Goal: Information Seeking & Learning: Learn about a topic

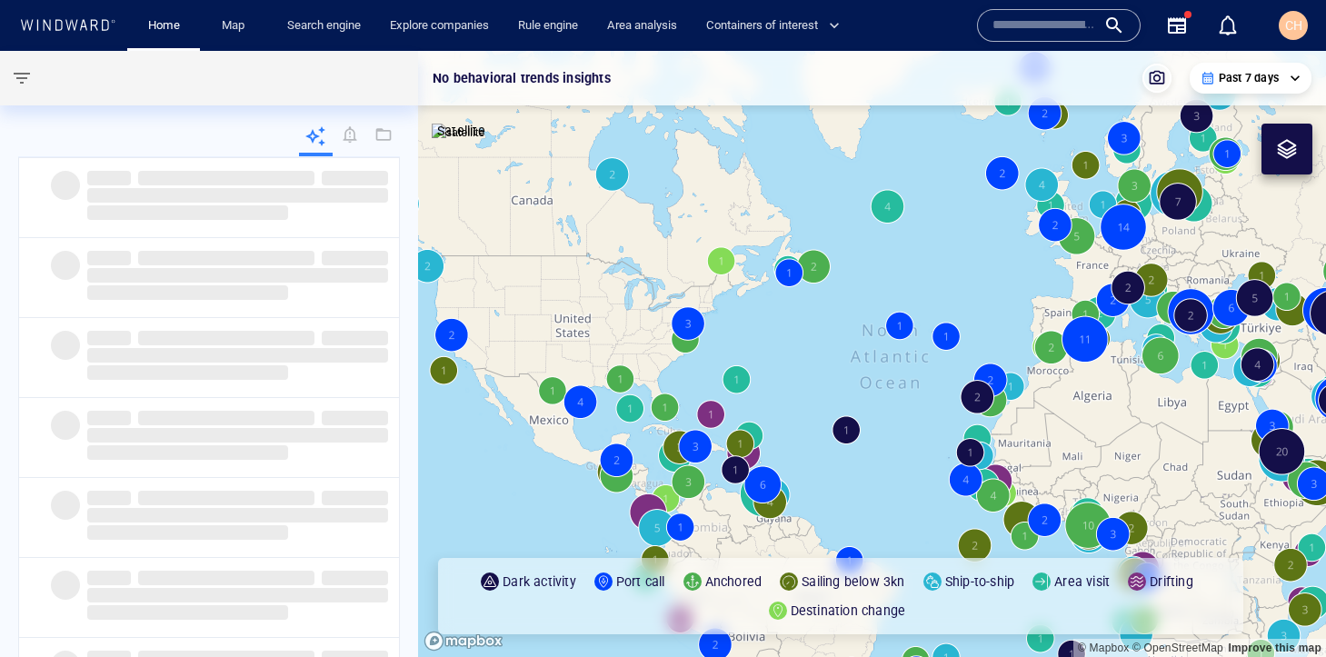
click at [1297, 155] on div at bounding box center [1287, 149] width 22 height 22
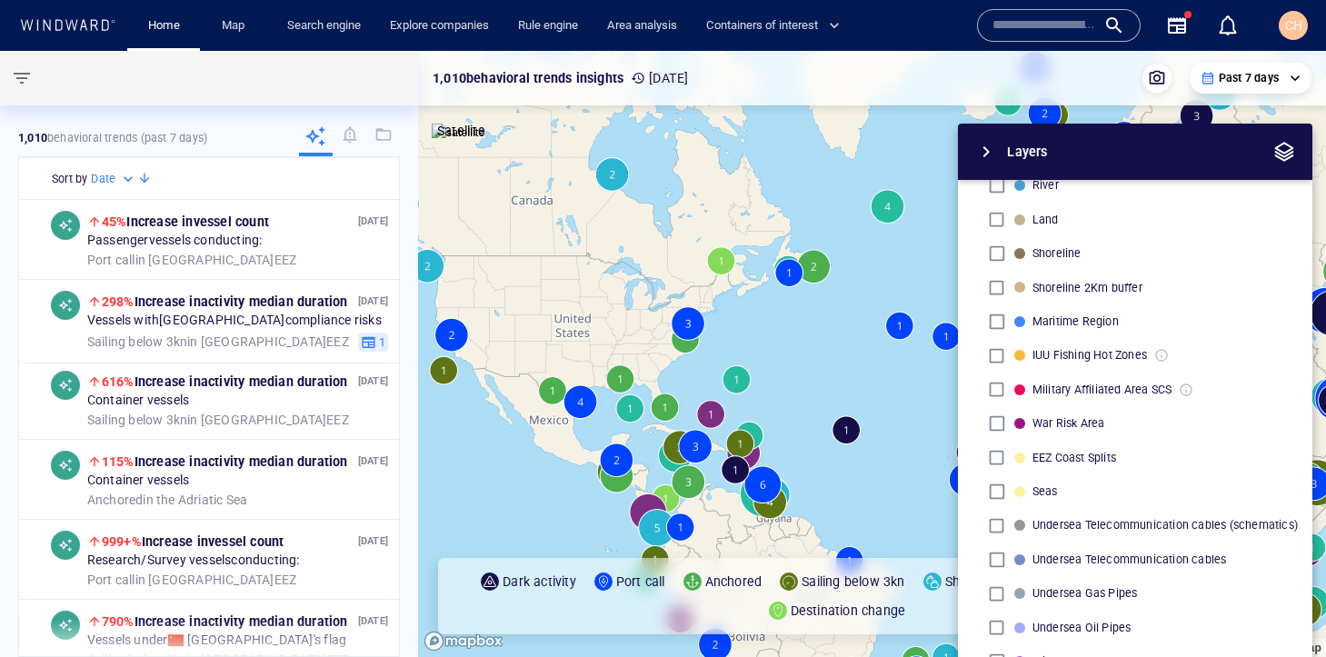
scroll to position [513, 0]
drag, startPoint x: 884, startPoint y: 478, endPoint x: 754, endPoint y: 406, distance: 148.5
click at [754, 406] on canvas "Map" at bounding box center [872, 354] width 908 height 606
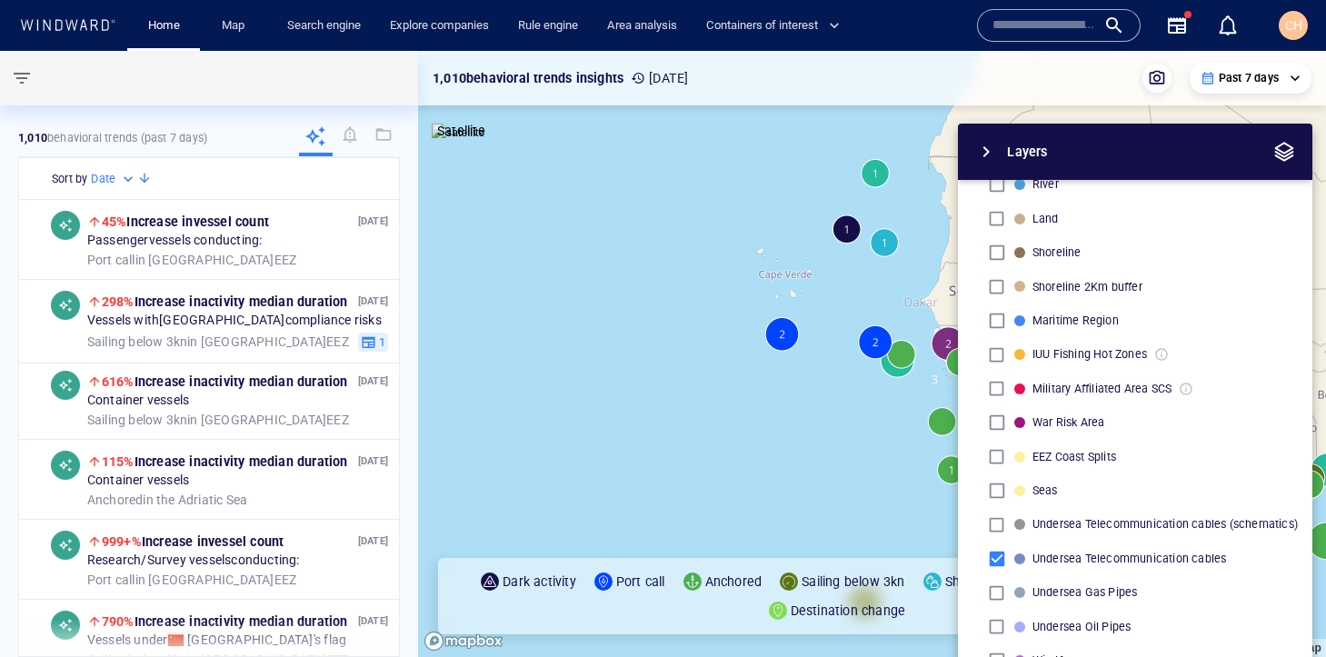
drag, startPoint x: 816, startPoint y: 460, endPoint x: 724, endPoint y: 295, distance: 189.7
click at [713, 289] on canvas "Map" at bounding box center [872, 354] width 908 height 606
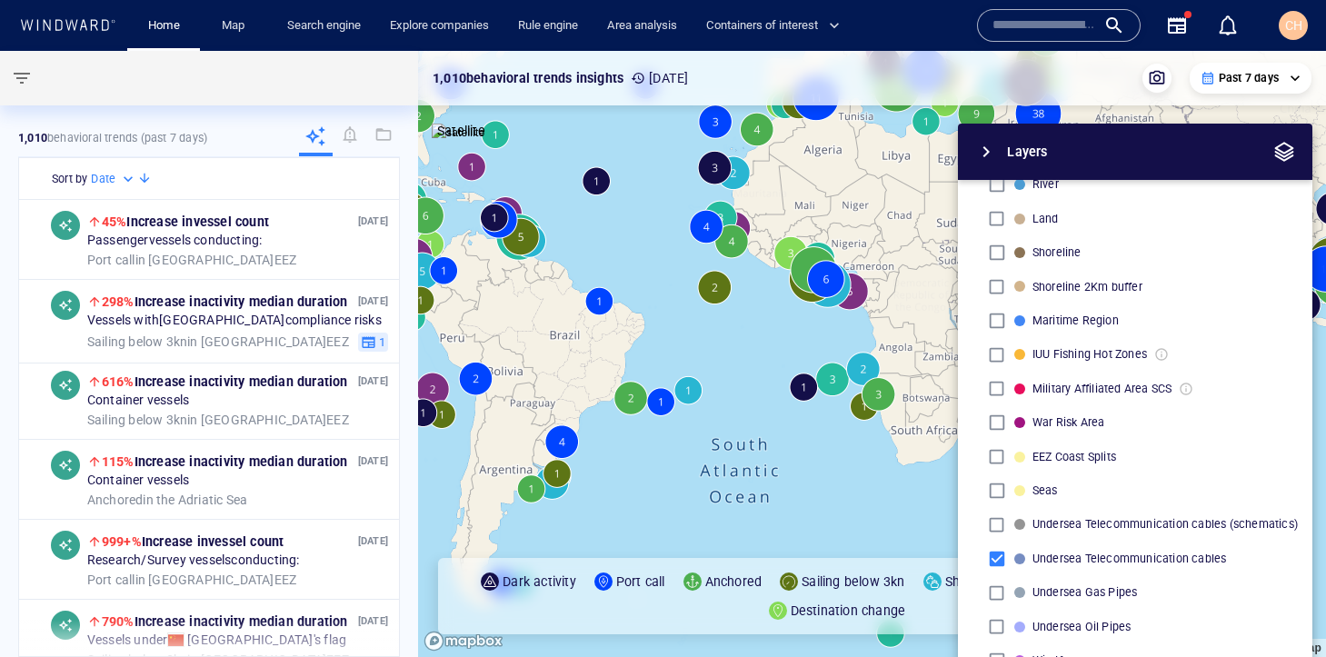
drag, startPoint x: 836, startPoint y: 321, endPoint x: 428, endPoint y: 540, distance: 463.3
click at [428, 540] on canvas "Map" at bounding box center [872, 354] width 908 height 606
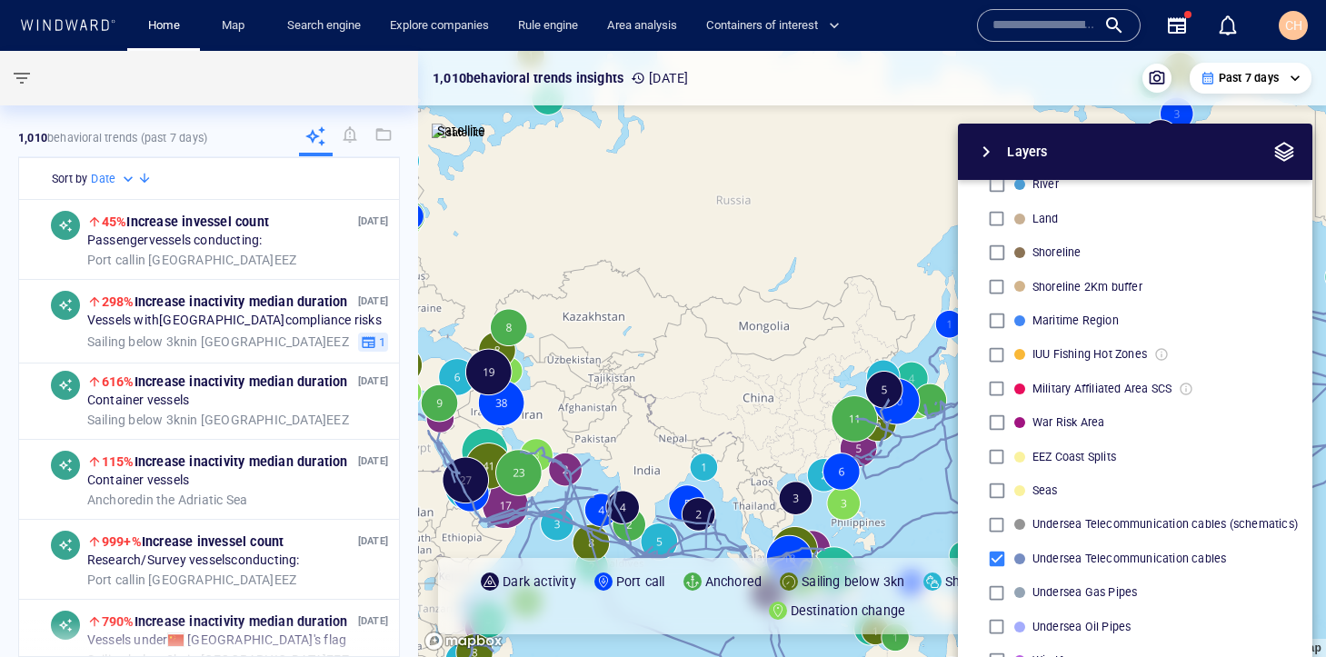
drag, startPoint x: 578, startPoint y: 498, endPoint x: 824, endPoint y: 213, distance: 376.5
click at [824, 213] on canvas "Map" at bounding box center [872, 354] width 908 height 606
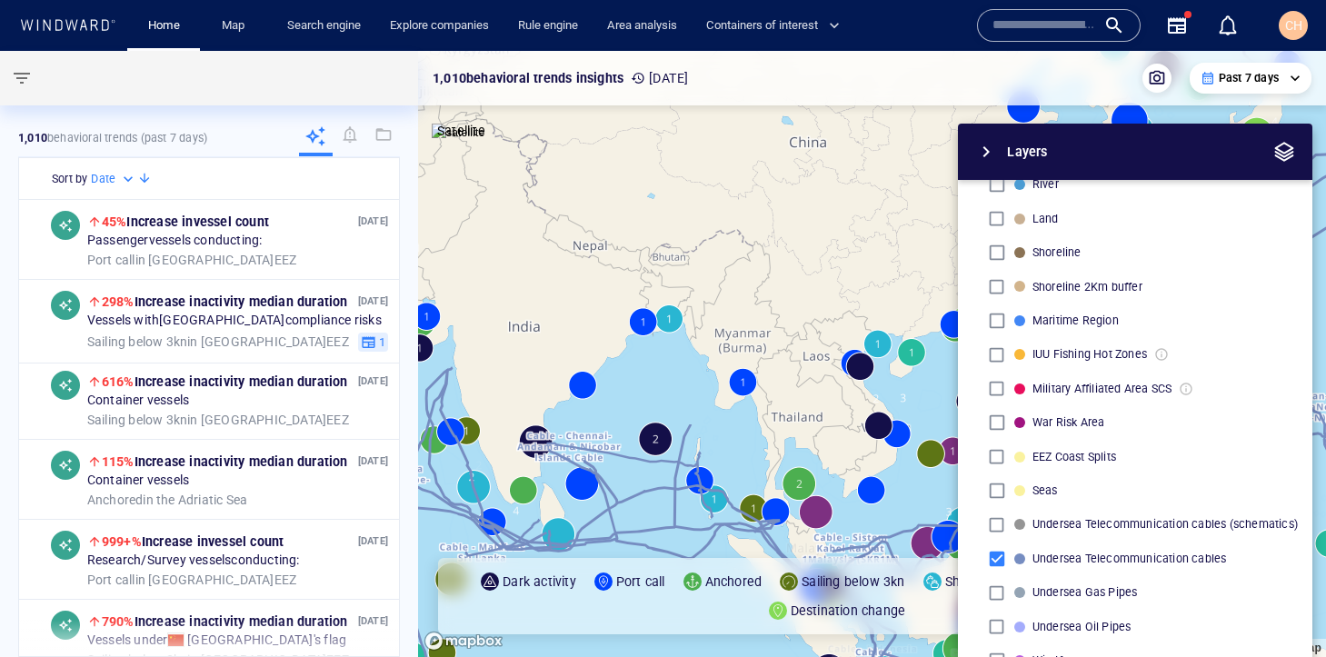
drag, startPoint x: 530, startPoint y: 409, endPoint x: 755, endPoint y: 444, distance: 228.1
click at [755, 444] on canvas "Map" at bounding box center [872, 354] width 908 height 606
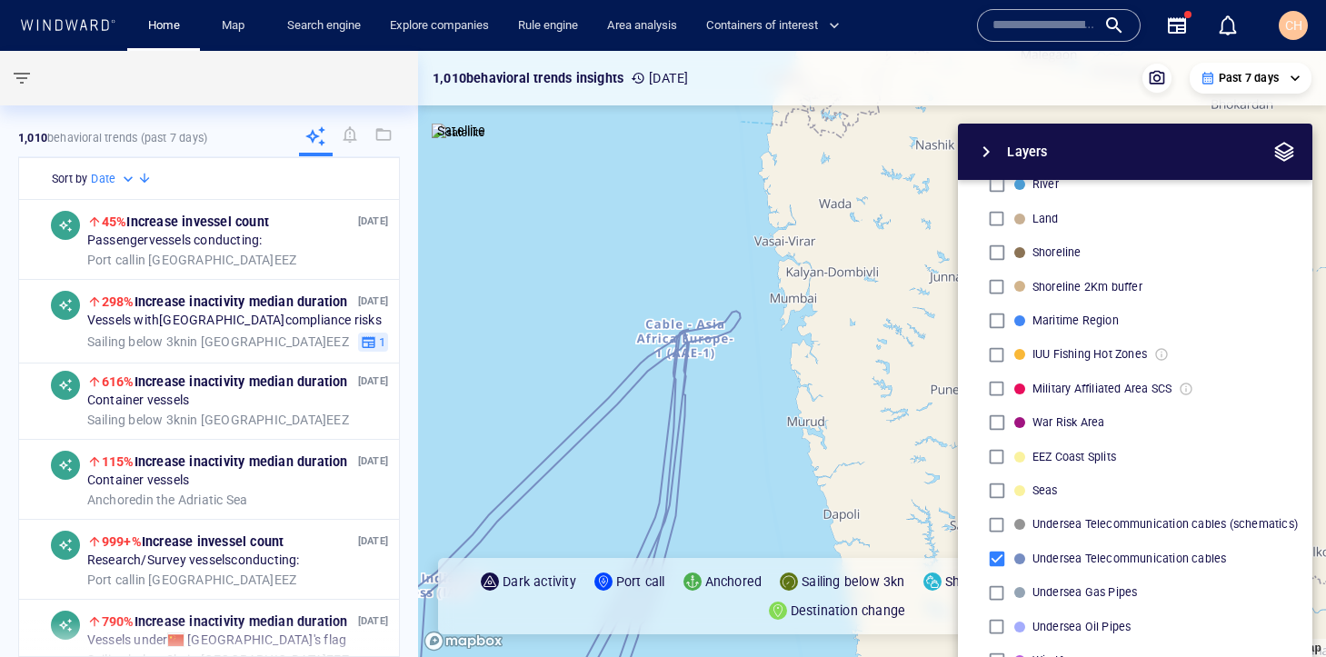
drag, startPoint x: 638, startPoint y: 377, endPoint x: 866, endPoint y: 358, distance: 229.0
click at [866, 358] on canvas "Map" at bounding box center [872, 354] width 908 height 606
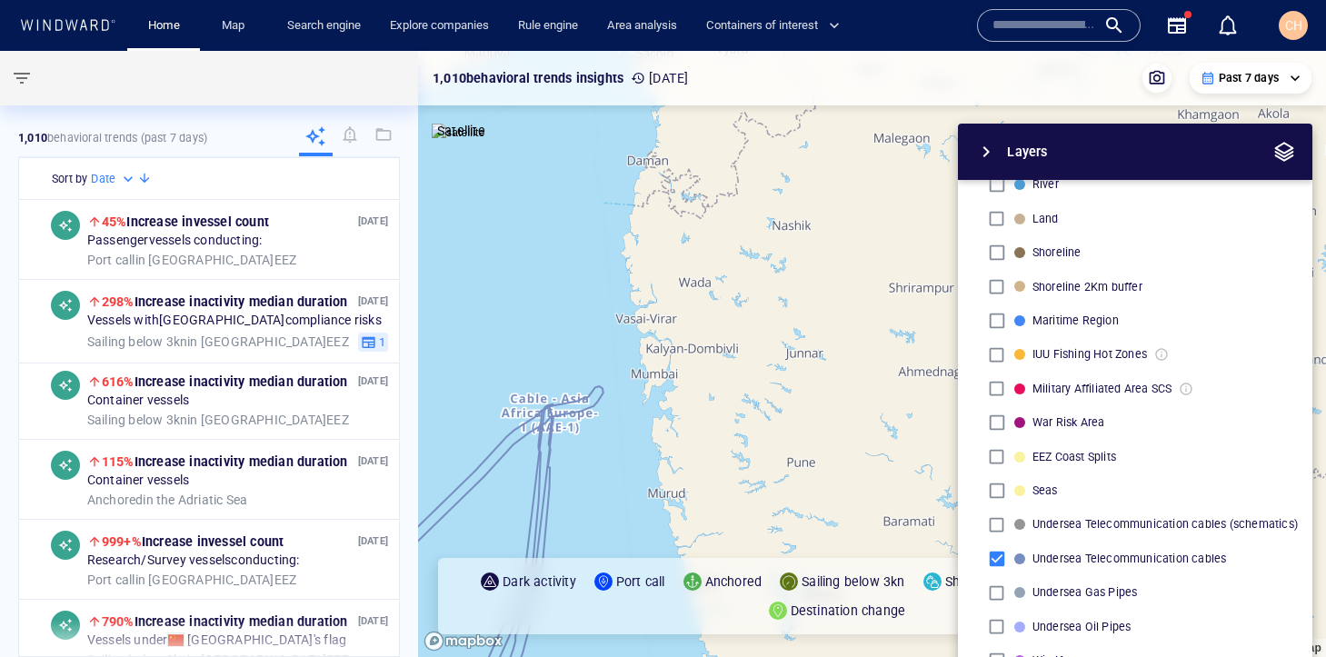
drag, startPoint x: 650, startPoint y: 437, endPoint x: 719, endPoint y: 412, distance: 73.6
click at [719, 412] on canvas "Map" at bounding box center [872, 354] width 908 height 606
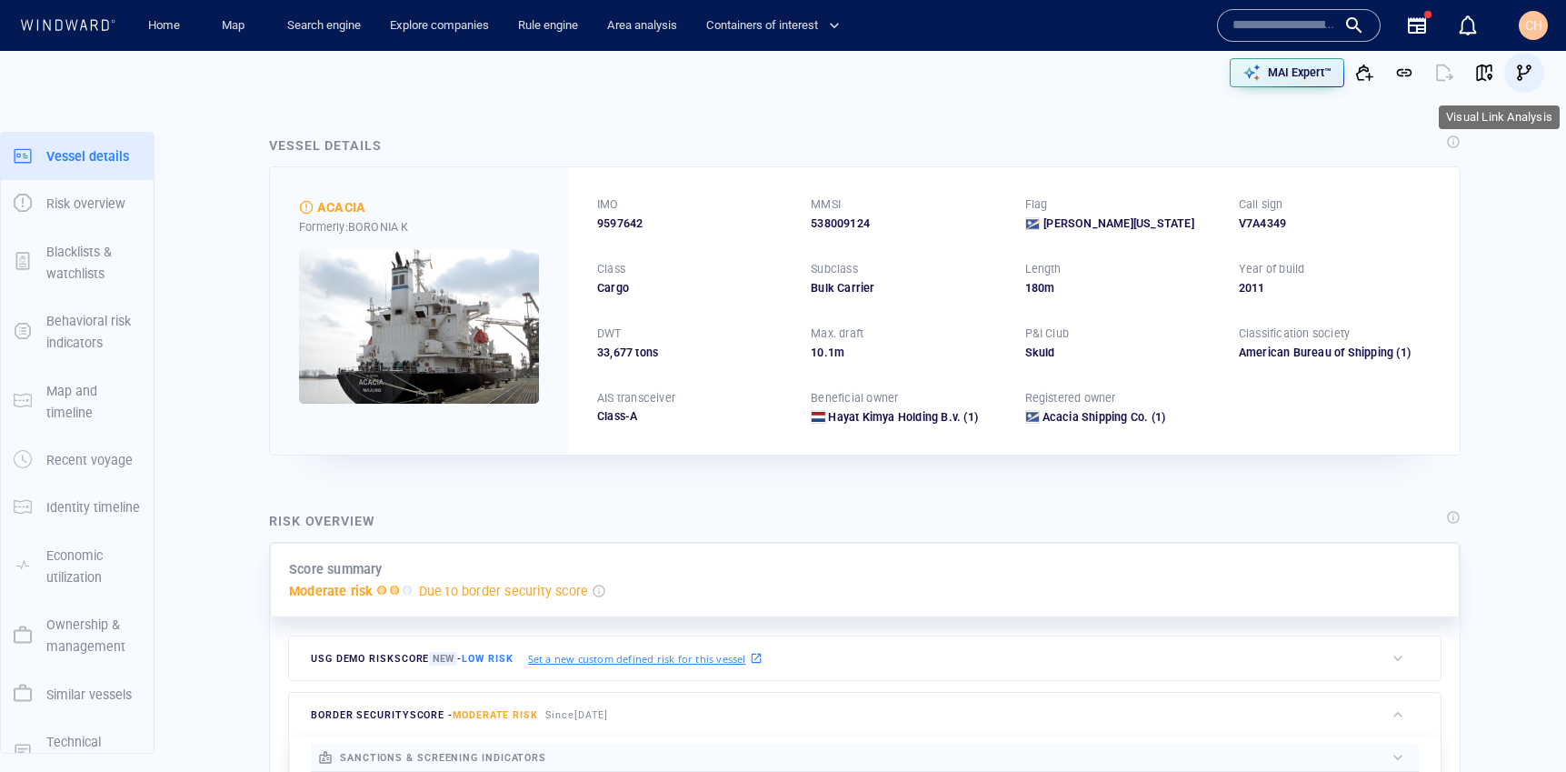
click at [1520, 74] on span "button" at bounding box center [1525, 73] width 18 height 18
click at [1308, 22] on input "text" at bounding box center [1285, 25] width 104 height 27
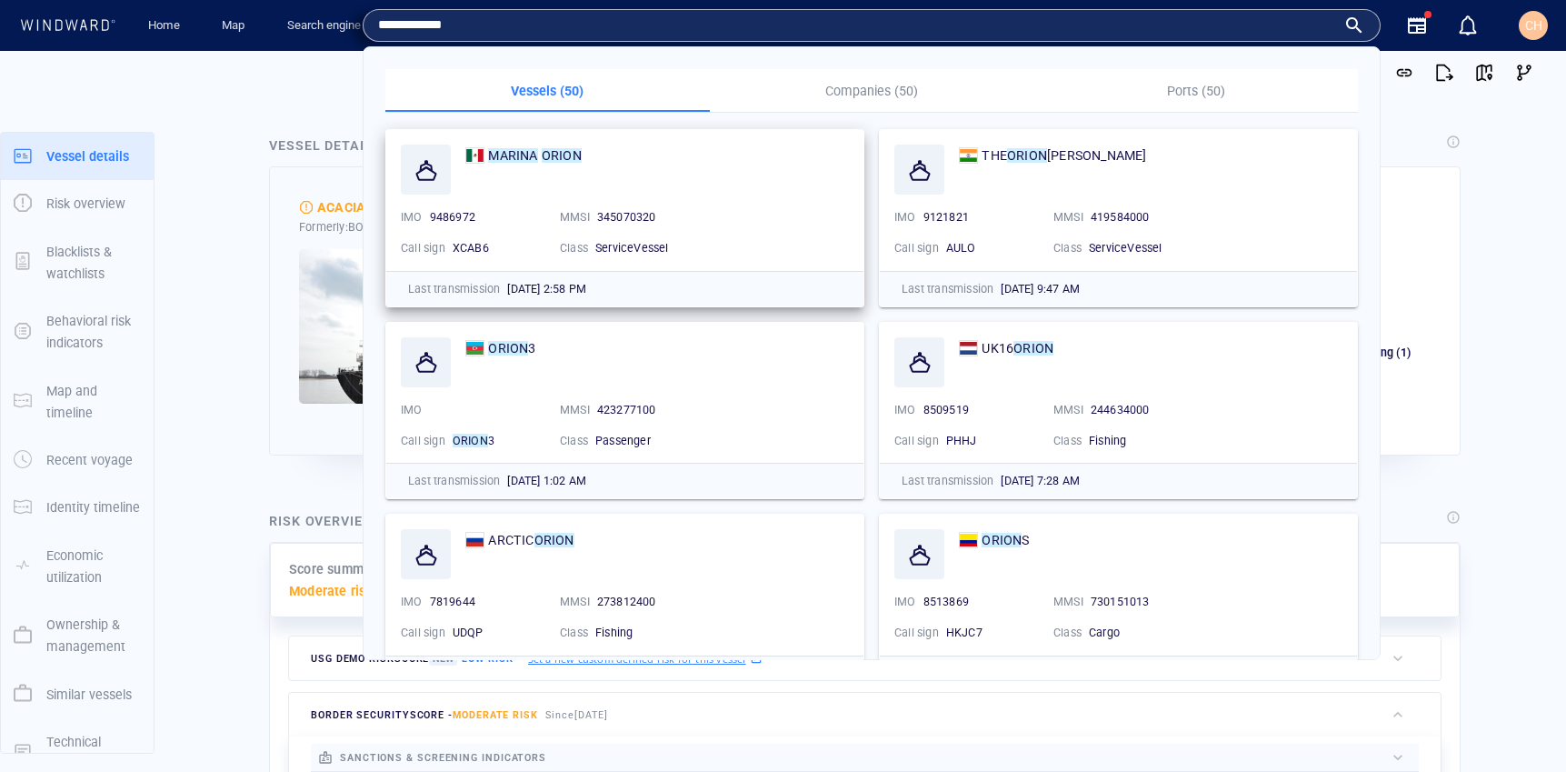
type input "**********"
click at [654, 165] on div "MARINA ORION" at bounding box center [657, 156] width 384 height 22
click at [553, 155] on mark "ORION" at bounding box center [562, 155] width 40 height 15
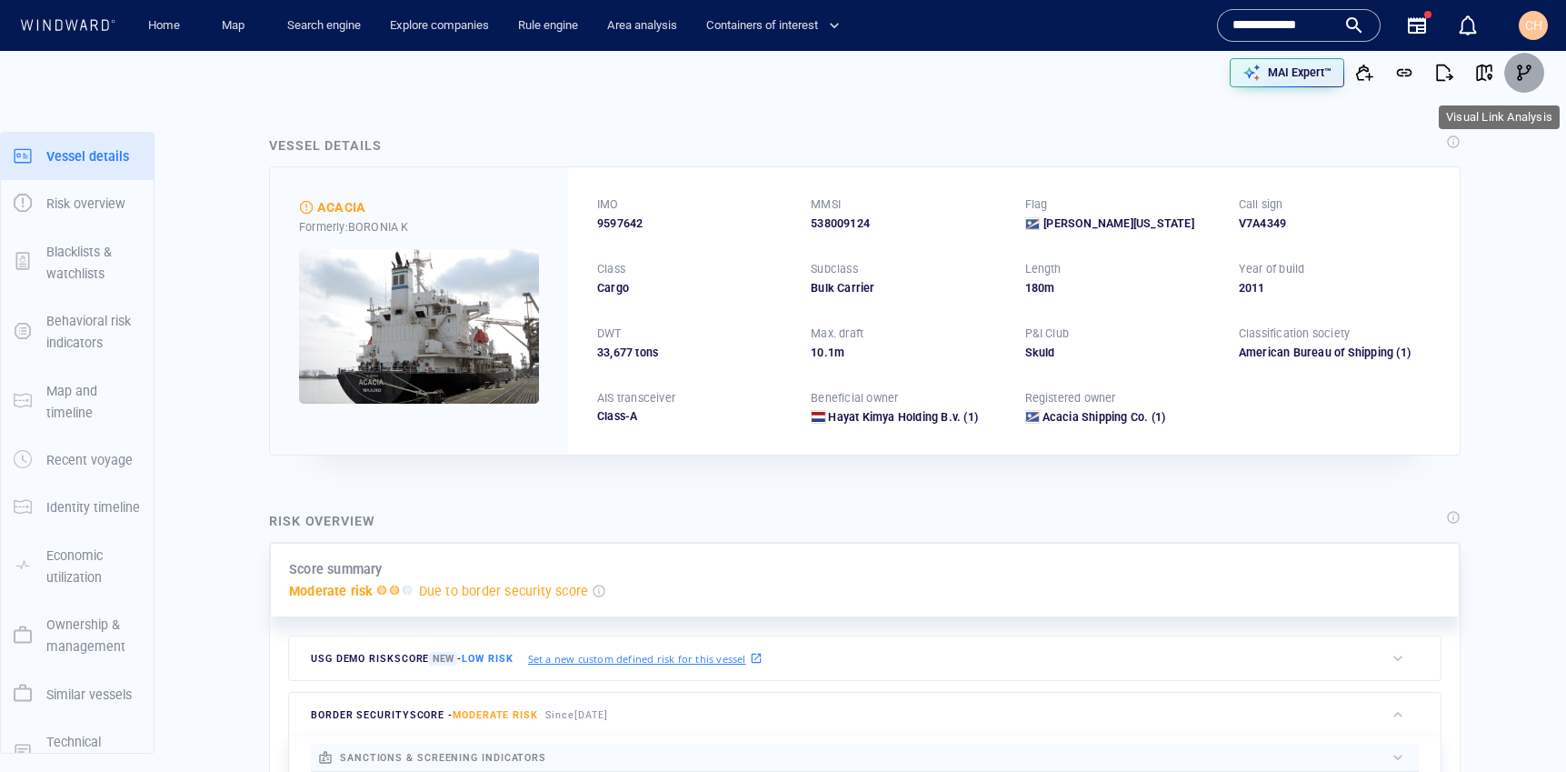
click at [1519, 76] on span "button" at bounding box center [1525, 73] width 18 height 18
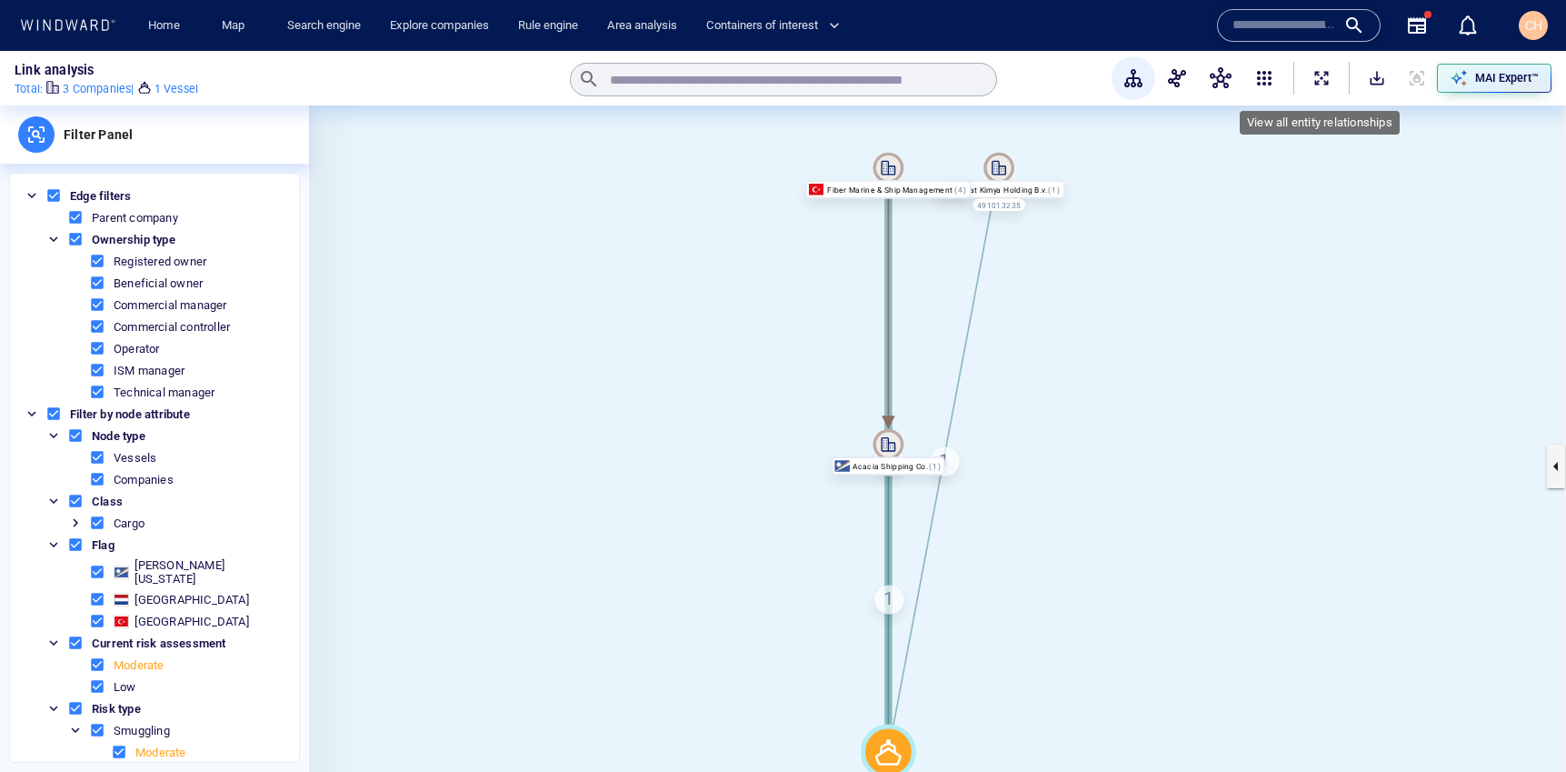
click at [1315, 71] on span "ExpandAllNodes" at bounding box center [1322, 78] width 18 height 18
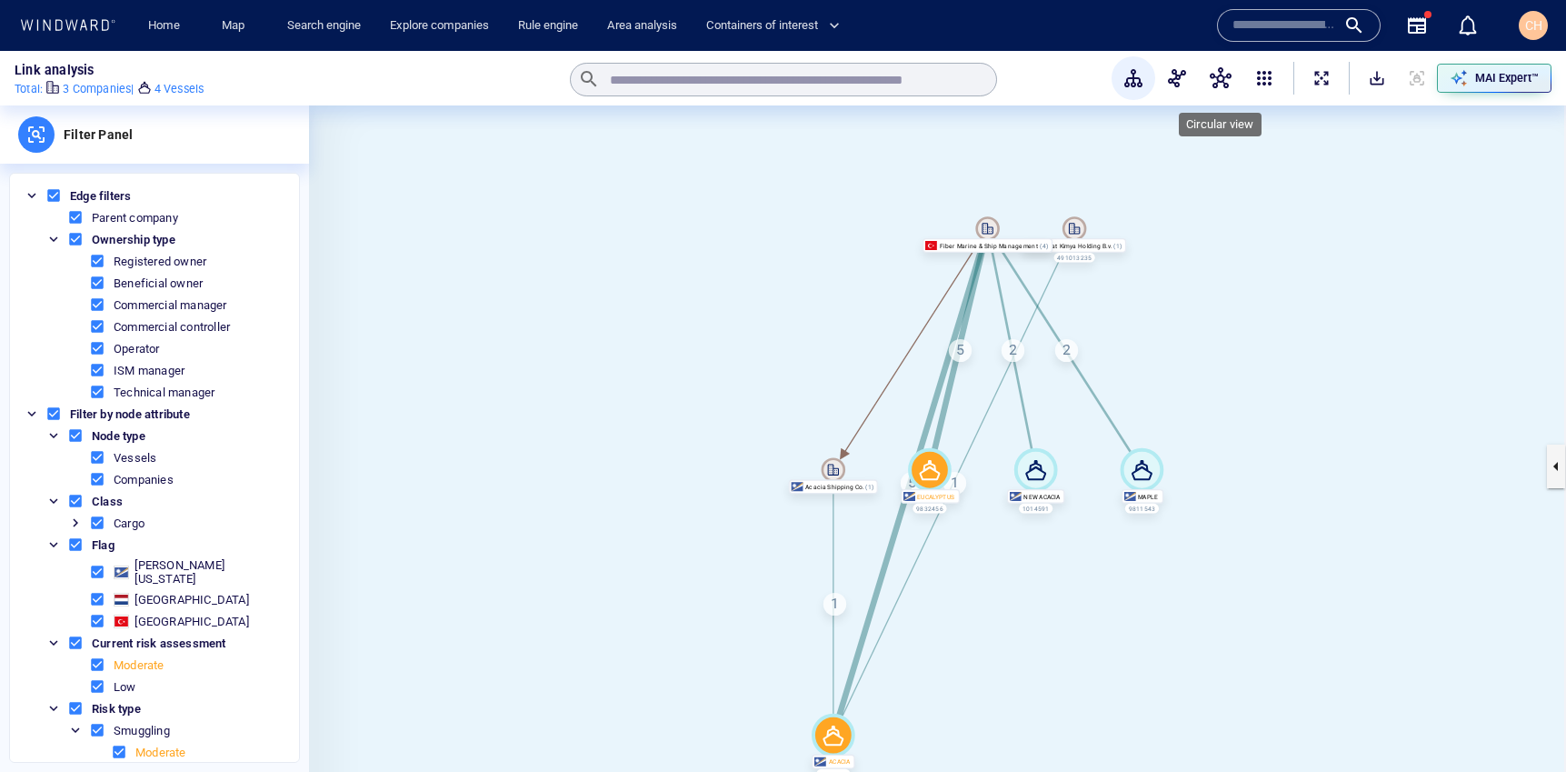
click at [1229, 74] on span "button" at bounding box center [1221, 78] width 22 height 22
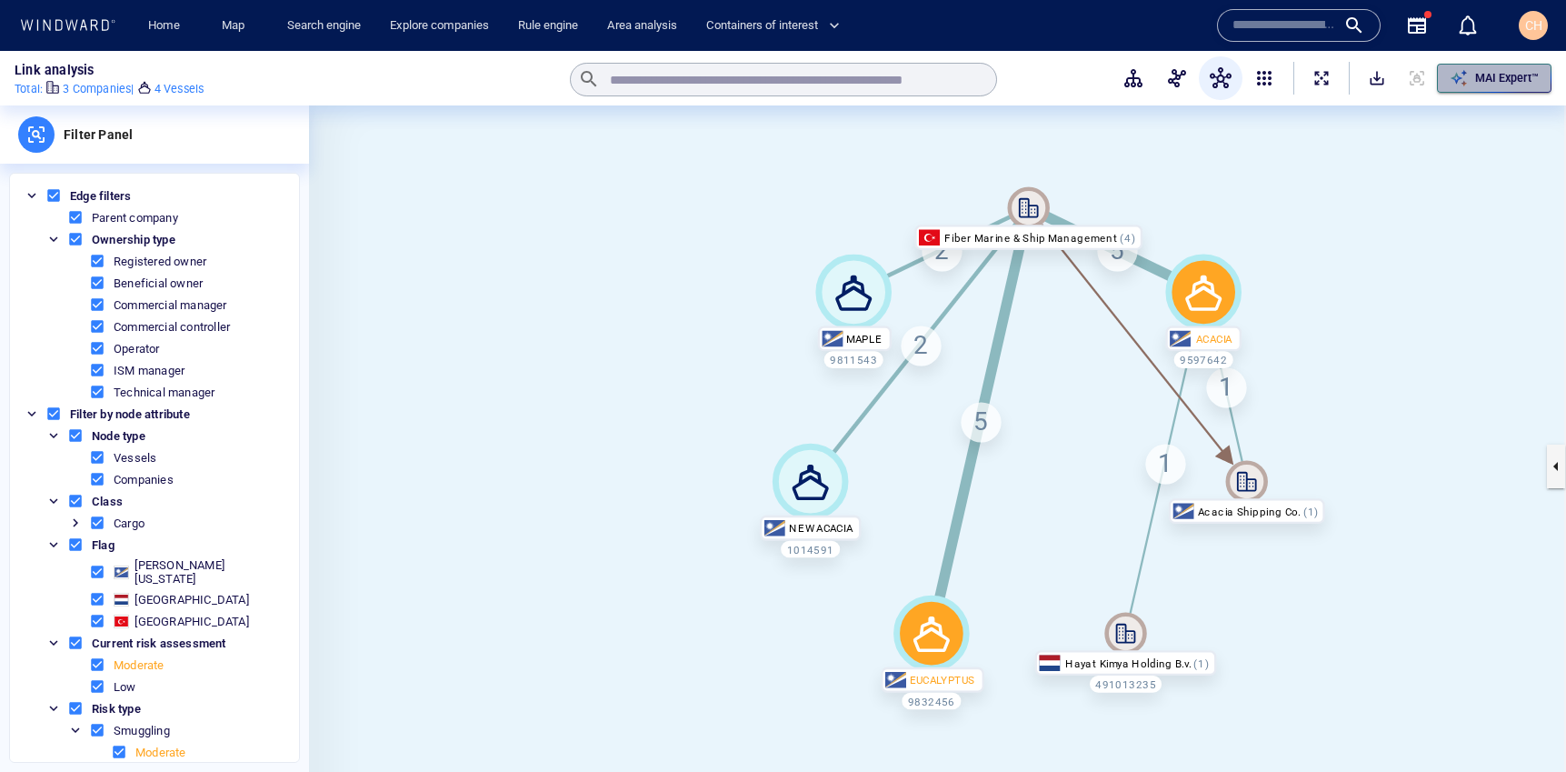
click at [1496, 71] on p "MAI Expert™" at bounding box center [1508, 78] width 64 height 16
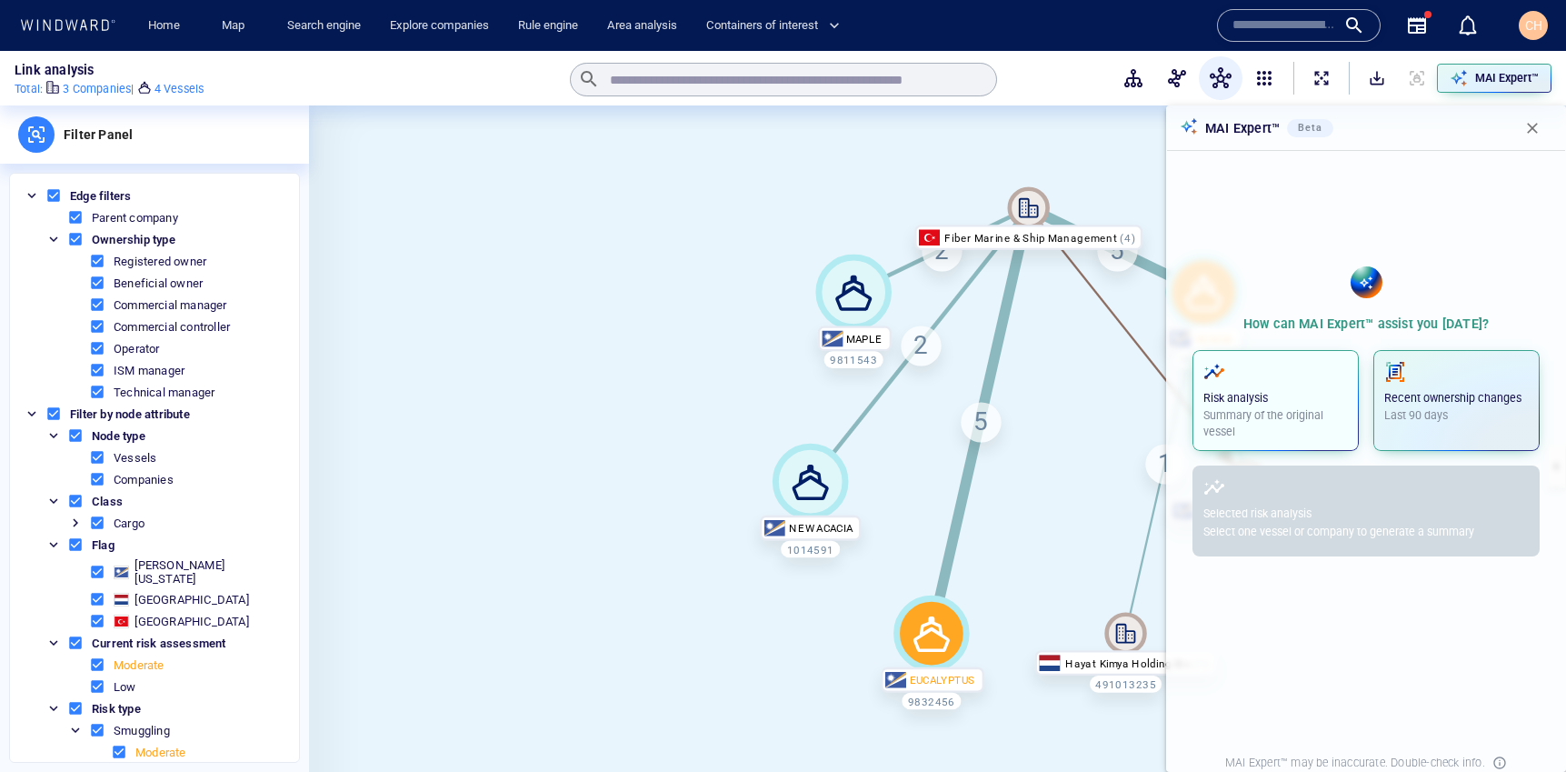
click at [1262, 395] on p "Risk analysis" at bounding box center [1276, 398] width 145 height 16
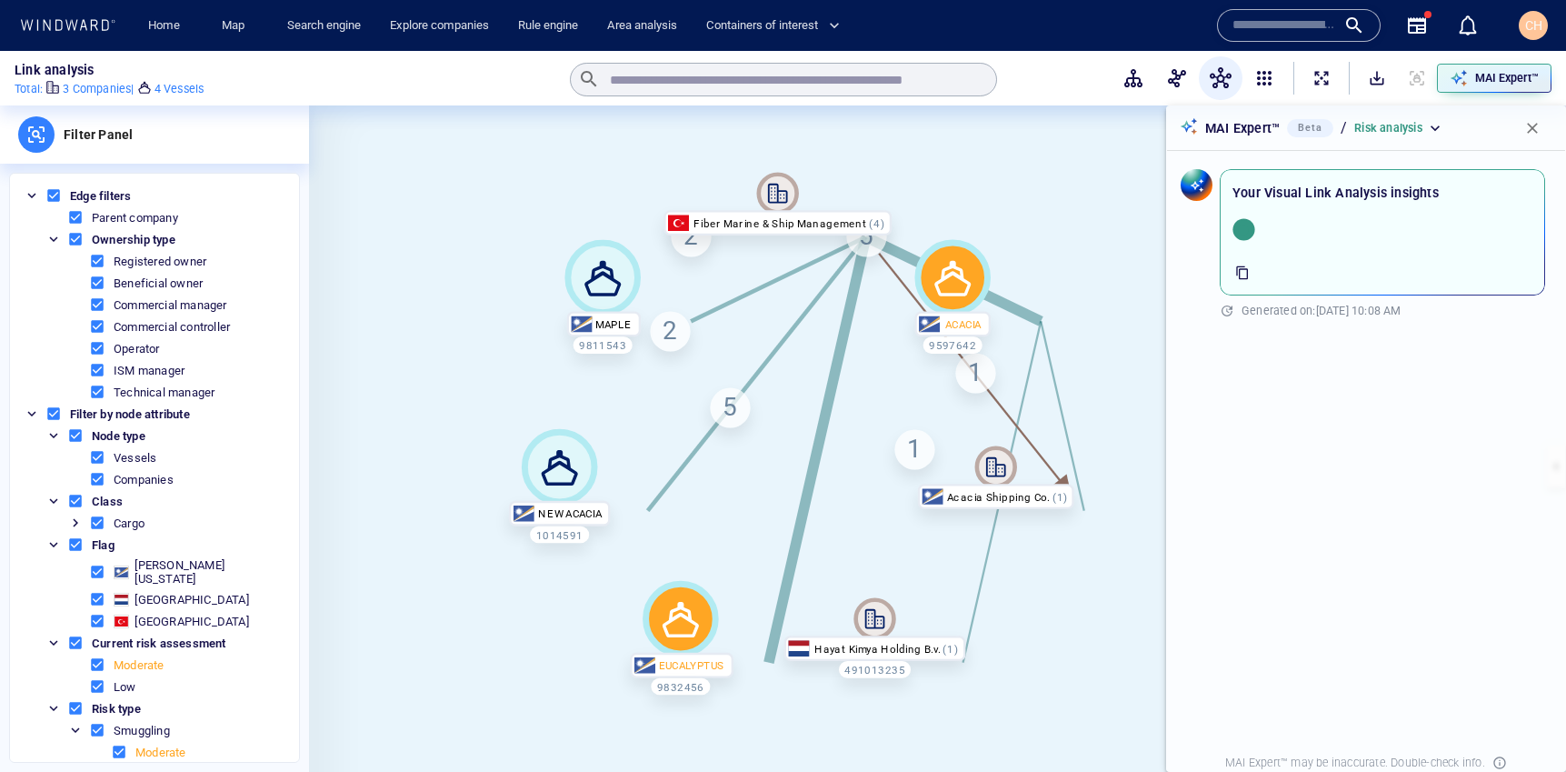
drag, startPoint x: 755, startPoint y: 427, endPoint x: 502, endPoint y: 411, distance: 253.3
click at [502, 411] on canvas at bounding box center [937, 465] width 1257 height 721
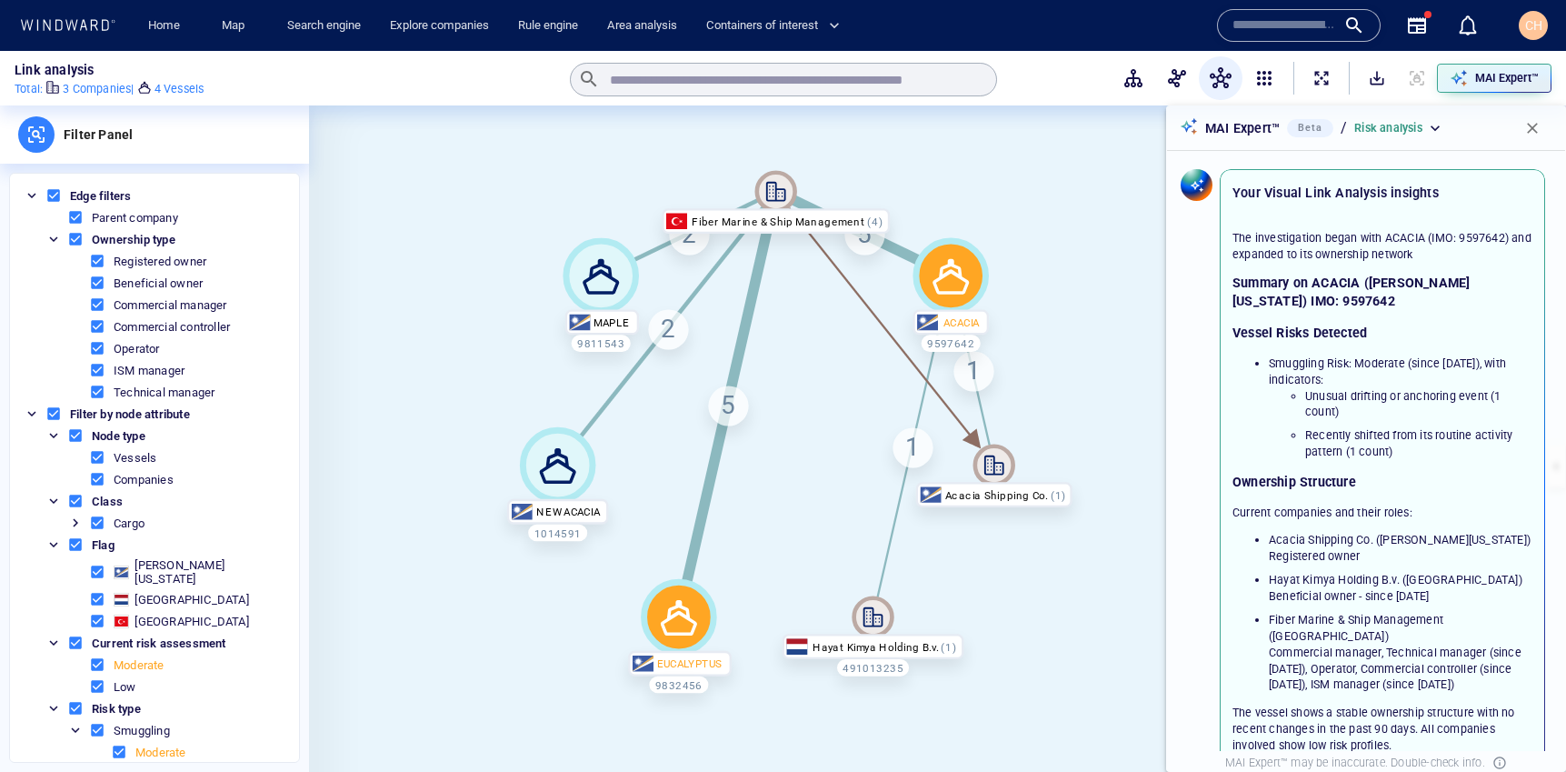
click at [1286, 29] on input "text" at bounding box center [1285, 25] width 104 height 27
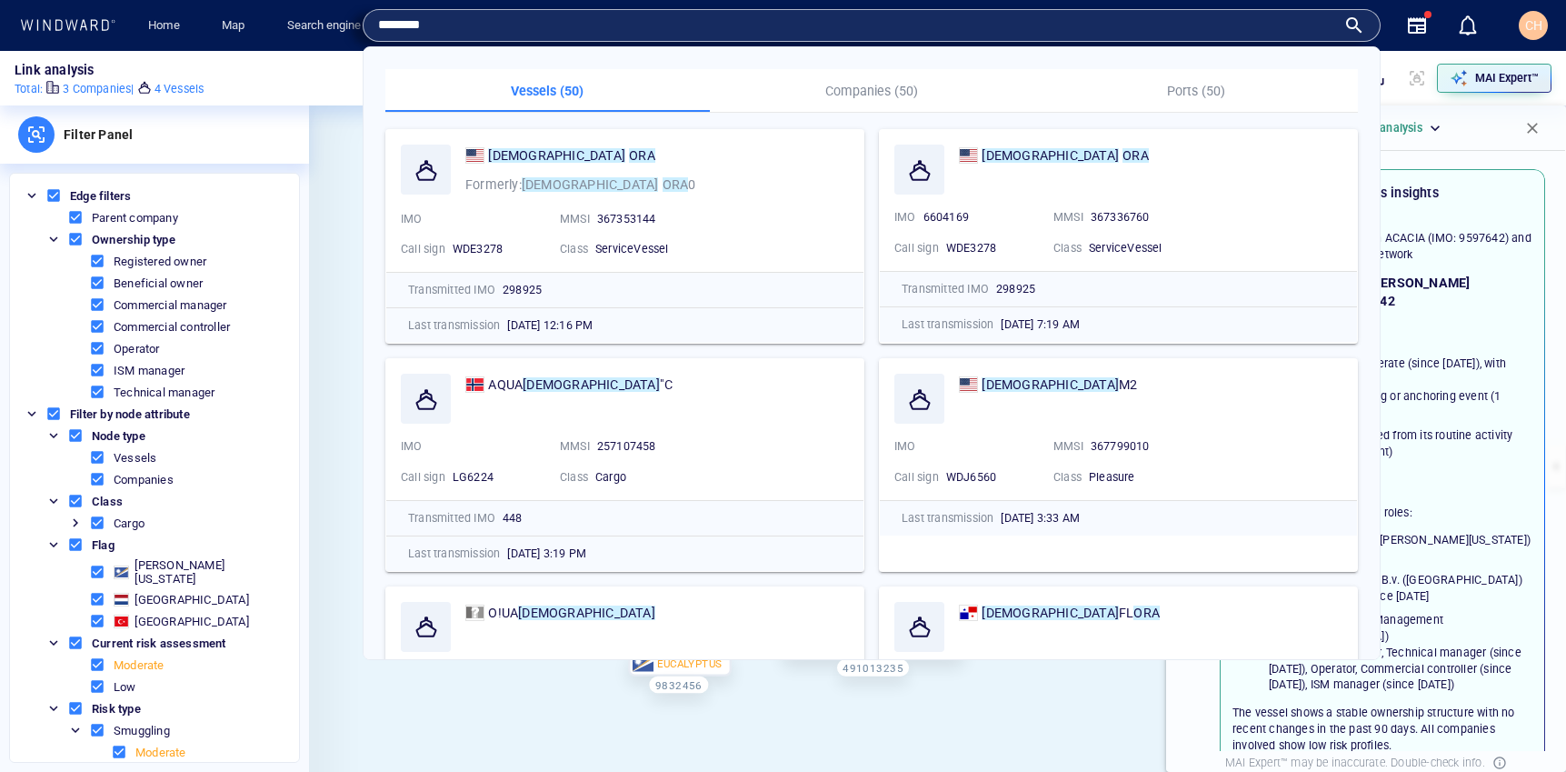
type input "********"
click at [629, 154] on mark "ORA" at bounding box center [642, 155] width 26 height 15
click at [509, 155] on canvas at bounding box center [937, 465] width 1257 height 721
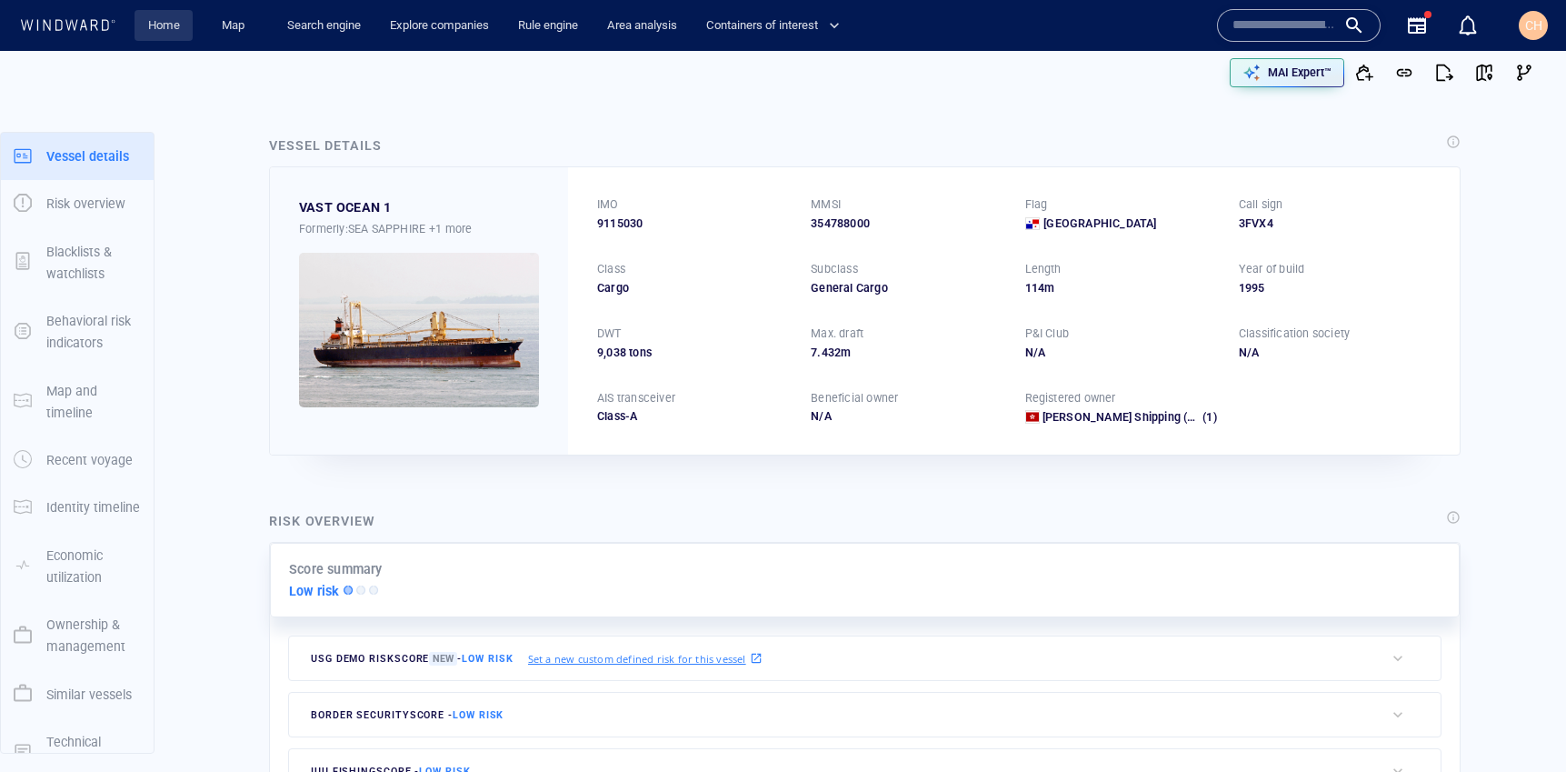
click at [165, 18] on link "Home" at bounding box center [164, 26] width 46 height 32
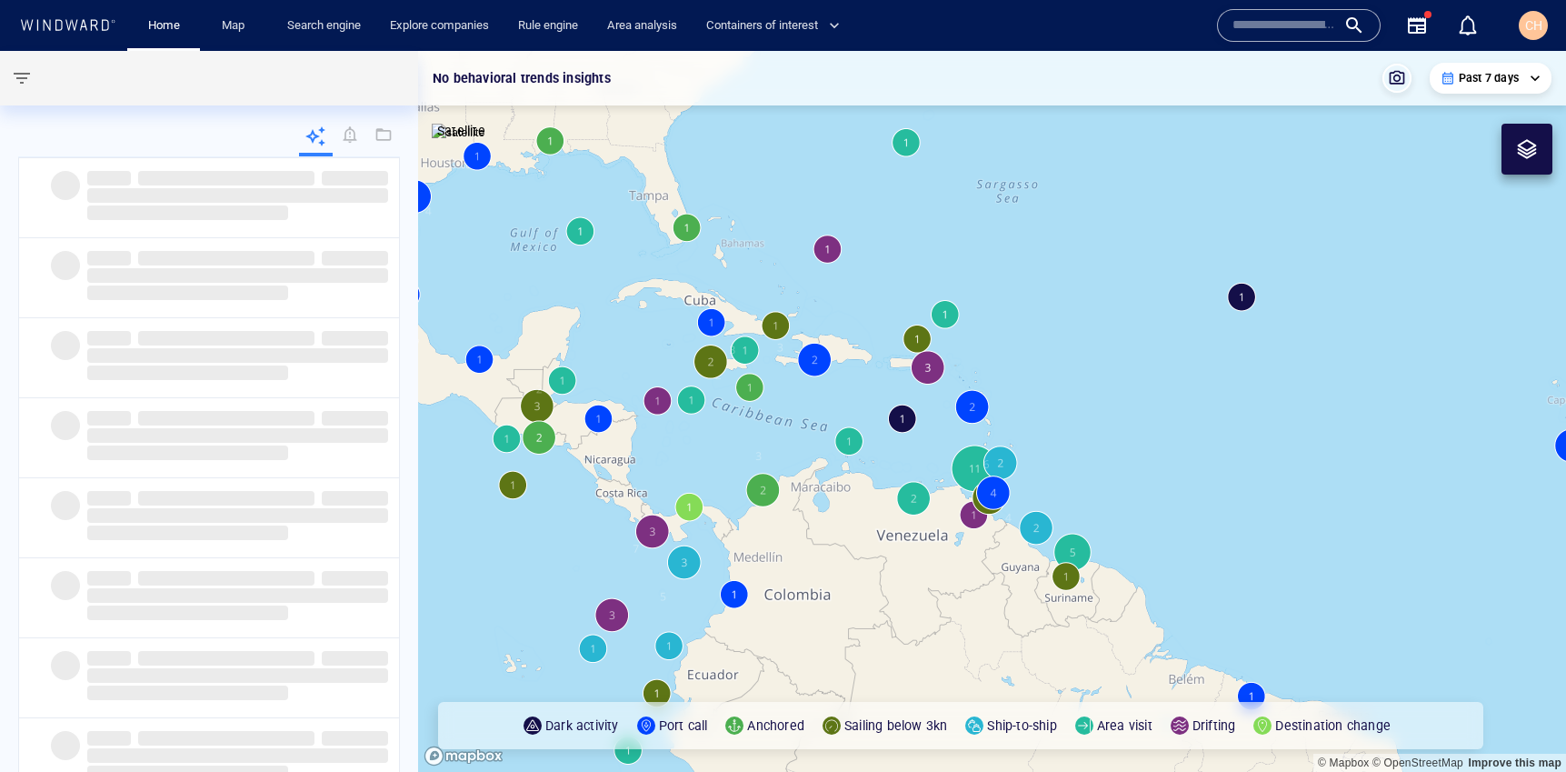
drag, startPoint x: 795, startPoint y: 489, endPoint x: 877, endPoint y: 506, distance: 83.6
click at [877, 506] on canvas "Map" at bounding box center [992, 411] width 1148 height 721
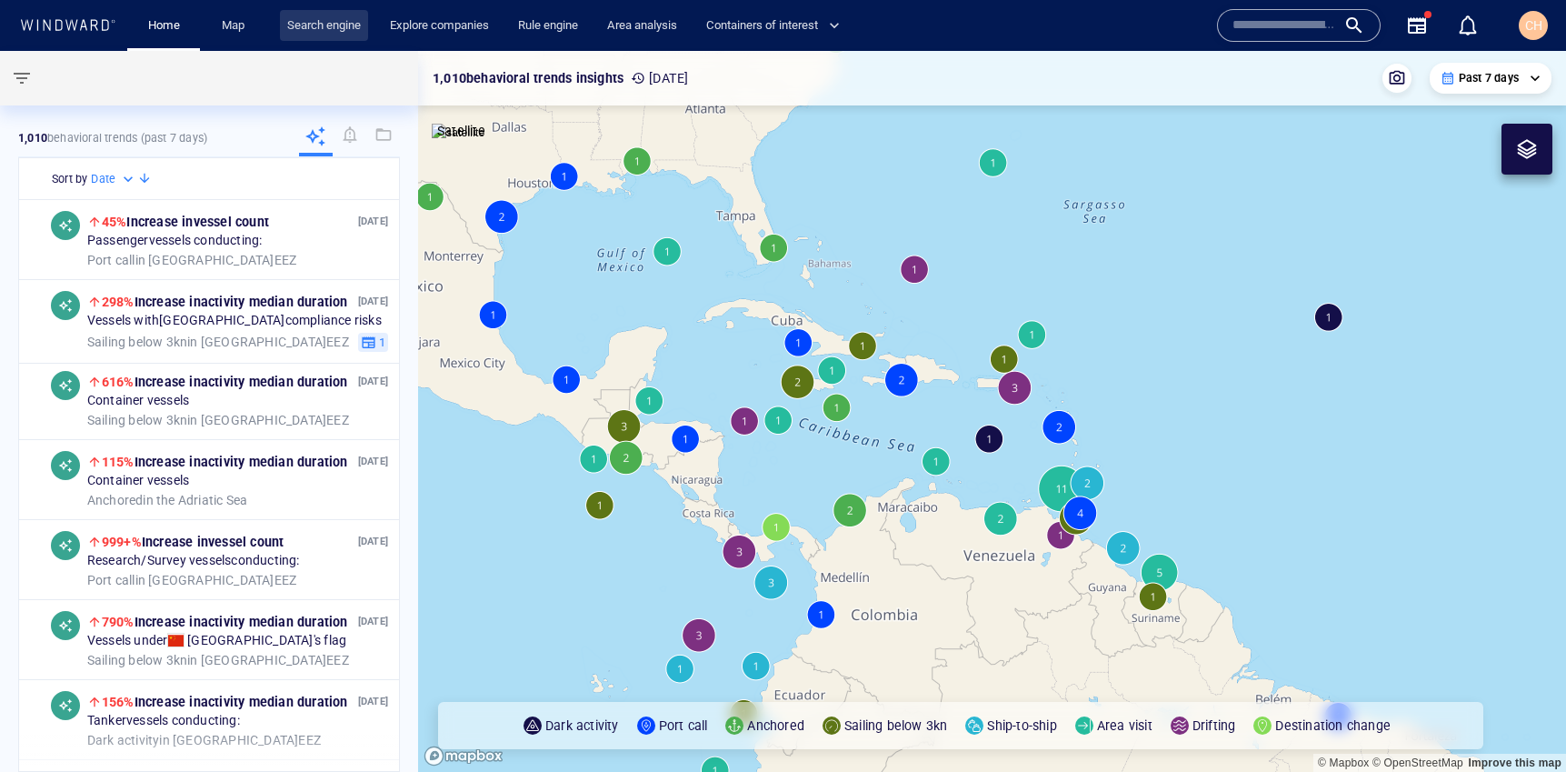
click at [311, 28] on link "Search engine" at bounding box center [324, 26] width 88 height 32
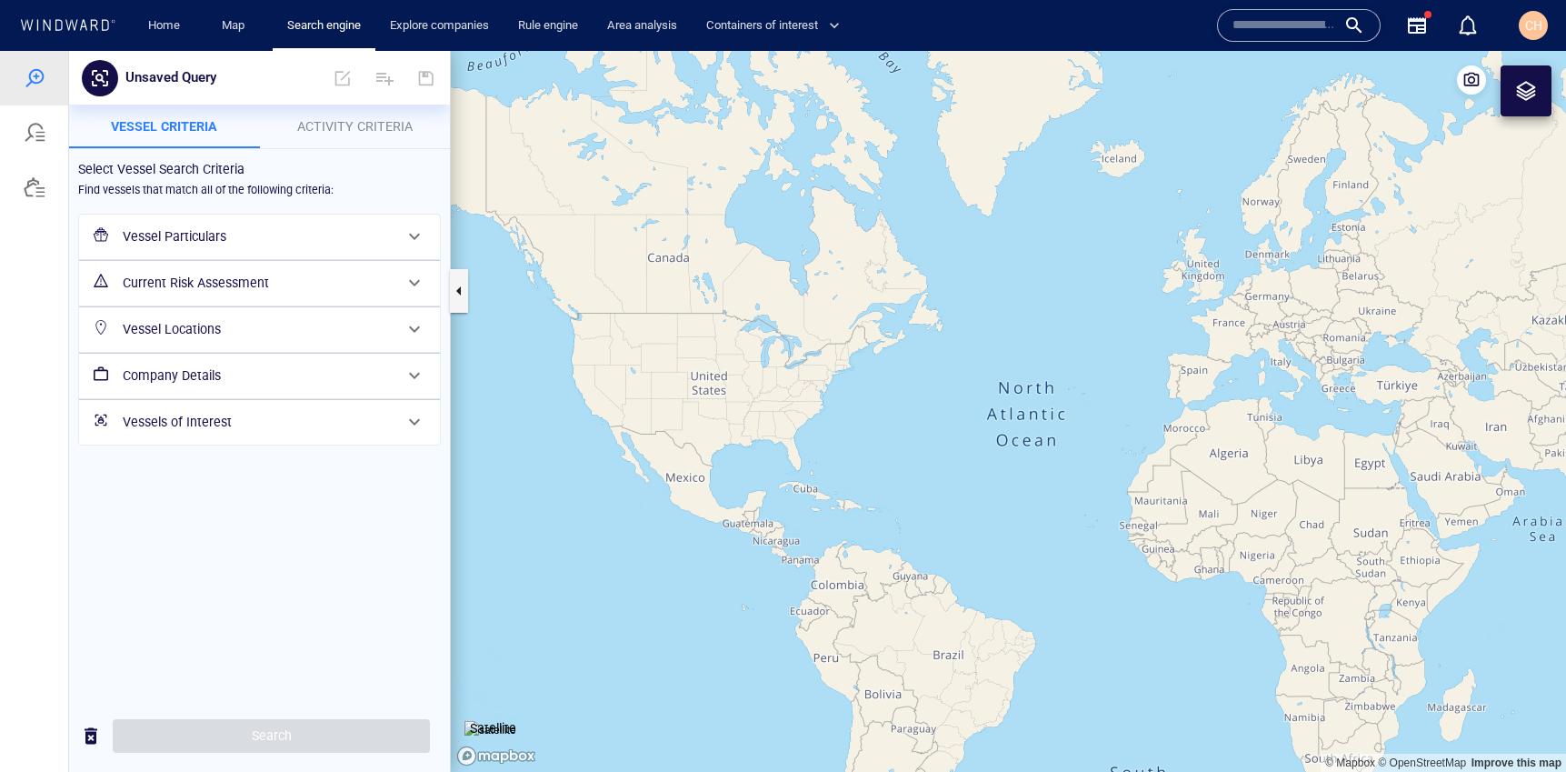
click at [350, 139] on button "Activity Criteria" at bounding box center [355, 127] width 191 height 44
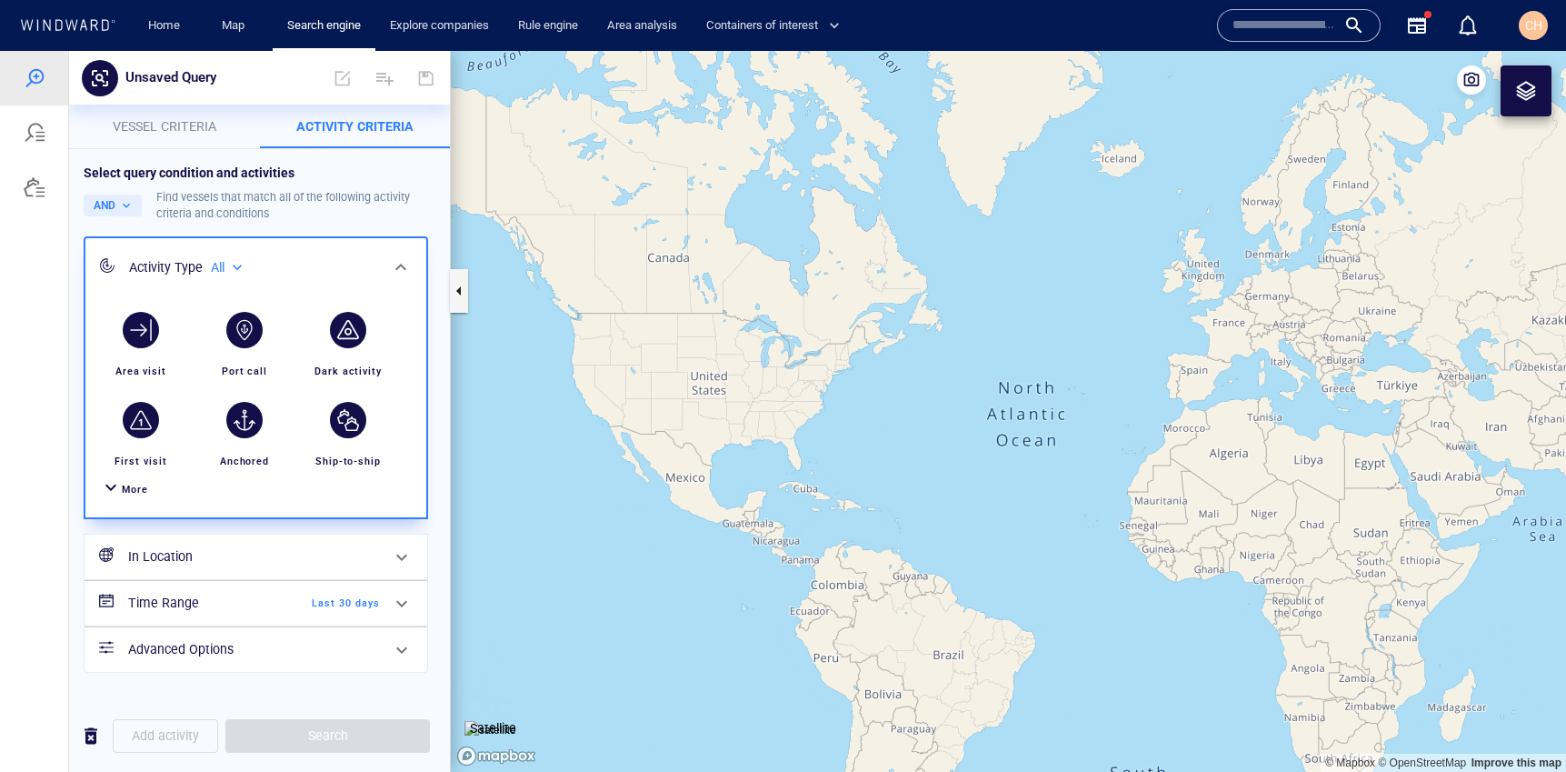
click at [130, 488] on span "More" at bounding box center [135, 490] width 26 height 12
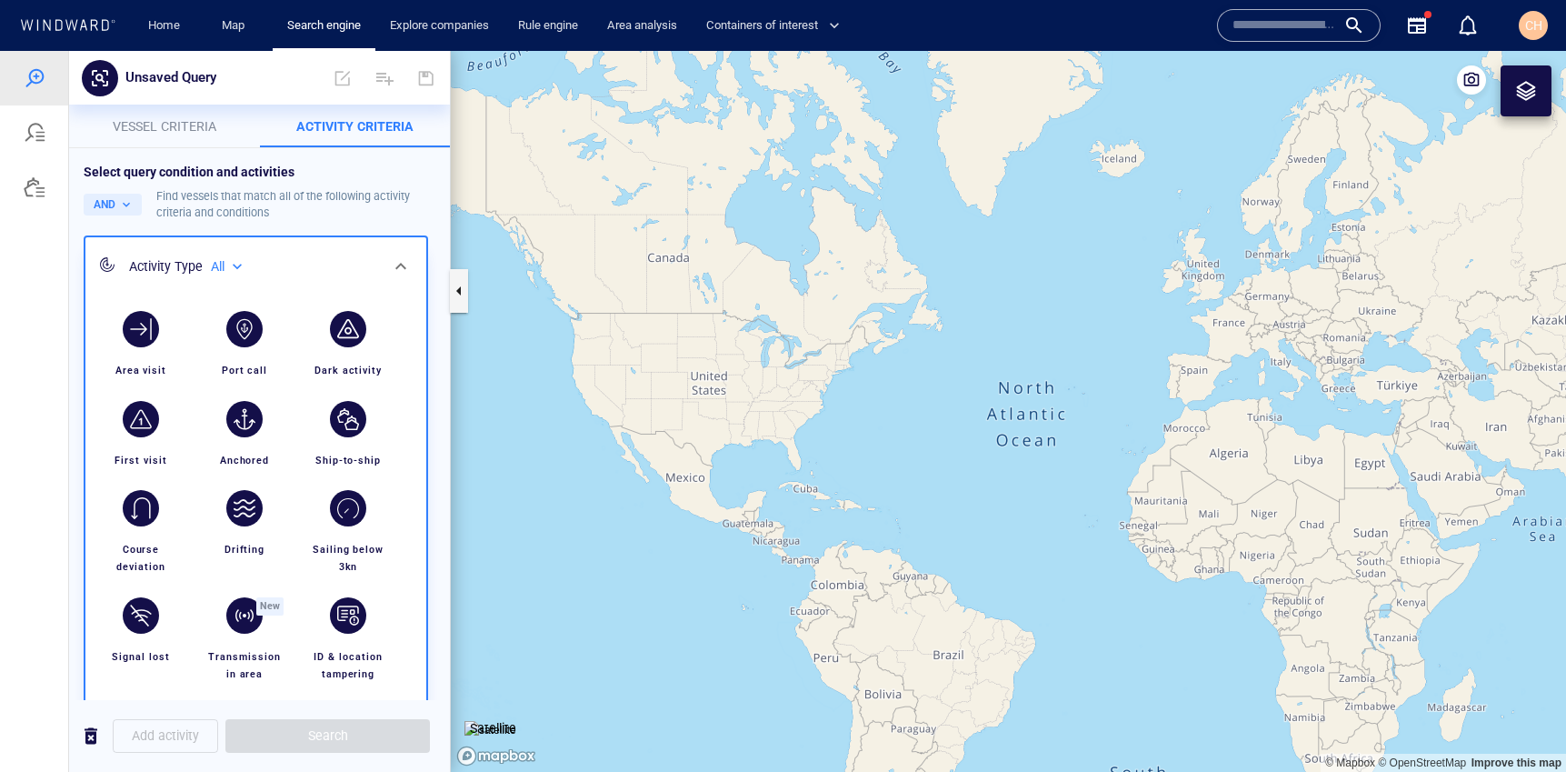
click at [201, 125] on span "Vessel criteria" at bounding box center [165, 126] width 104 height 15
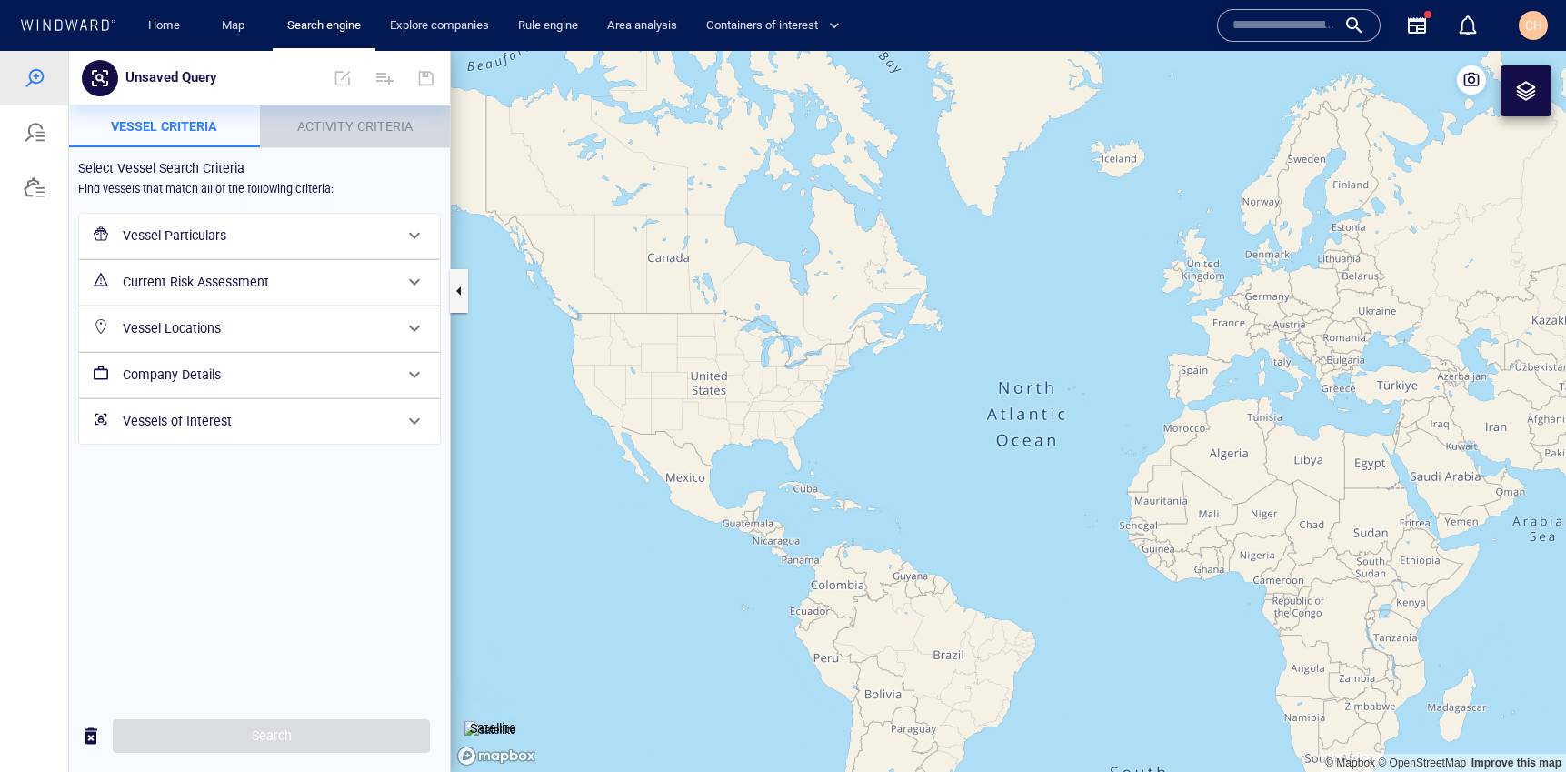
click at [318, 122] on span "Activity Criteria" at bounding box center [354, 126] width 115 height 15
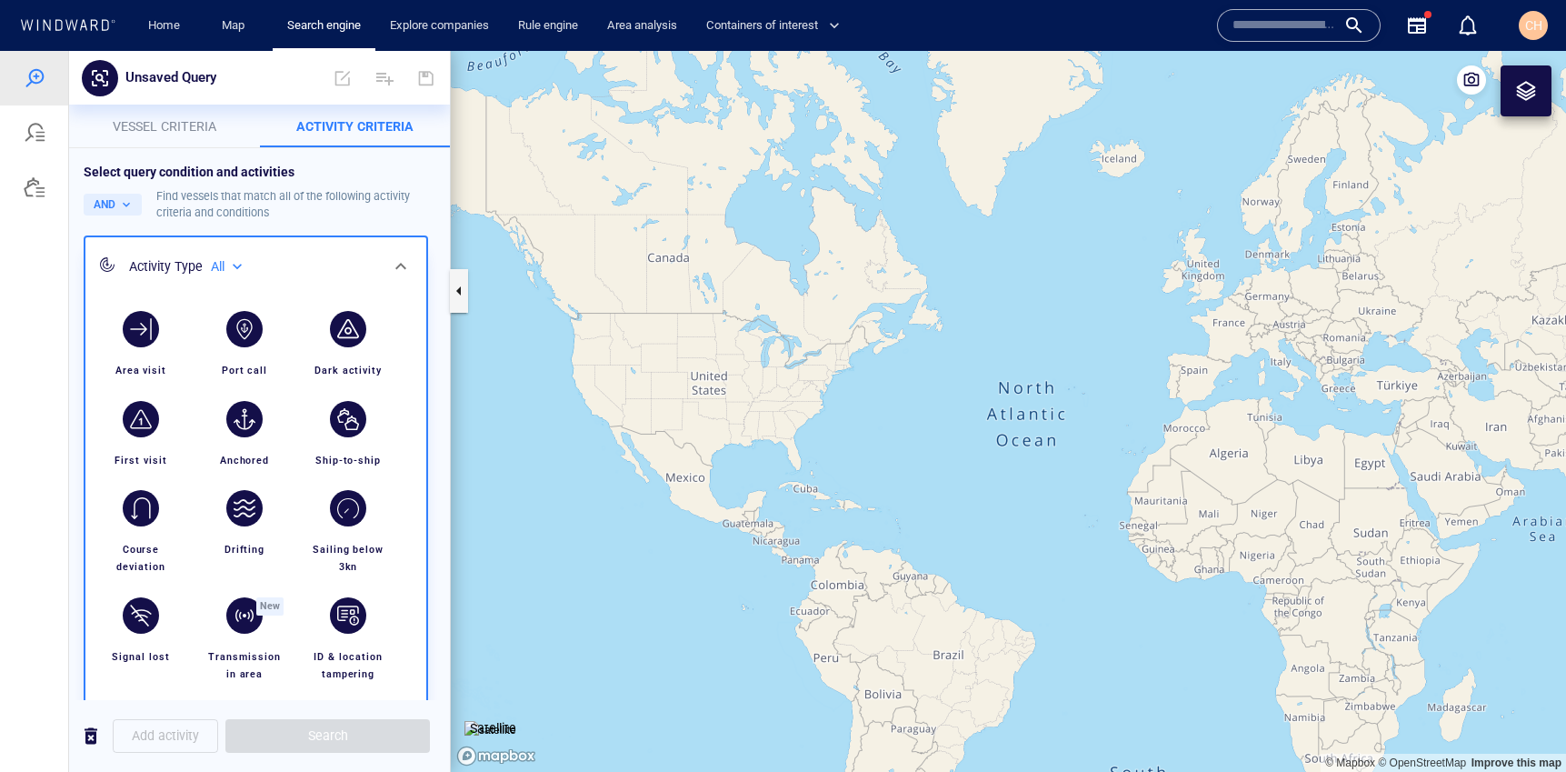
click at [203, 142] on button "Vessel criteria" at bounding box center [164, 127] width 191 height 44
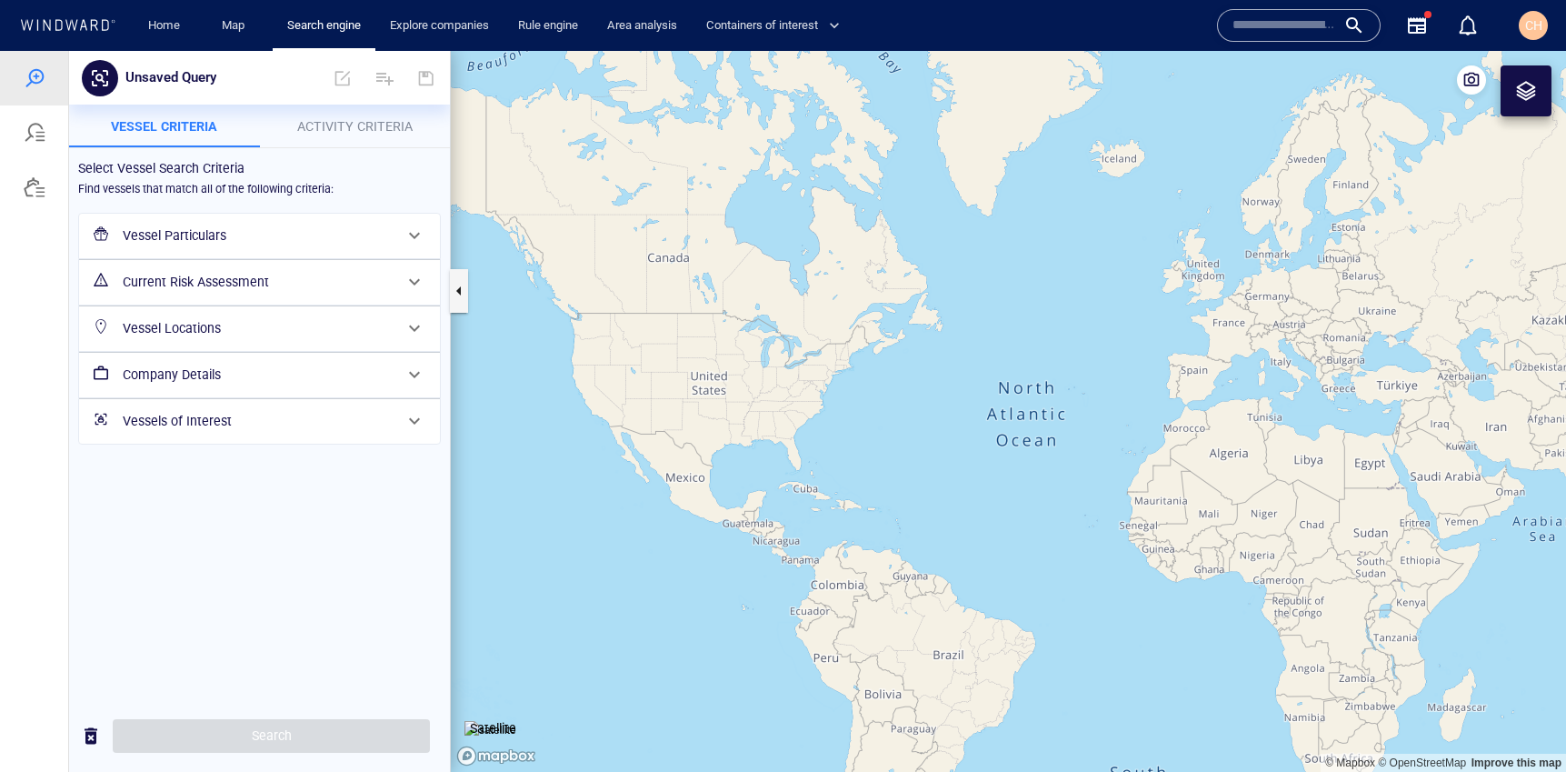
click at [193, 286] on h6 "Current Risk Assessment" at bounding box center [258, 282] width 270 height 23
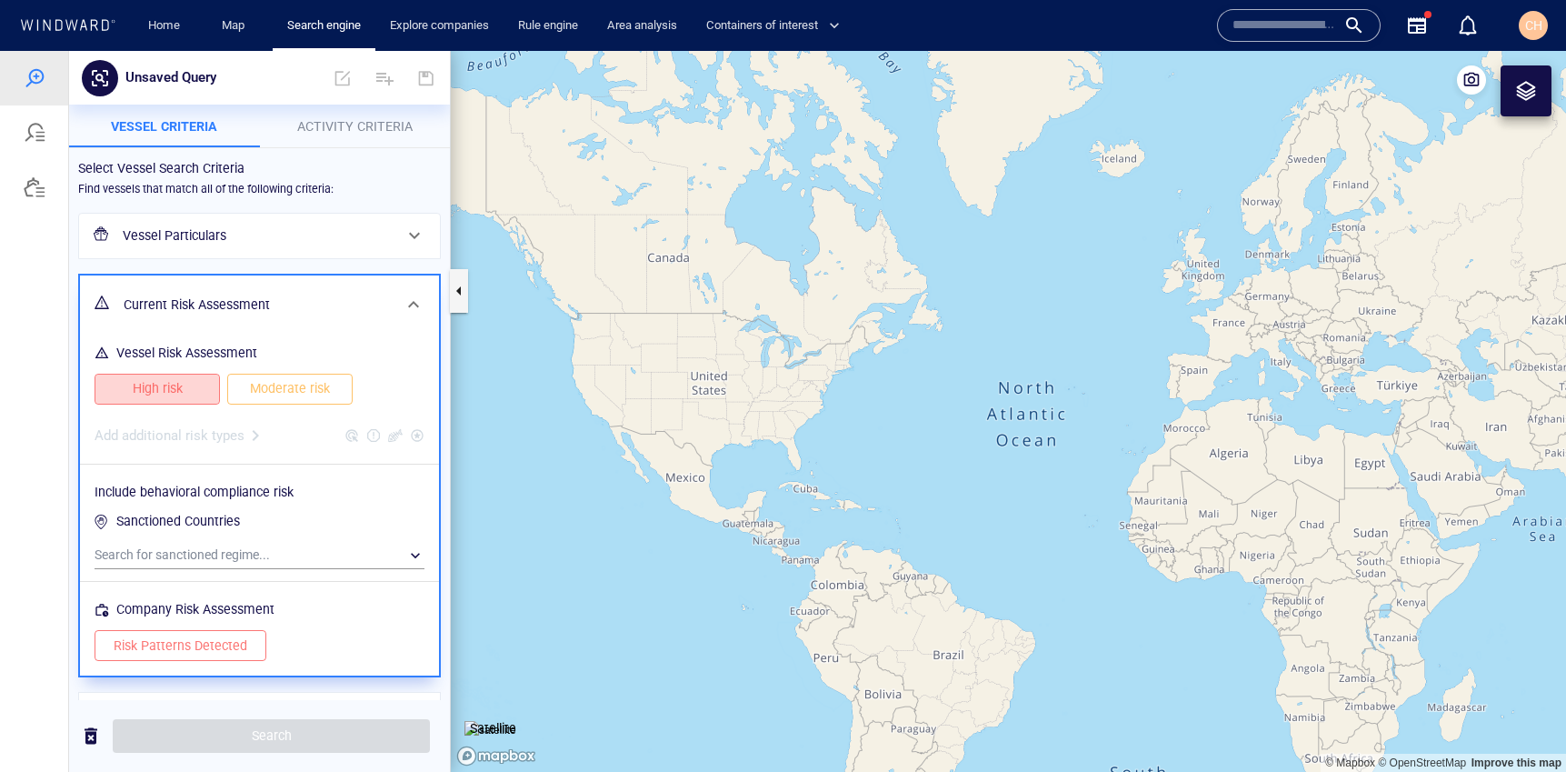
click at [172, 395] on span "High risk" at bounding box center [157, 388] width 87 height 23
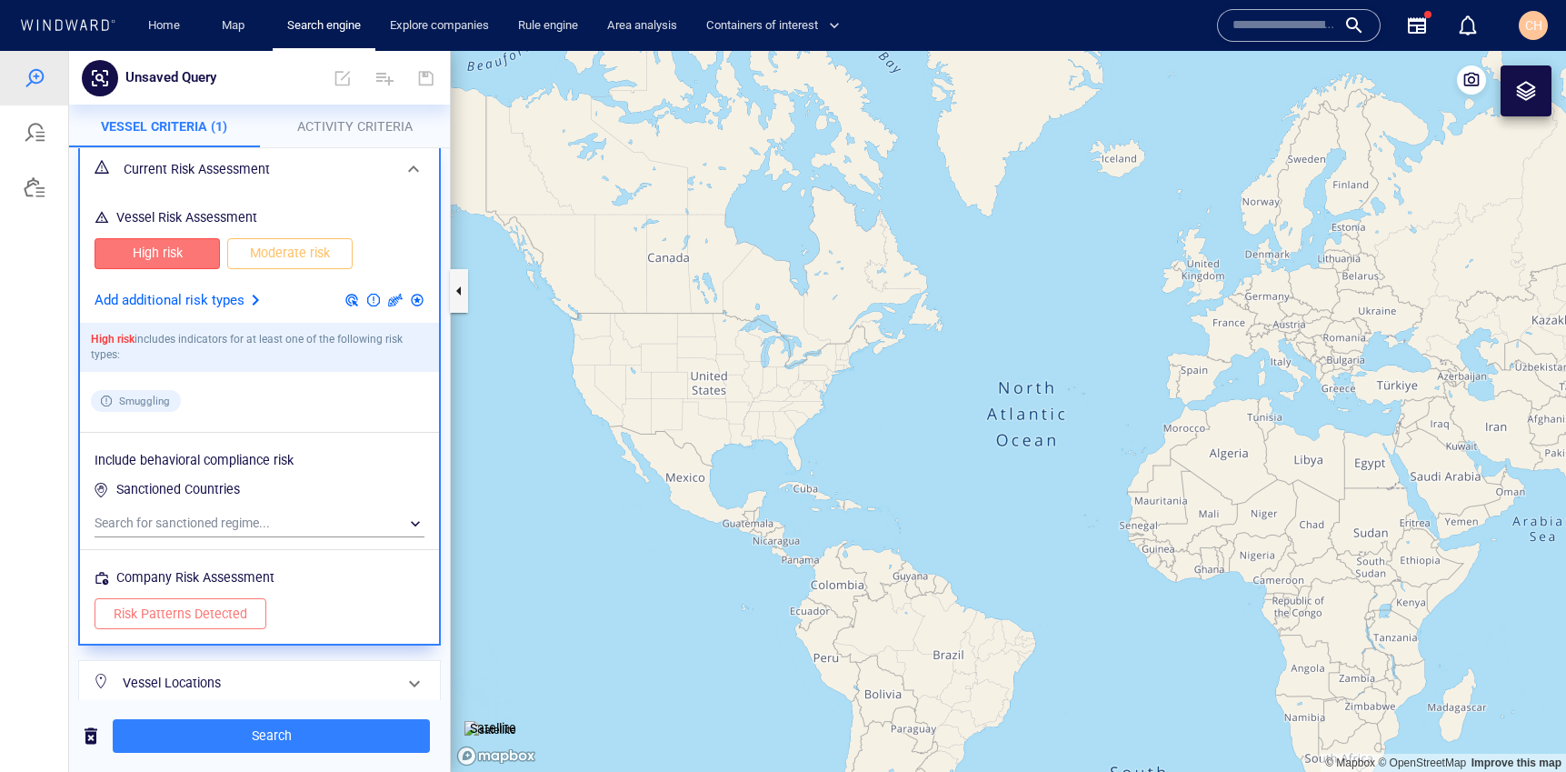
scroll to position [142, 0]
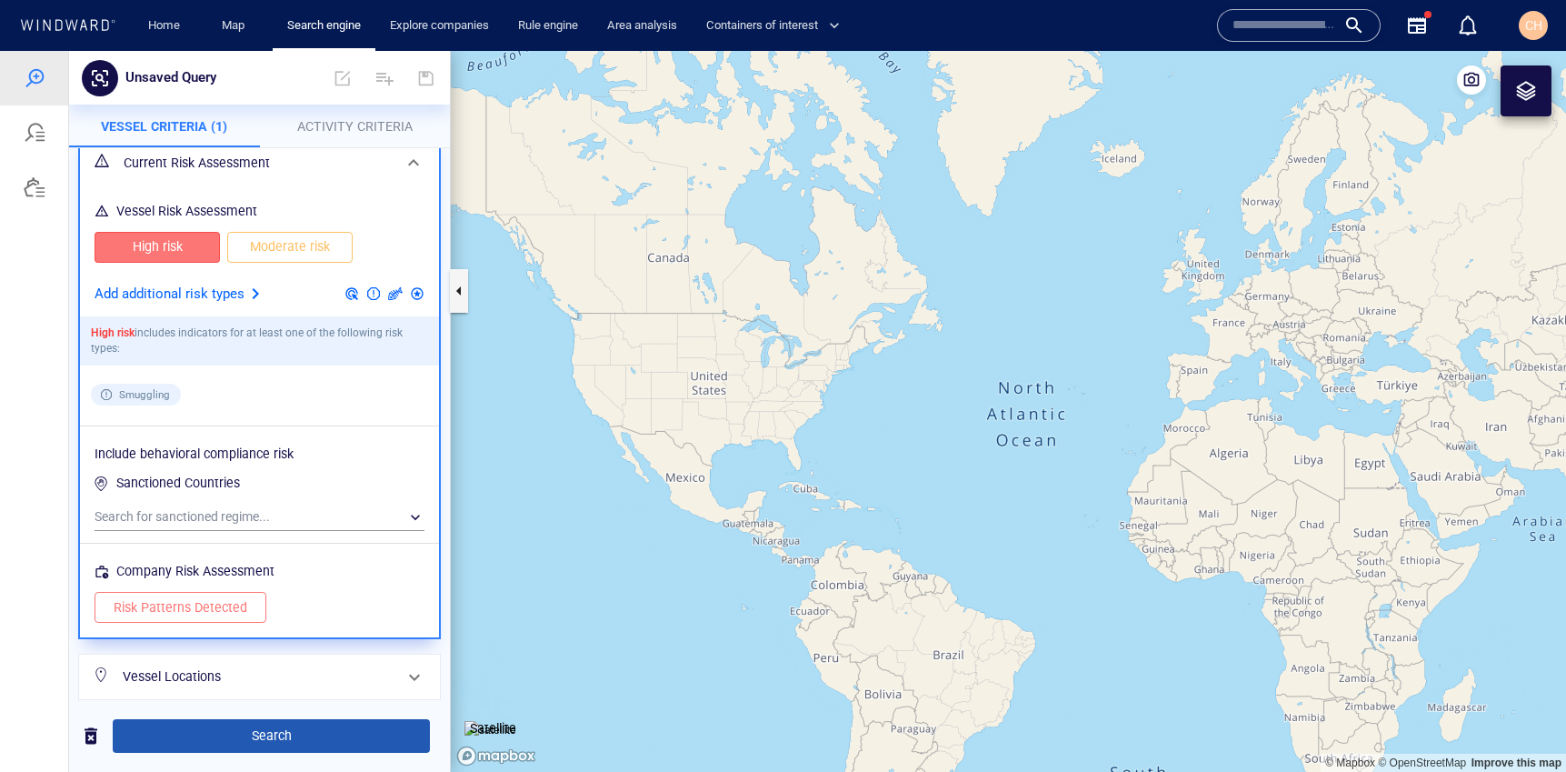
click at [256, 731] on span "Search" at bounding box center [271, 736] width 288 height 23
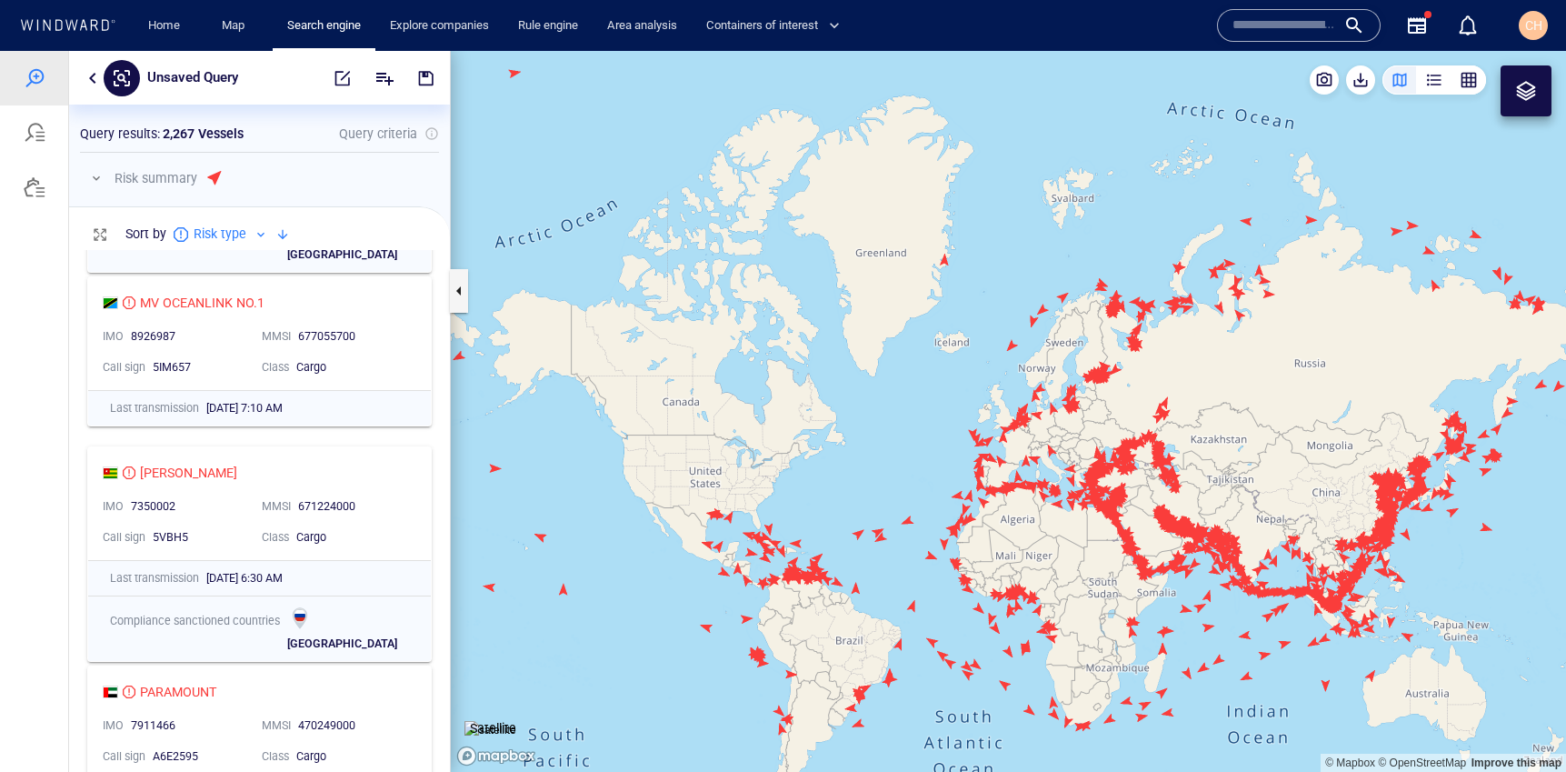
scroll to position [2829, 0]
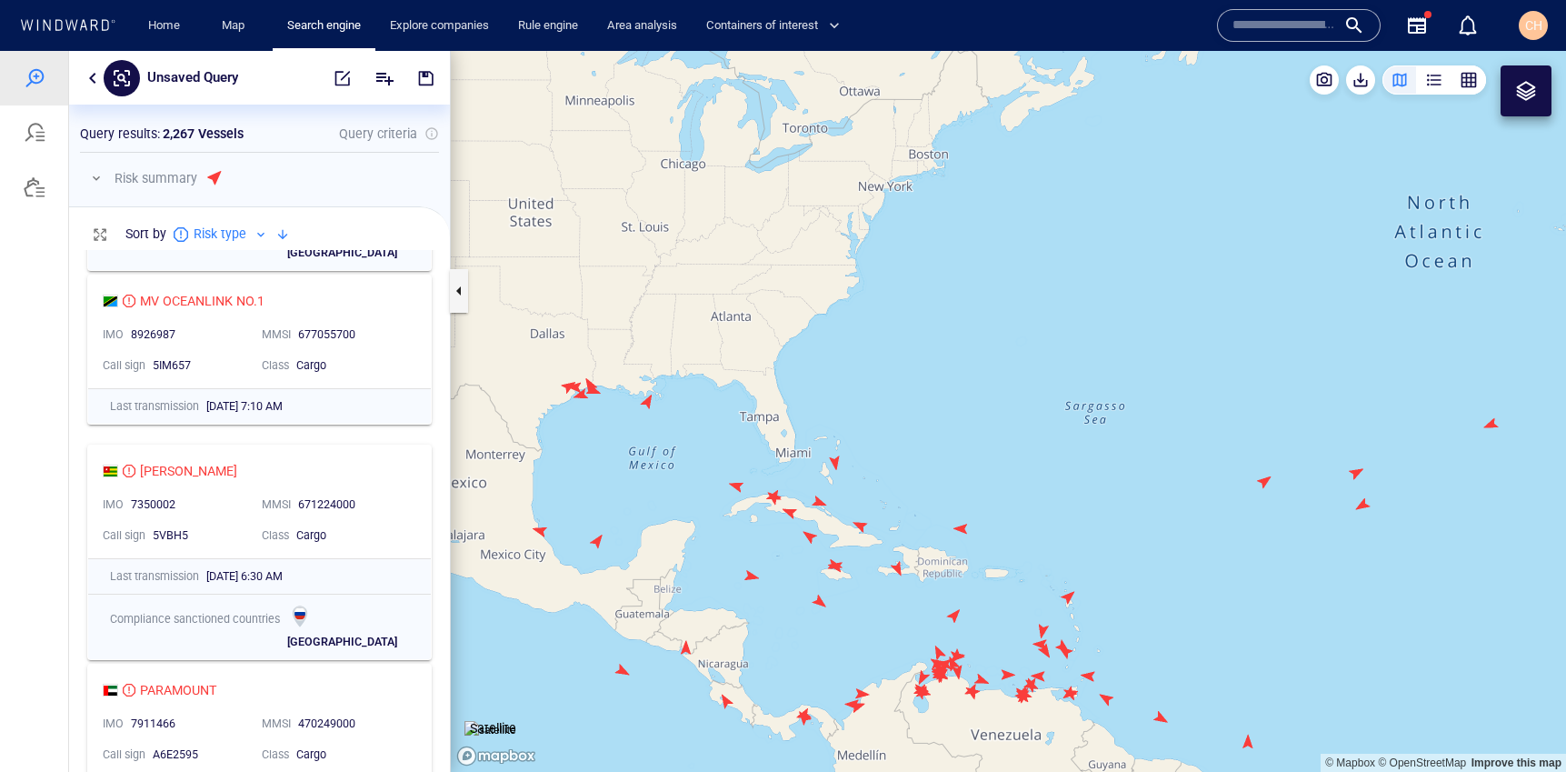
click at [648, 404] on canvas "Map" at bounding box center [1008, 411] width 1115 height 721
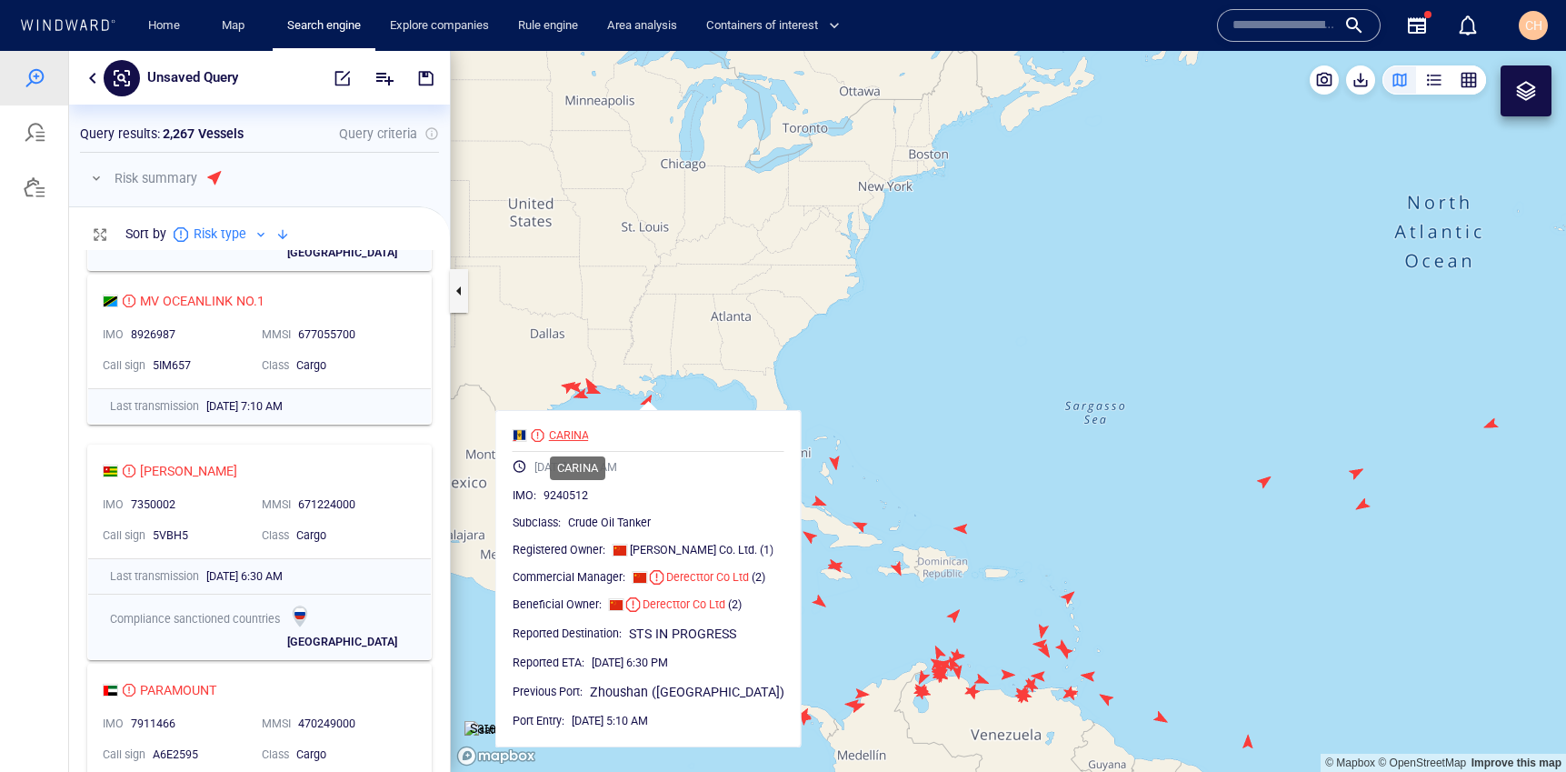
click at [576, 429] on div "CARINA" at bounding box center [569, 435] width 40 height 16
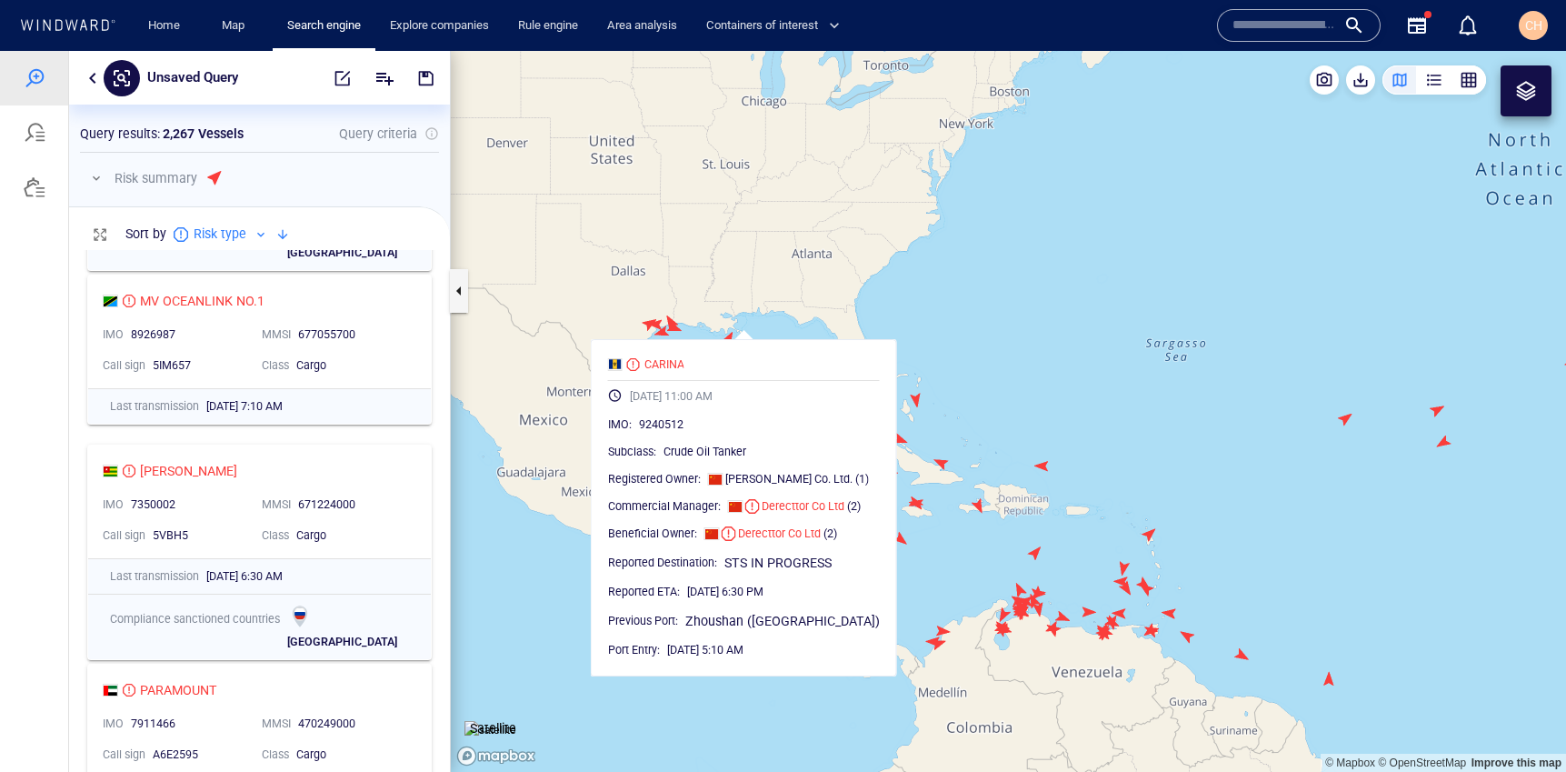
drag, startPoint x: 929, startPoint y: 538, endPoint x: 1025, endPoint y: 467, distance: 119.6
click at [1025, 467] on canvas "Map" at bounding box center [1008, 411] width 1115 height 721
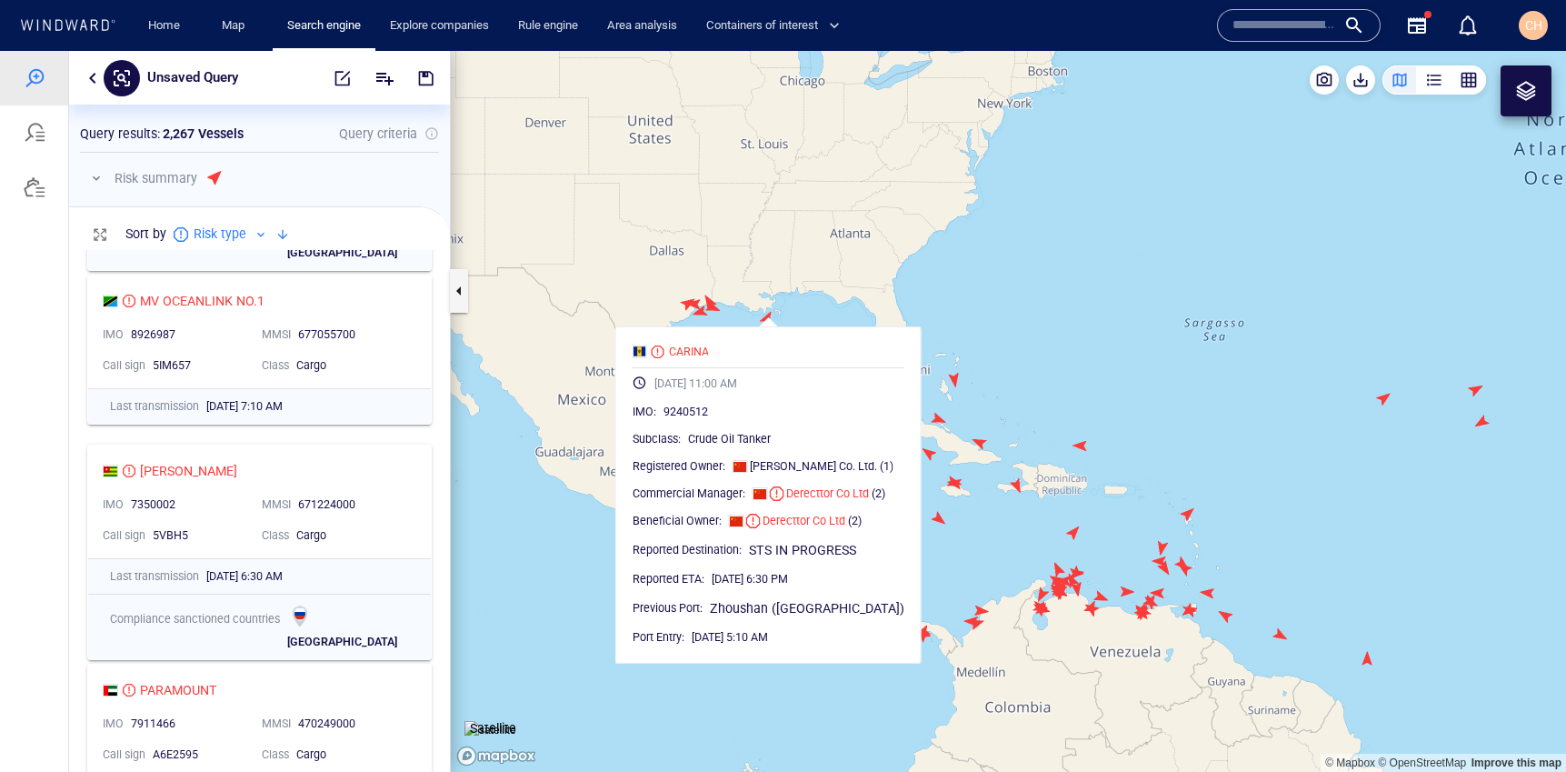
click at [933, 523] on canvas "Map" at bounding box center [1008, 411] width 1115 height 721
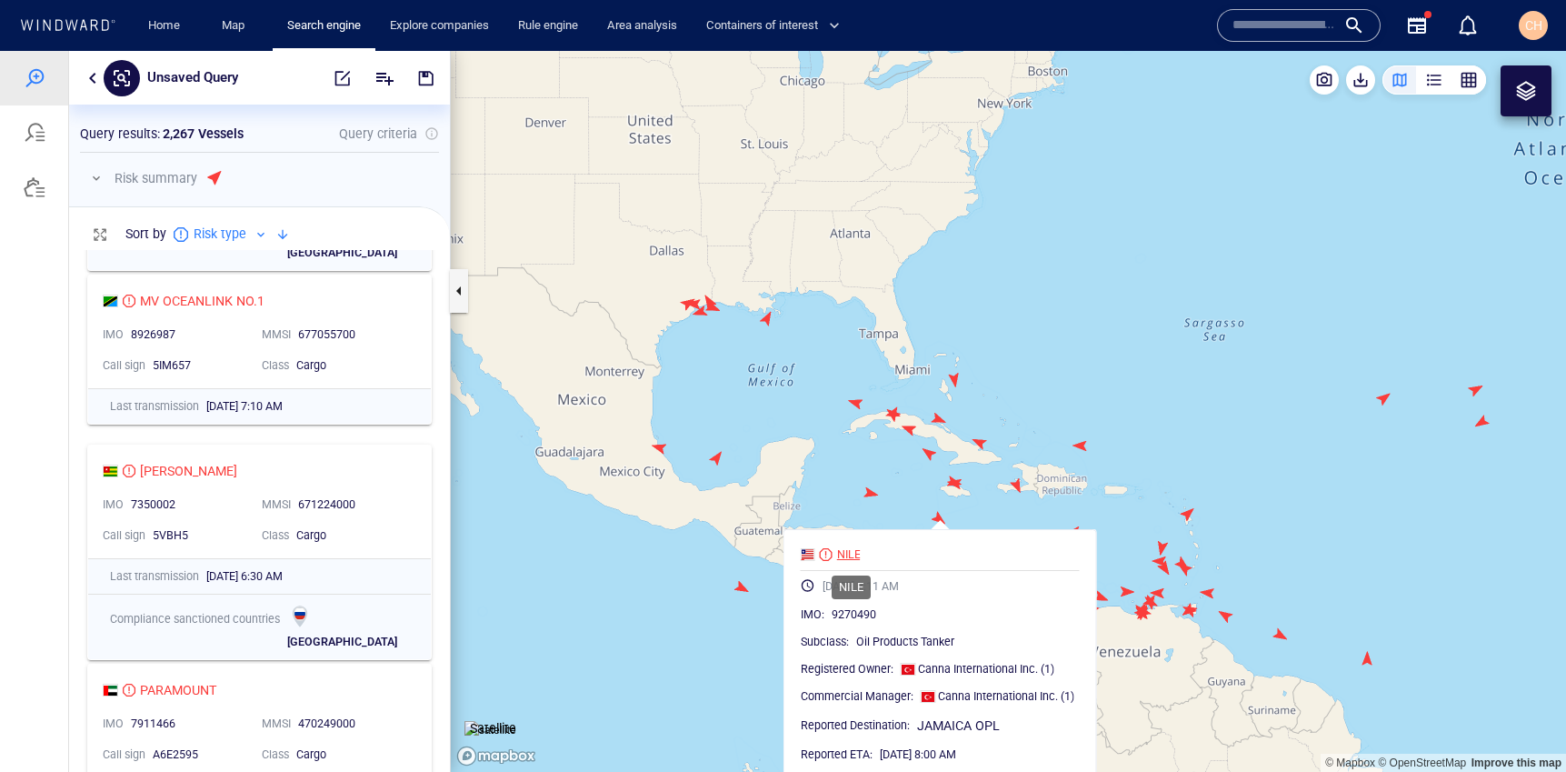
click at [849, 549] on div "NILE" at bounding box center [849, 554] width 24 height 16
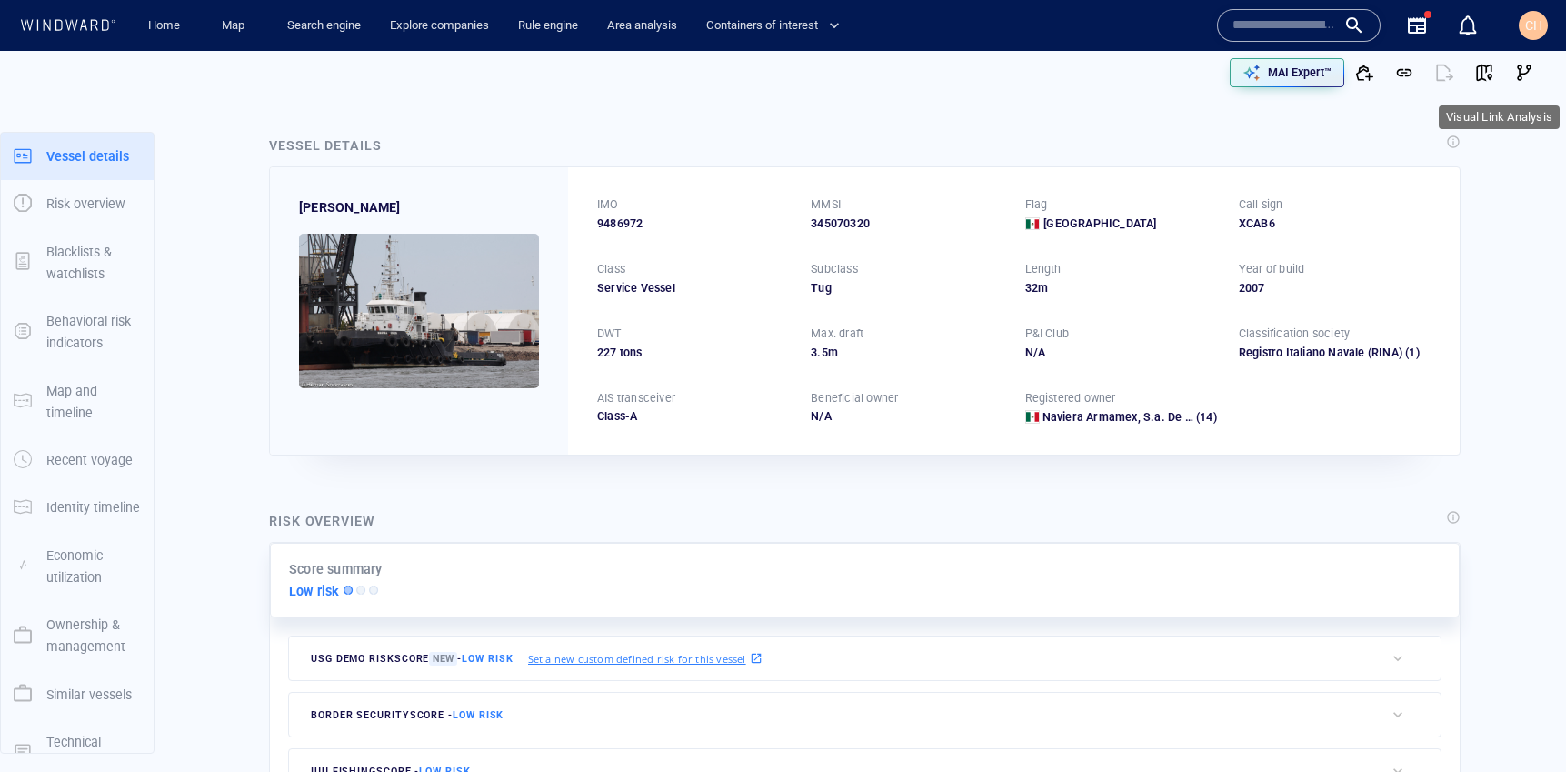
click at [1516, 75] on span "button" at bounding box center [1525, 73] width 18 height 18
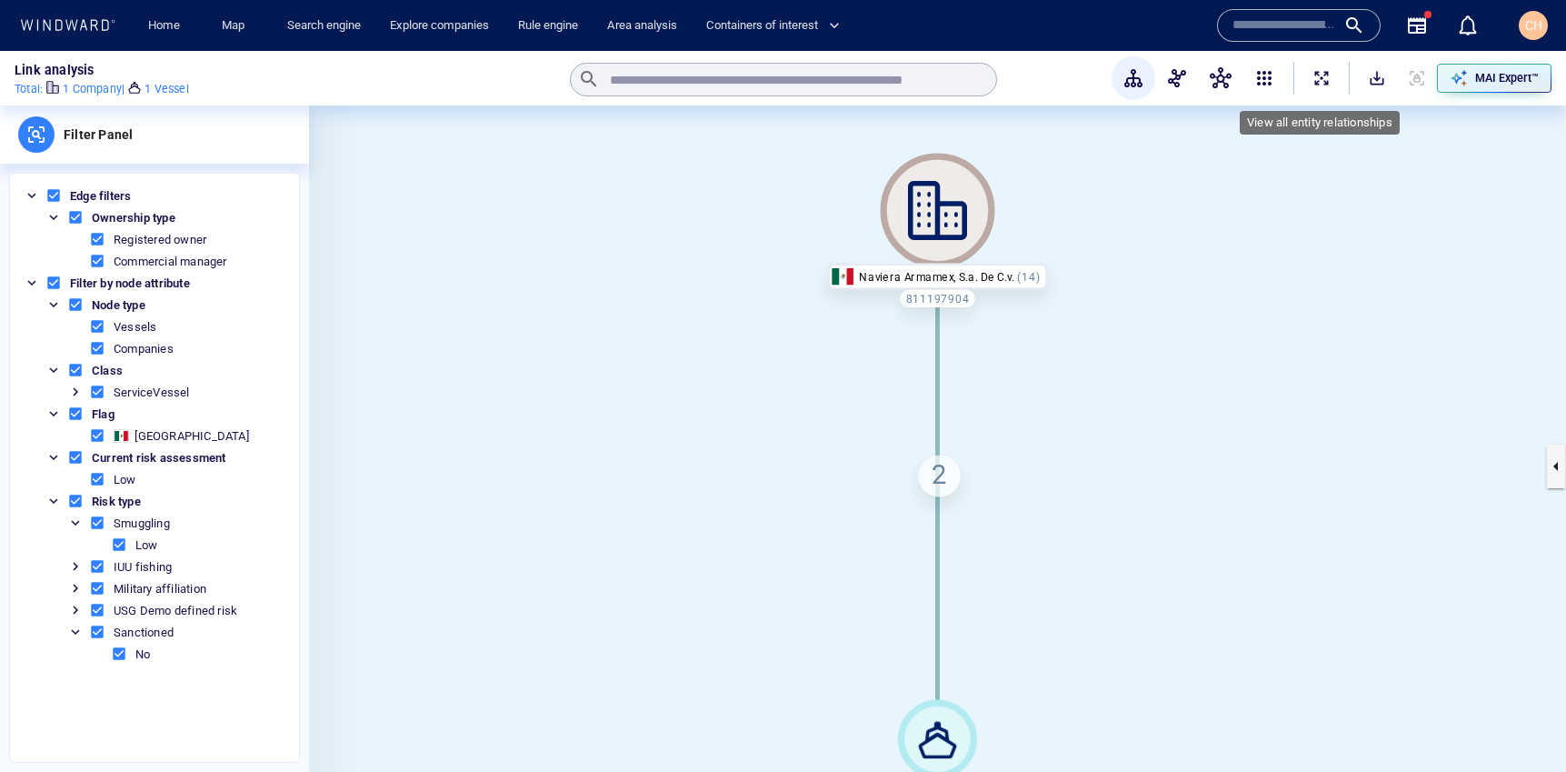
click at [1327, 72] on span "ExpandAllNodes" at bounding box center [1322, 78] width 18 height 18
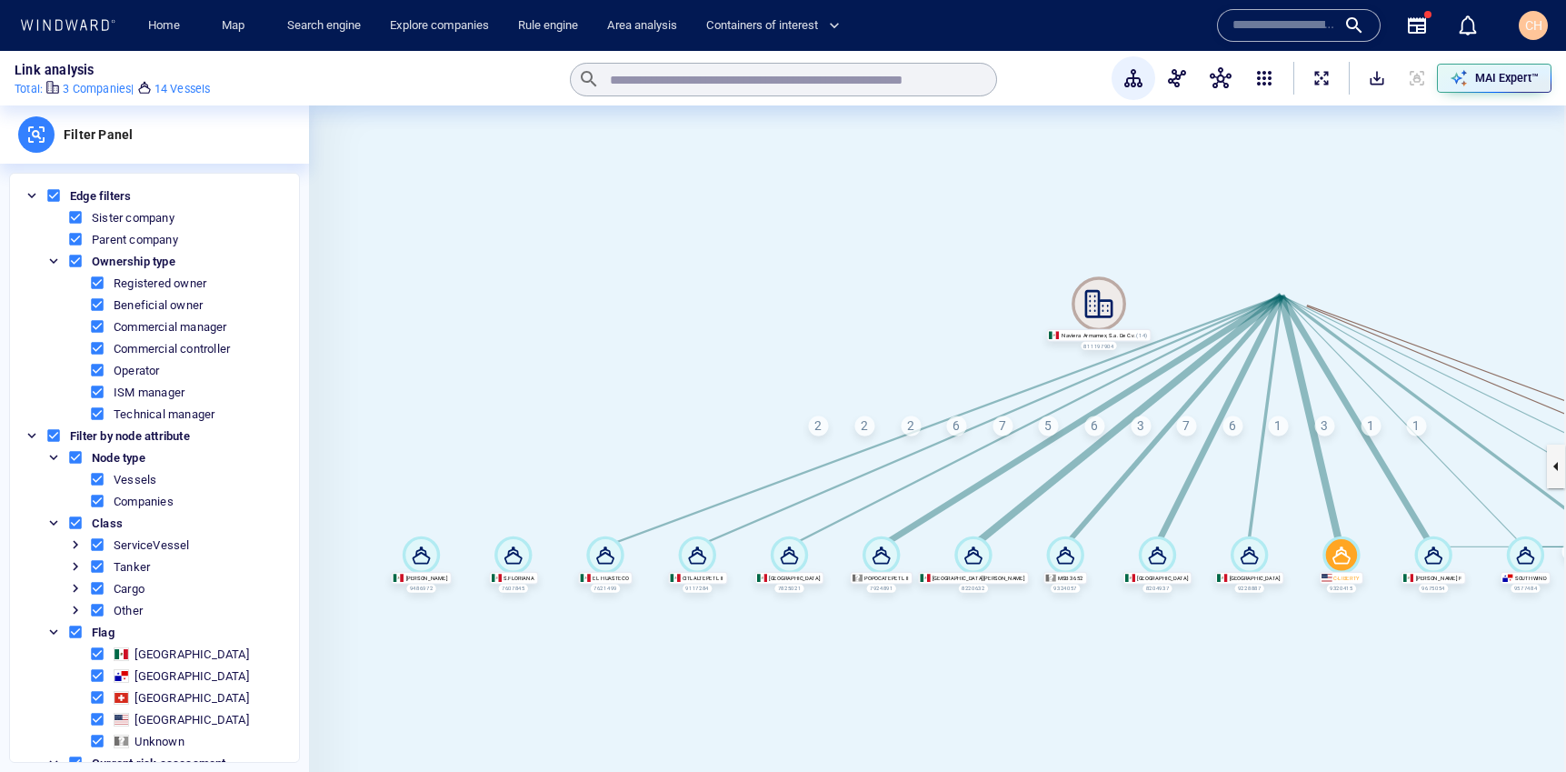
drag, startPoint x: 1171, startPoint y: 633, endPoint x: 847, endPoint y: 636, distance: 323.7
click at [847, 636] on canvas at bounding box center [937, 465] width 1257 height 721
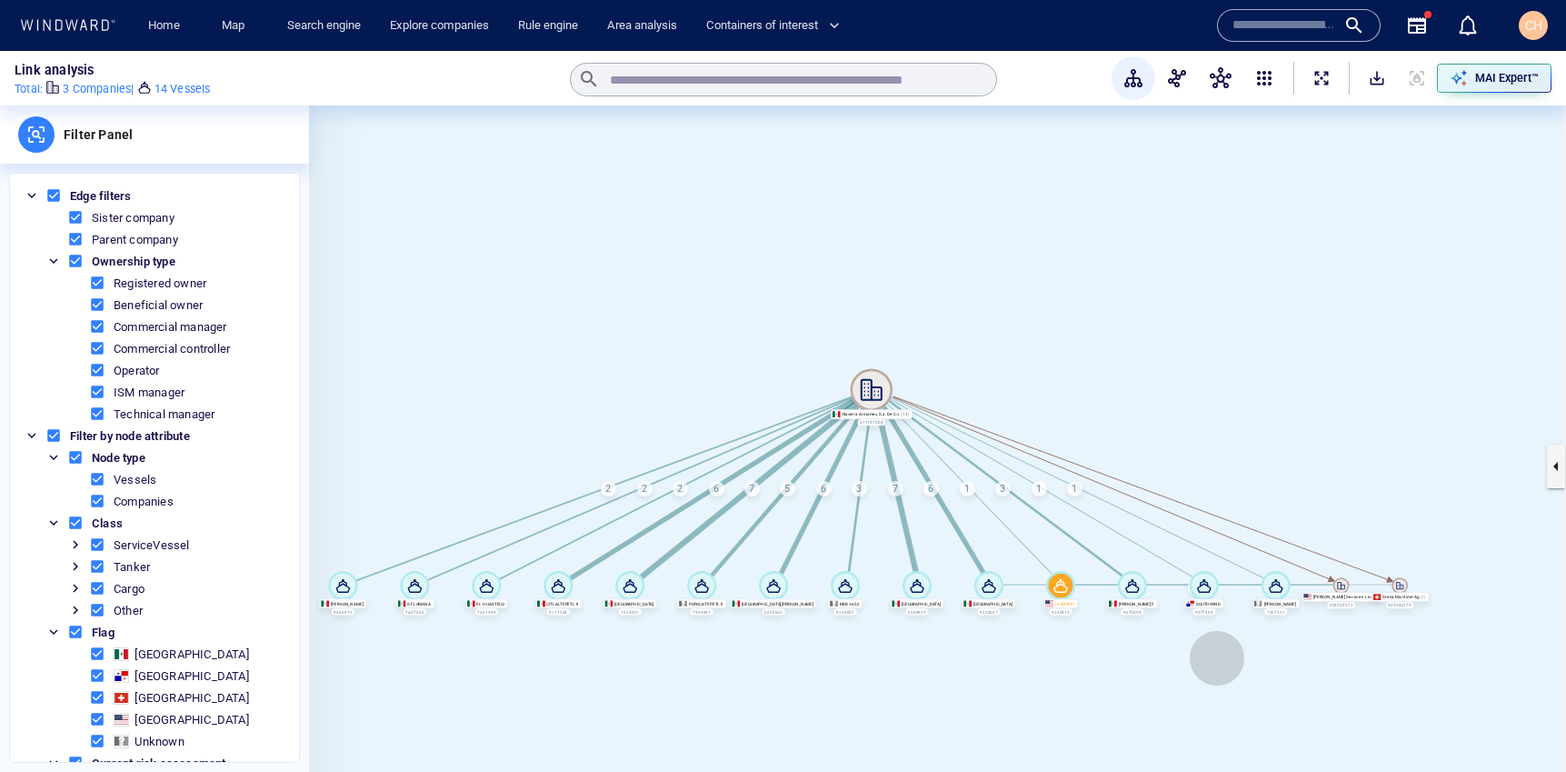
drag, startPoint x: 1348, startPoint y: 645, endPoint x: 1217, endPoint y: 658, distance: 131.5
click at [1217, 658] on canvas at bounding box center [937, 465] width 1257 height 721
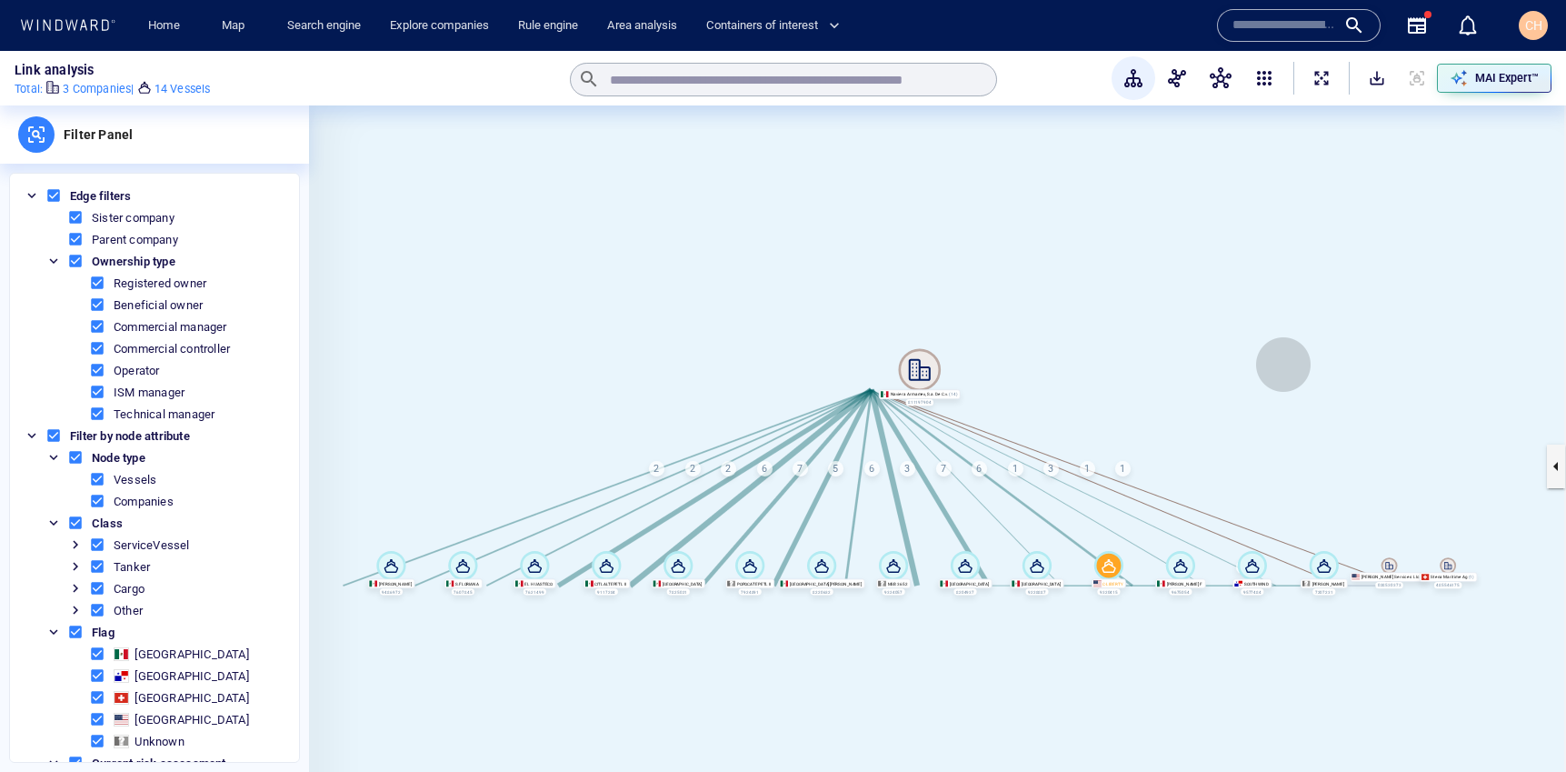
drag, startPoint x: 1284, startPoint y: 365, endPoint x: 1332, endPoint y: 345, distance: 52.2
click at [1332, 345] on canvas at bounding box center [937, 465] width 1257 height 721
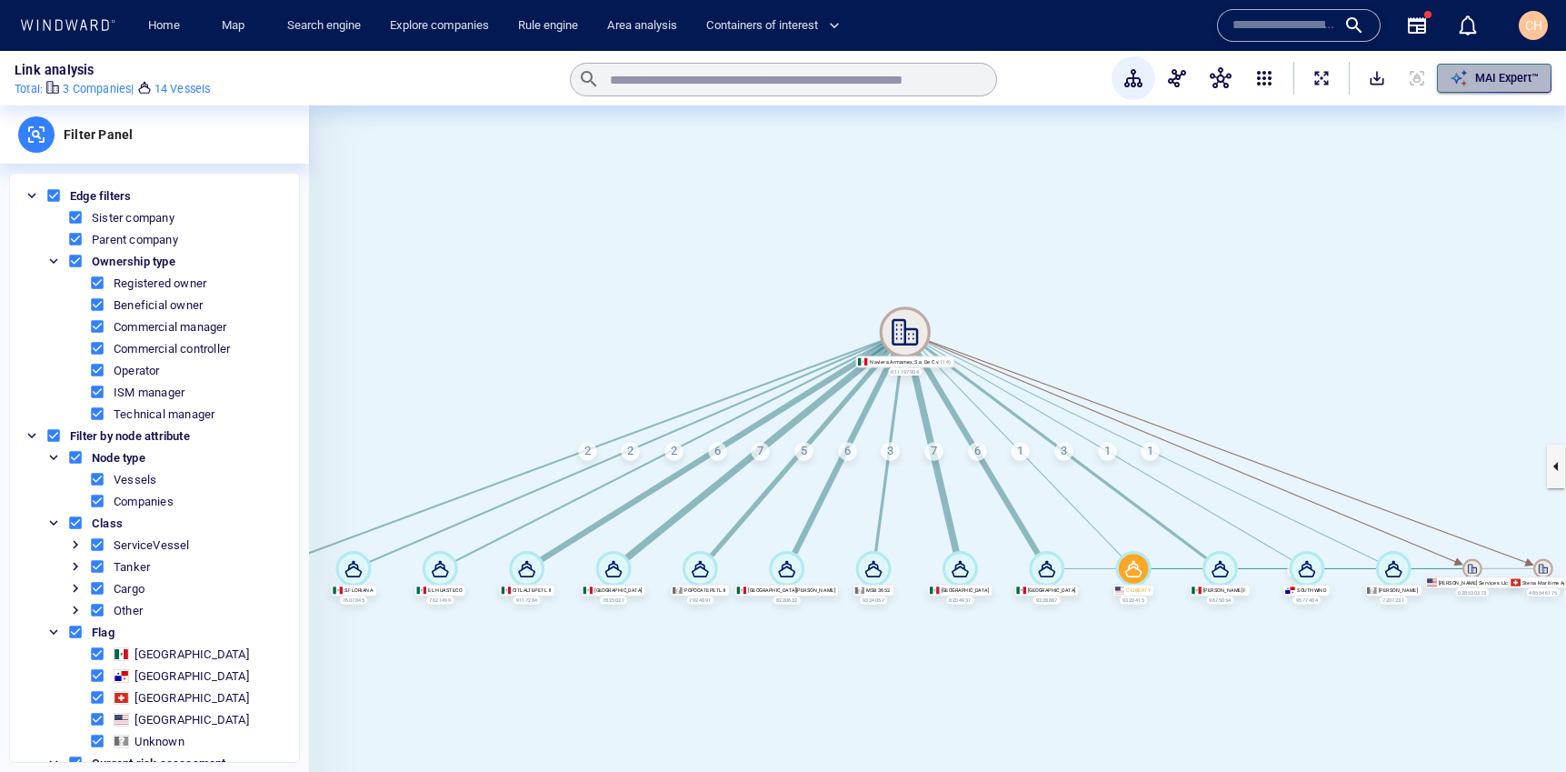
click at [1488, 82] on p "MAI Expert™" at bounding box center [1508, 78] width 64 height 16
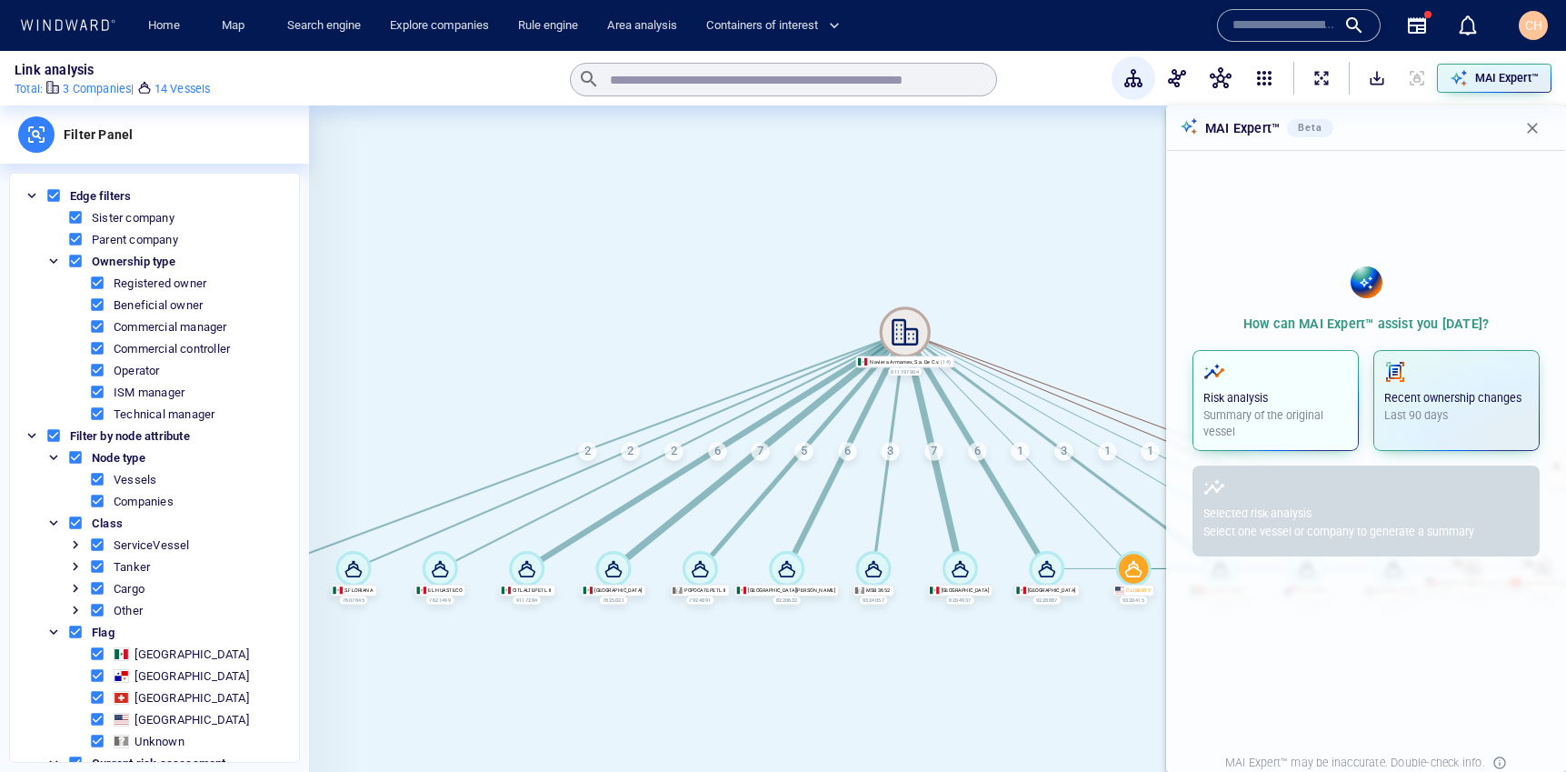
click at [1235, 410] on p "Summary of the original vessel" at bounding box center [1276, 423] width 145 height 33
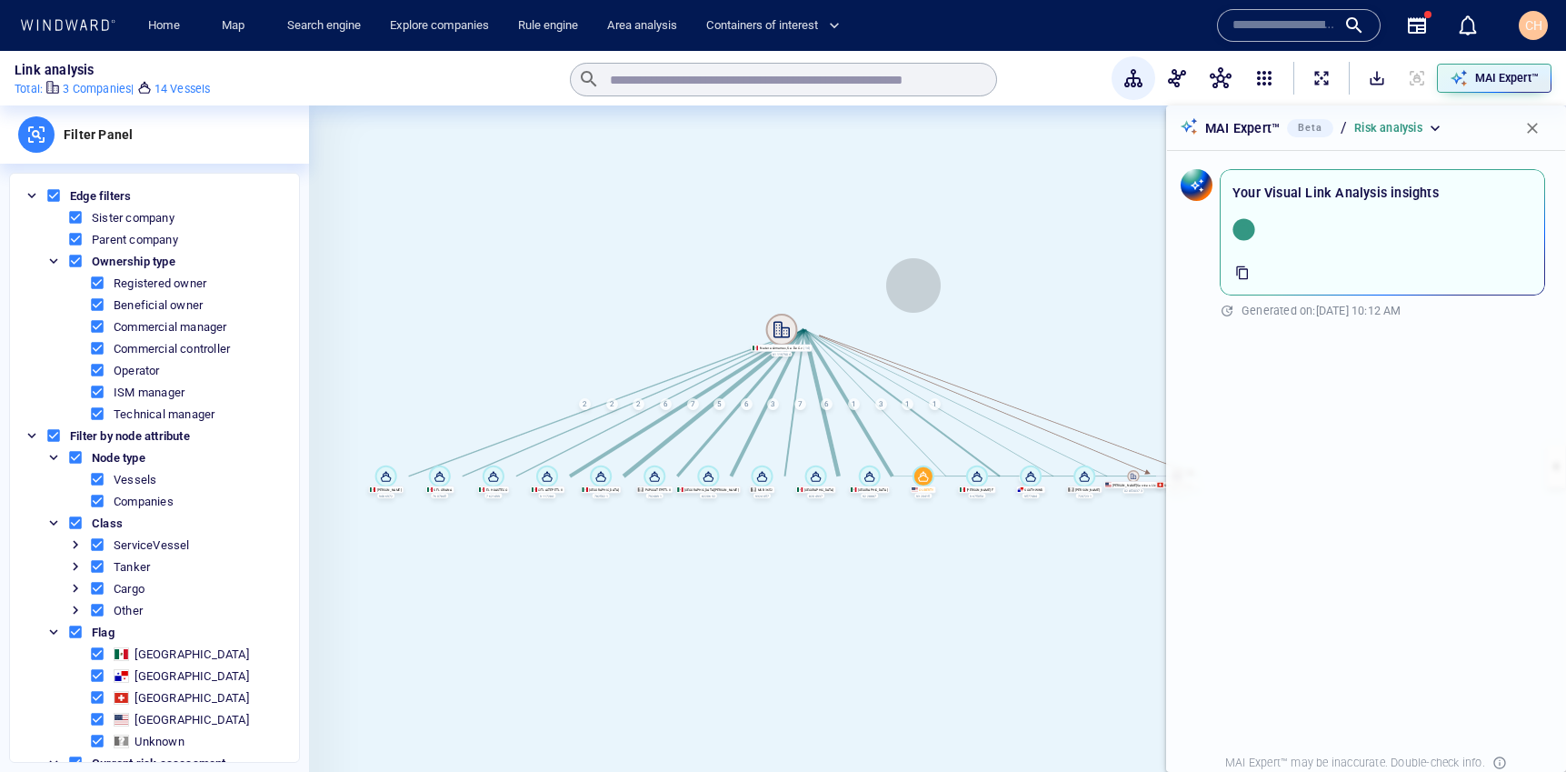
drag, startPoint x: 1084, startPoint y: 283, endPoint x: 895, endPoint y: 285, distance: 188.2
click at [895, 285] on canvas at bounding box center [937, 465] width 1257 height 721
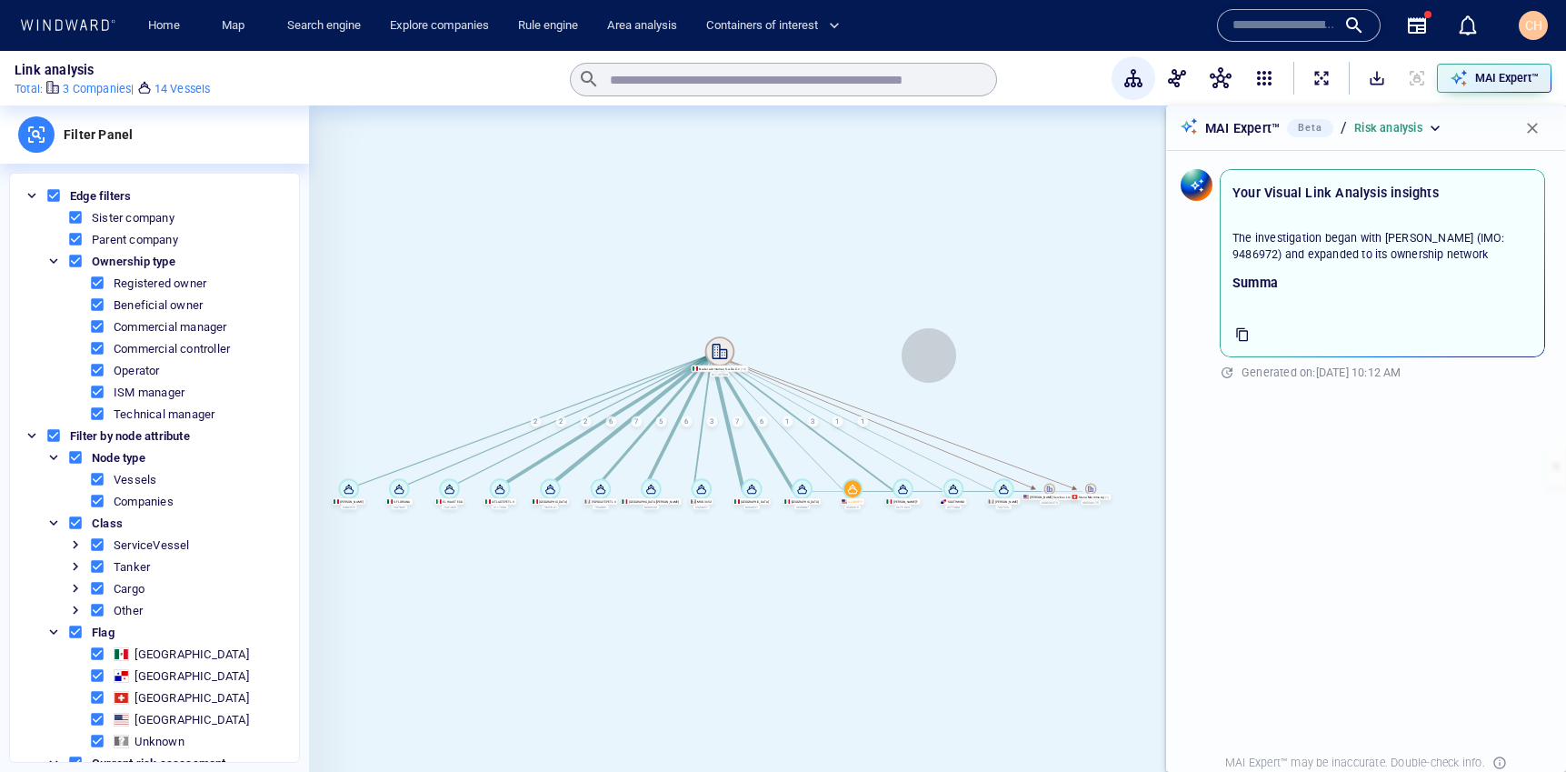
drag, startPoint x: 997, startPoint y: 330, endPoint x: 930, endPoint y: 355, distance: 71.9
click at [930, 355] on canvas at bounding box center [937, 465] width 1257 height 721
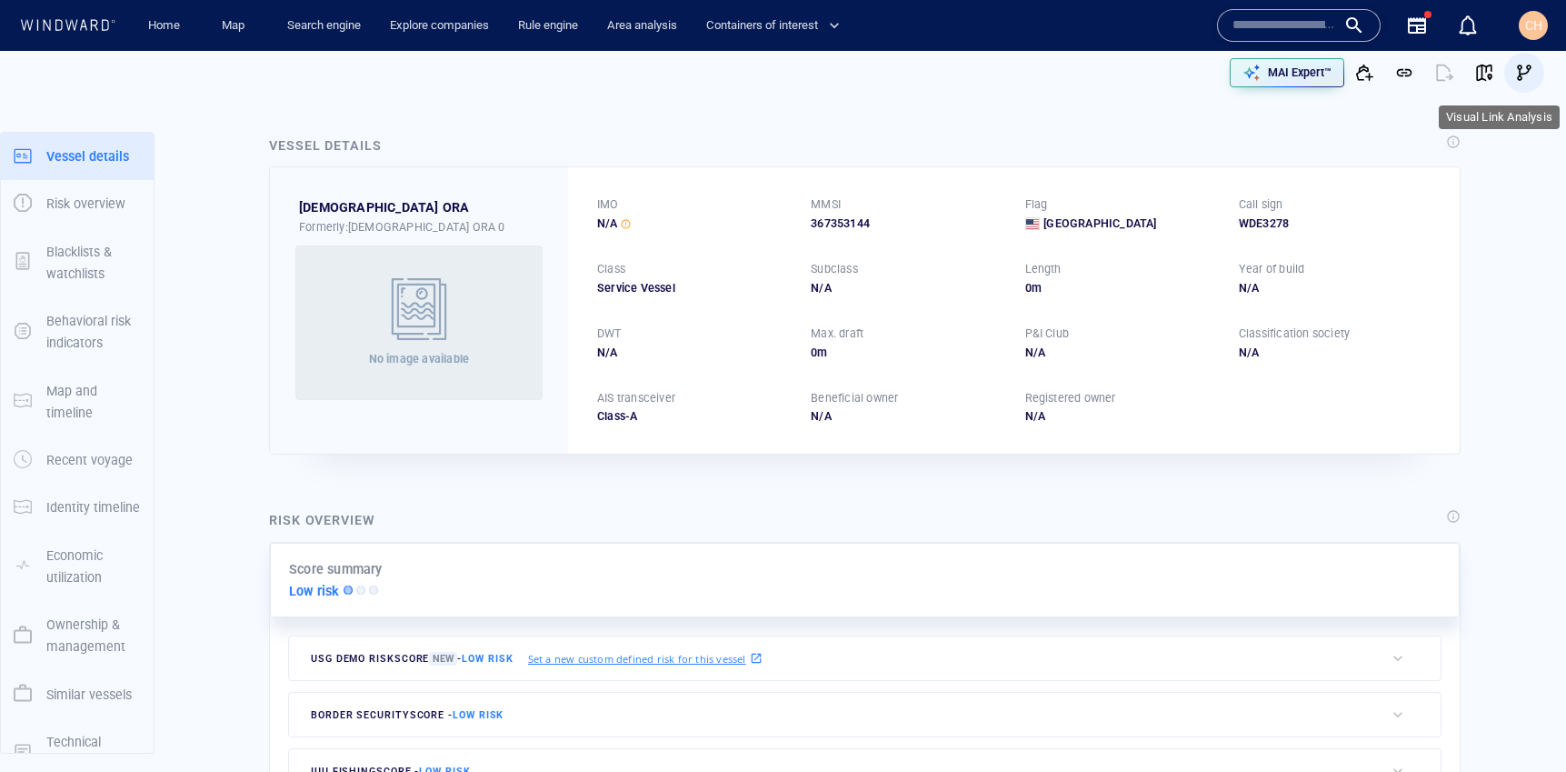
click at [1523, 69] on span "button" at bounding box center [1525, 73] width 18 height 18
click at [1271, 24] on input "text" at bounding box center [1285, 25] width 104 height 27
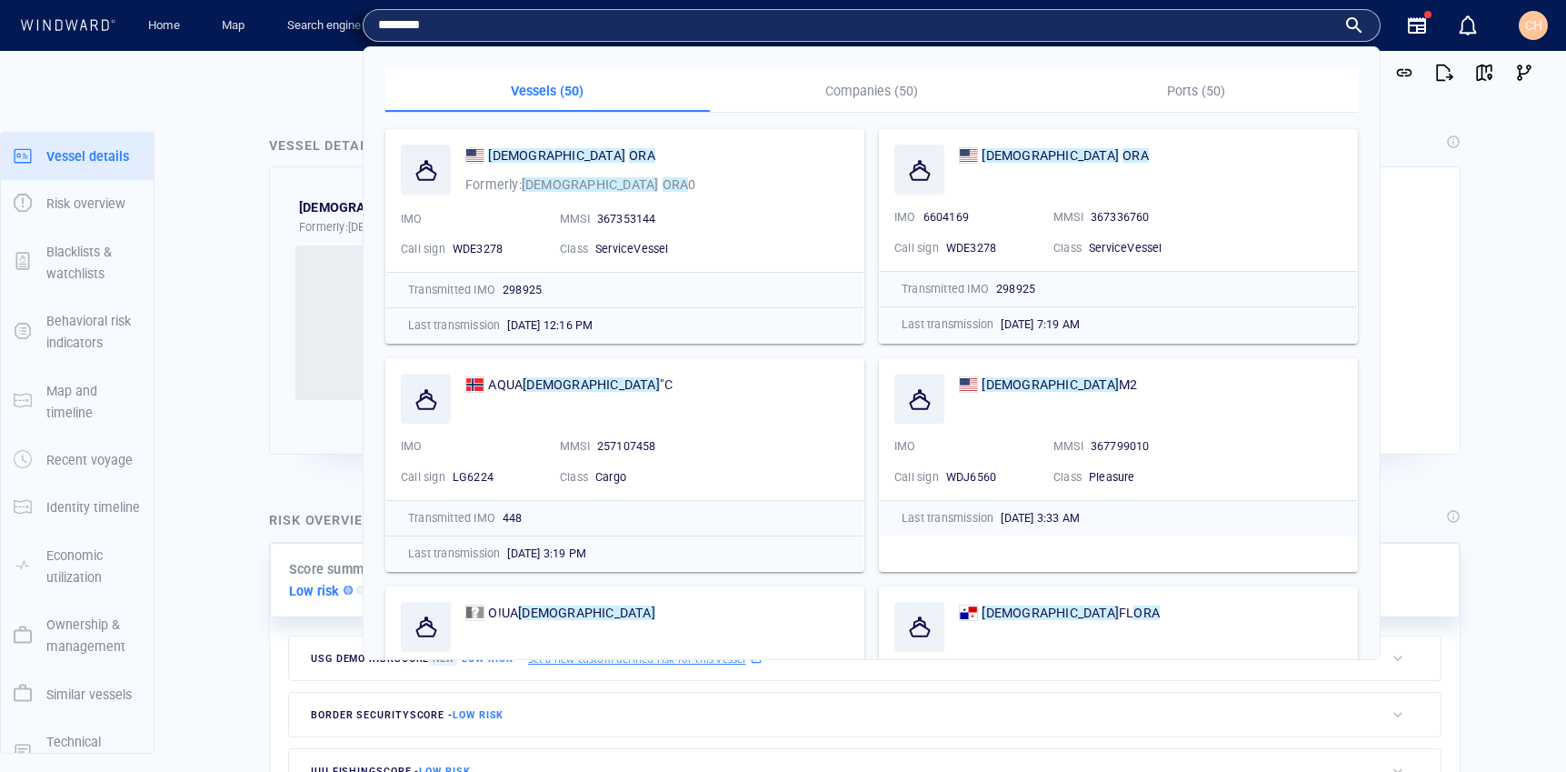
type input "********"
click at [1000, 187] on div "LADY ORA" at bounding box center [1151, 170] width 384 height 50
click at [1005, 163] on div "LADY ORA" at bounding box center [1065, 156] width 166 height 22
click at [995, 159] on div "Vessel details" at bounding box center [864, 147] width 1199 height 32
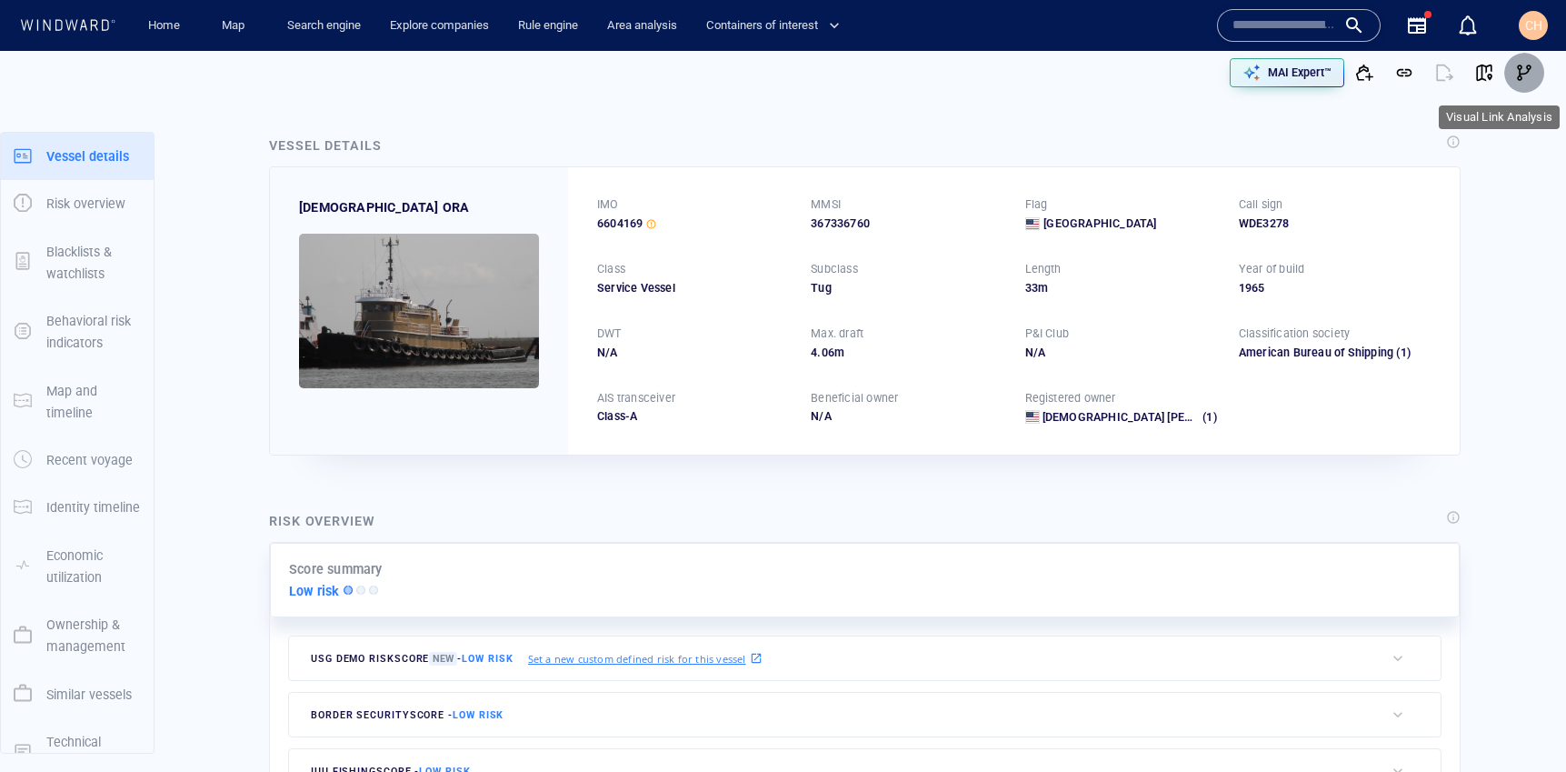
click at [1521, 73] on span "button" at bounding box center [1525, 73] width 18 height 18
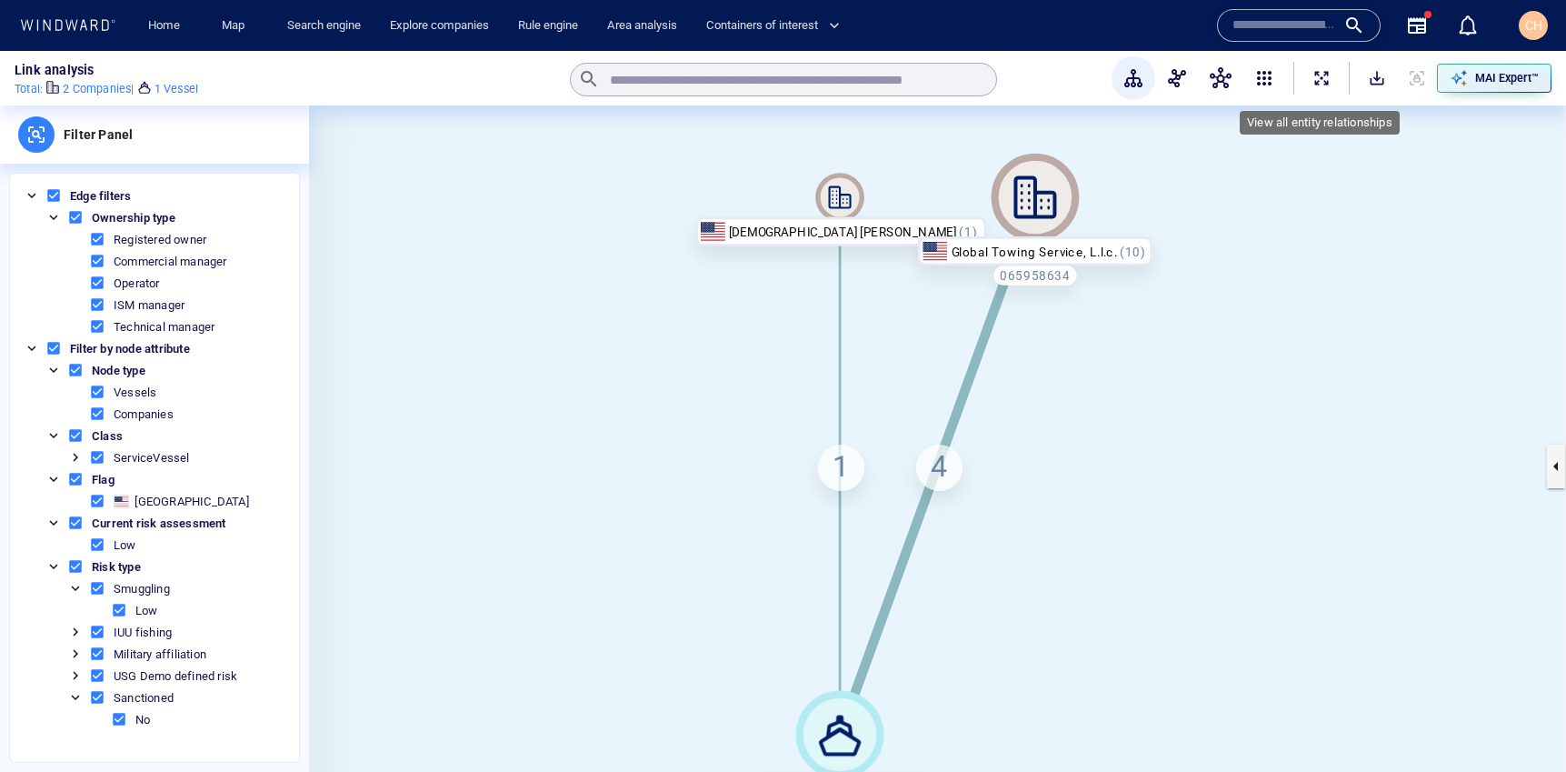
click at [1336, 80] on button "ExpandAllNodes" at bounding box center [1322, 78] width 40 height 40
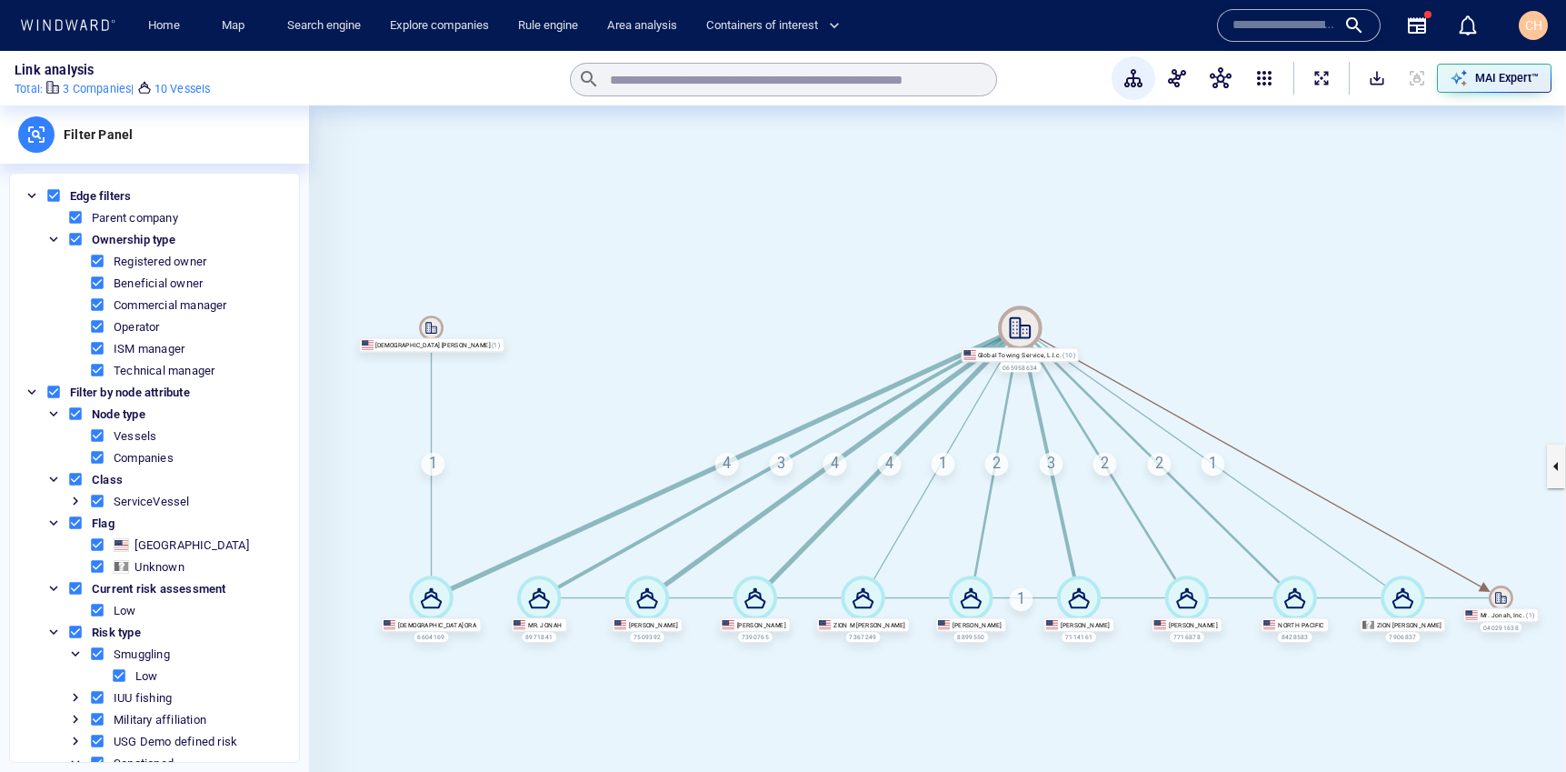
click at [430, 466] on div "1" at bounding box center [433, 465] width 24 height 24
click at [515, 380] on canvas at bounding box center [937, 465] width 1257 height 721
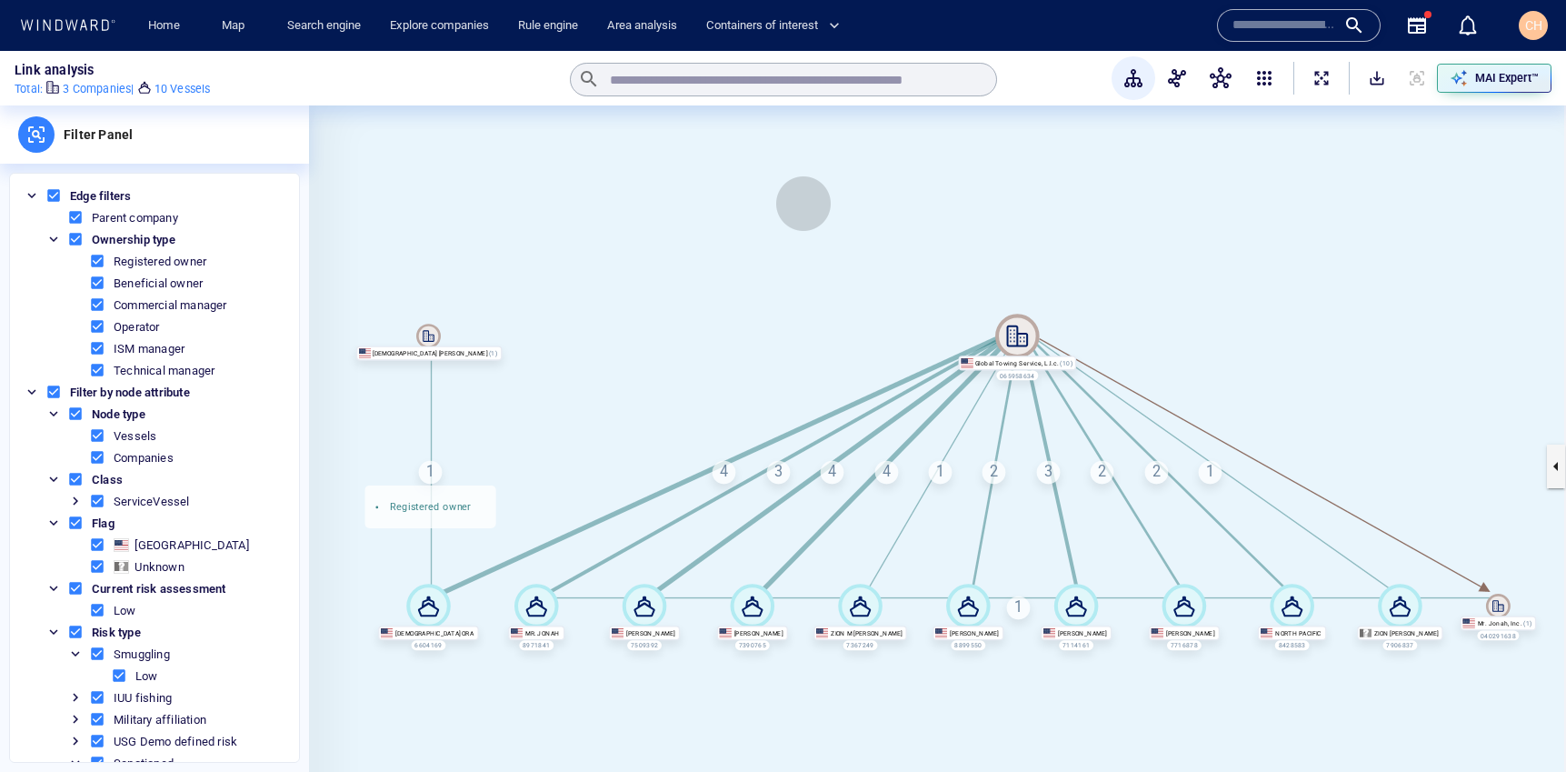
click at [801, 212] on canvas at bounding box center [937, 465] width 1257 height 721
click at [1486, 77] on p "MAI Expert™" at bounding box center [1508, 78] width 64 height 16
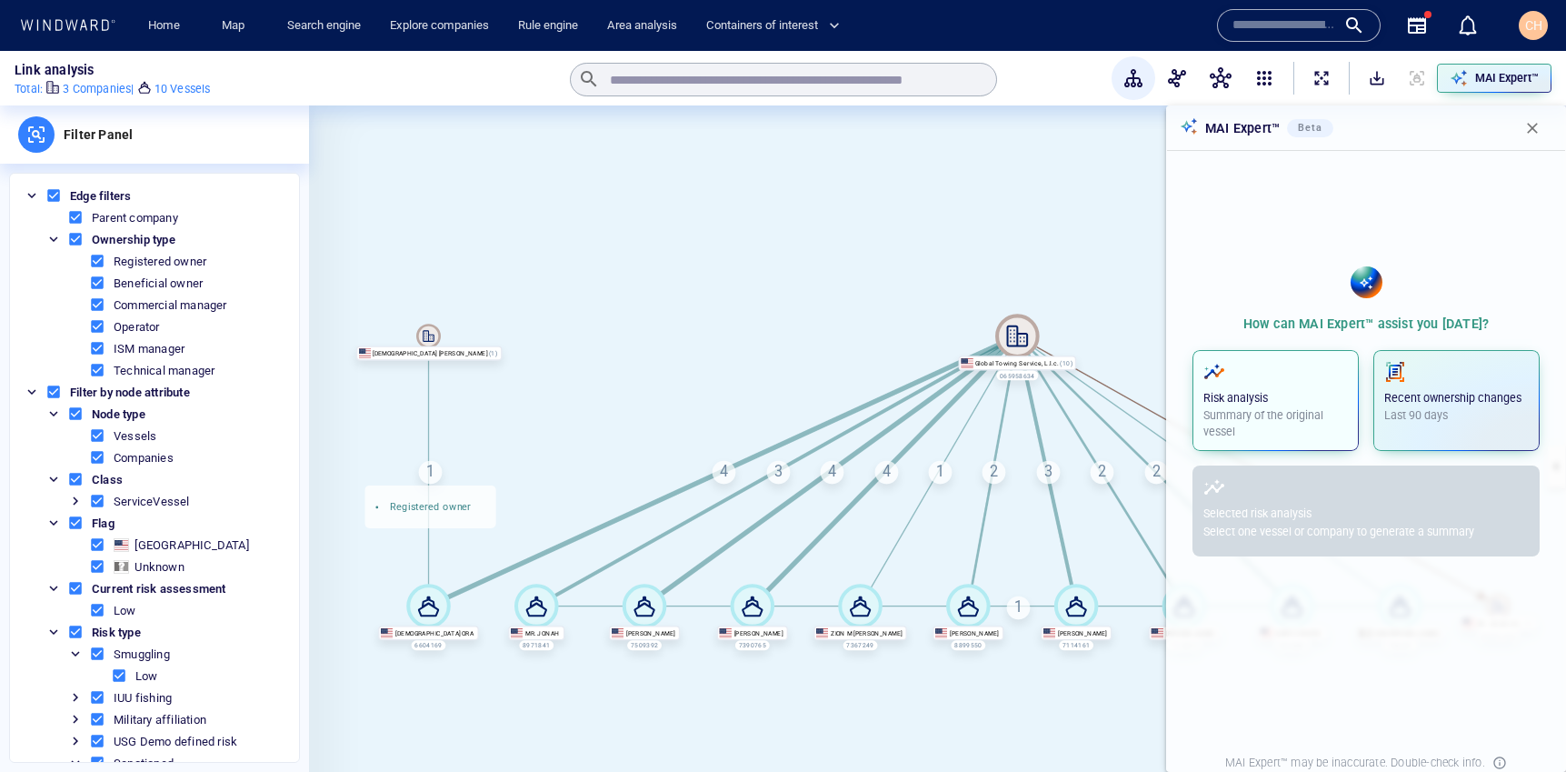
click at [1300, 400] on p "Risk analysis" at bounding box center [1276, 398] width 145 height 16
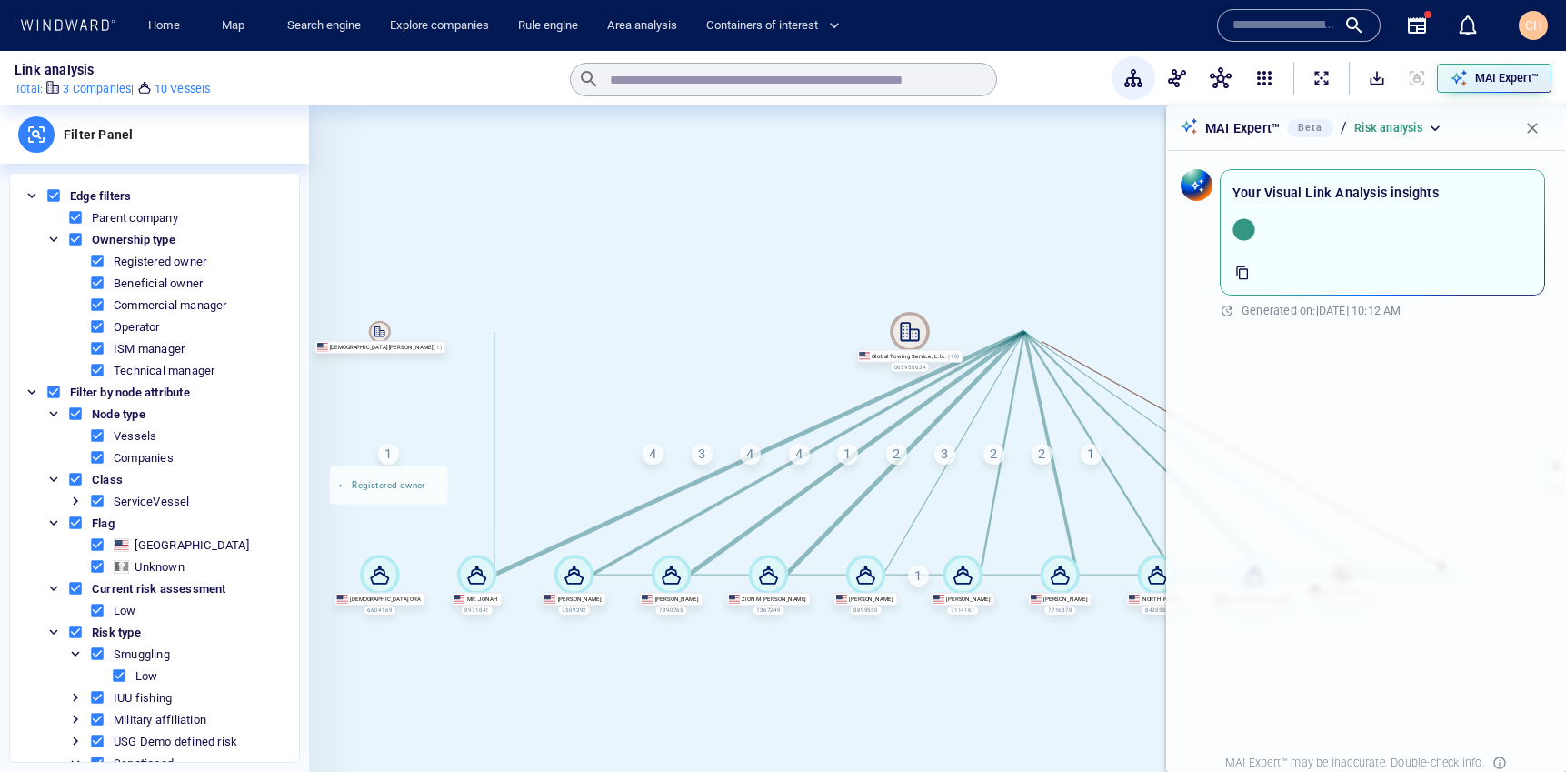
drag, startPoint x: 1088, startPoint y: 292, endPoint x: 968, endPoint y: 291, distance: 120.0
click at [968, 291] on canvas at bounding box center [937, 465] width 1257 height 721
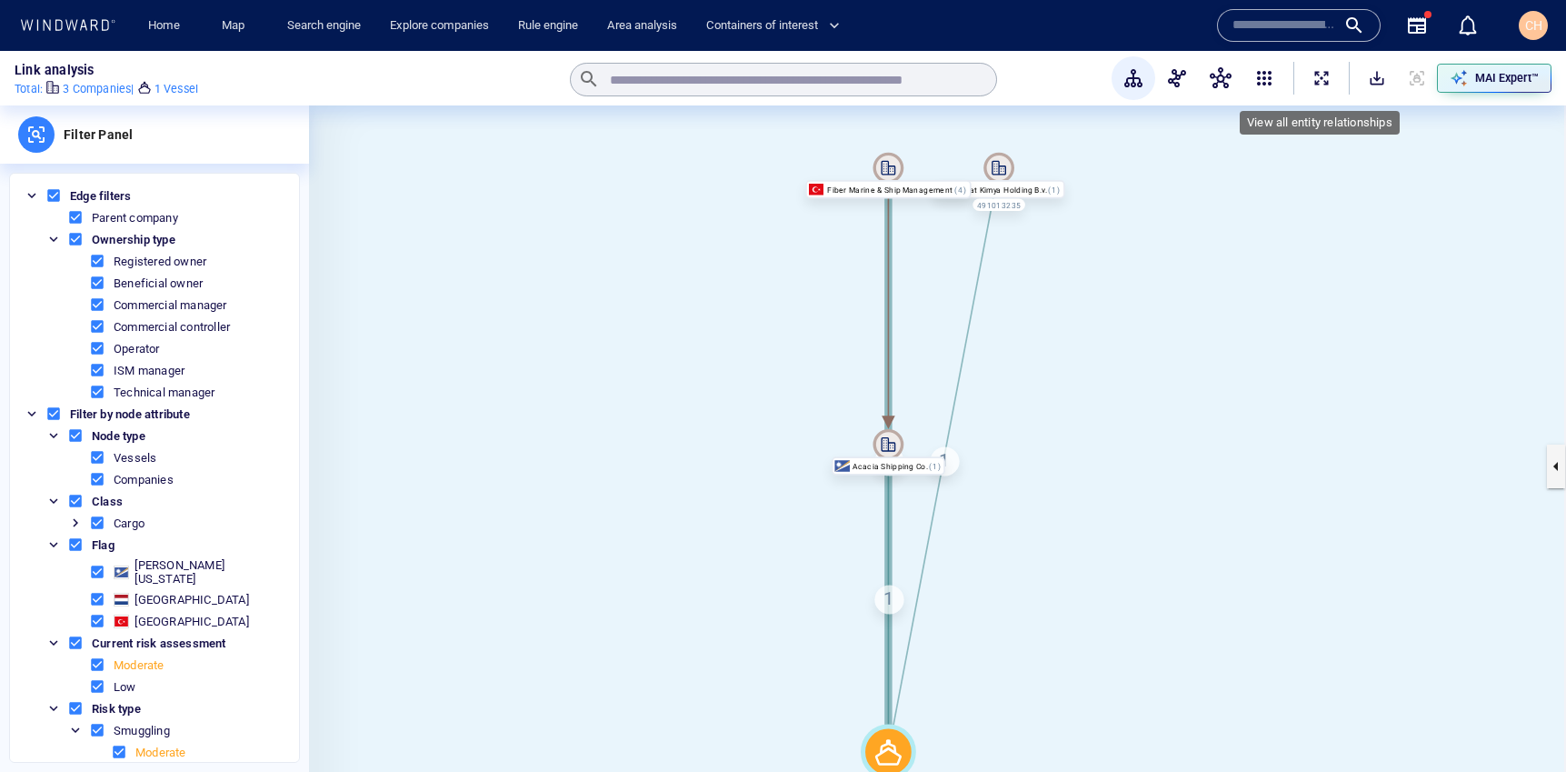
click at [1323, 79] on span "ExpandAllNodes" at bounding box center [1322, 78] width 18 height 18
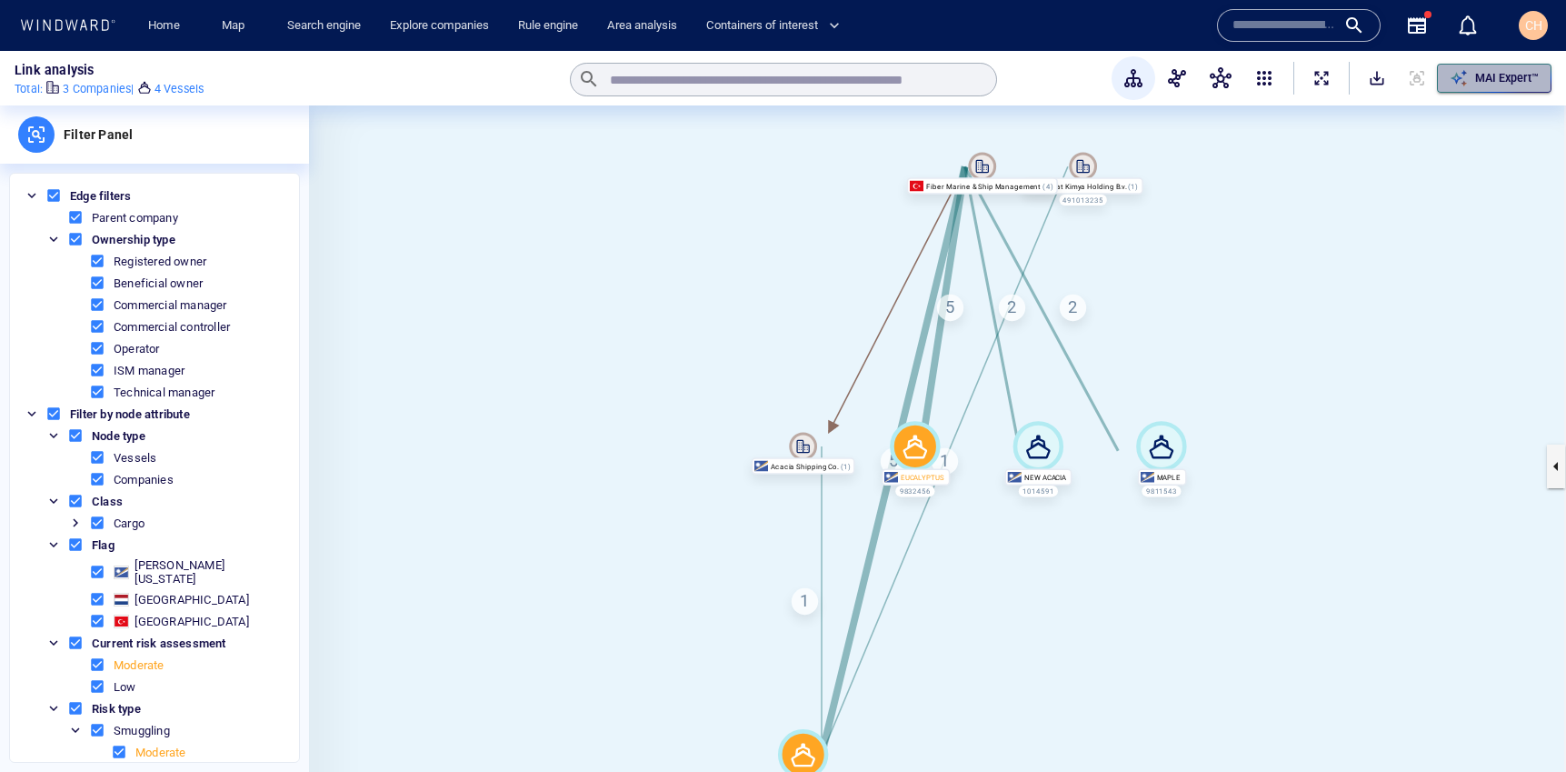
click at [1502, 70] on p "MAI Expert™" at bounding box center [1508, 78] width 64 height 16
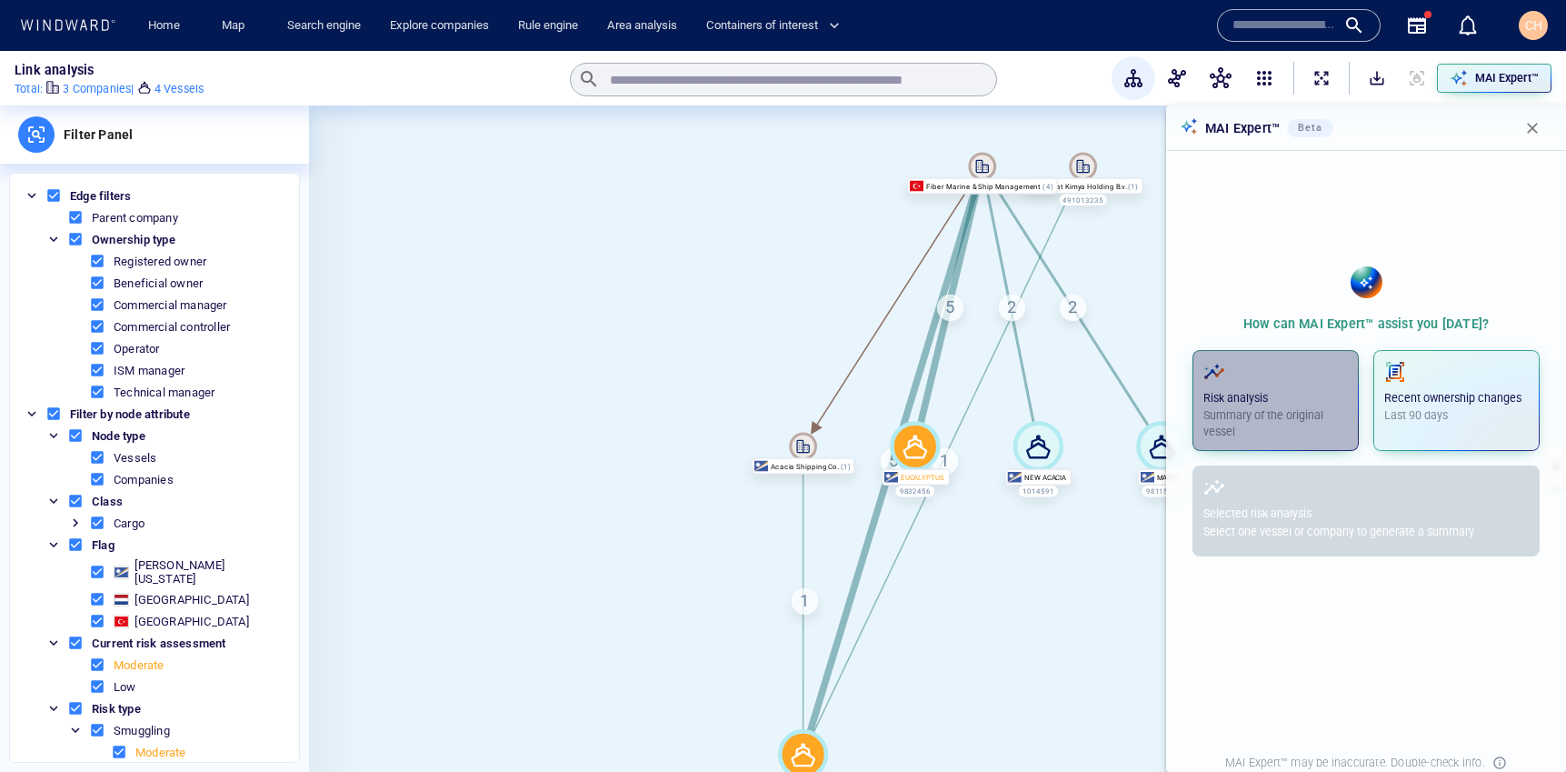
click at [1283, 381] on span "button" at bounding box center [1276, 372] width 145 height 22
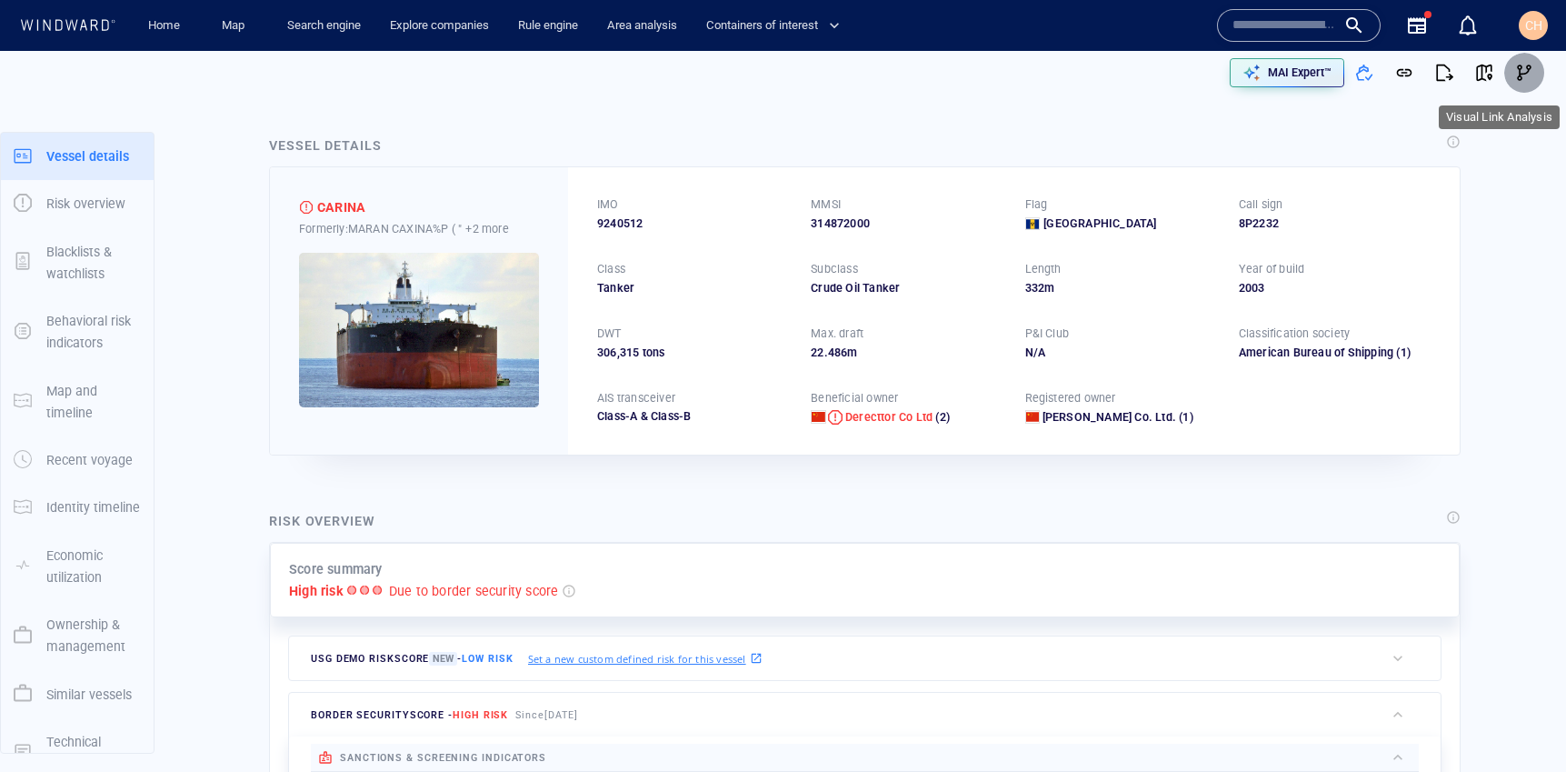
click at [1524, 83] on button "button" at bounding box center [1525, 73] width 40 height 40
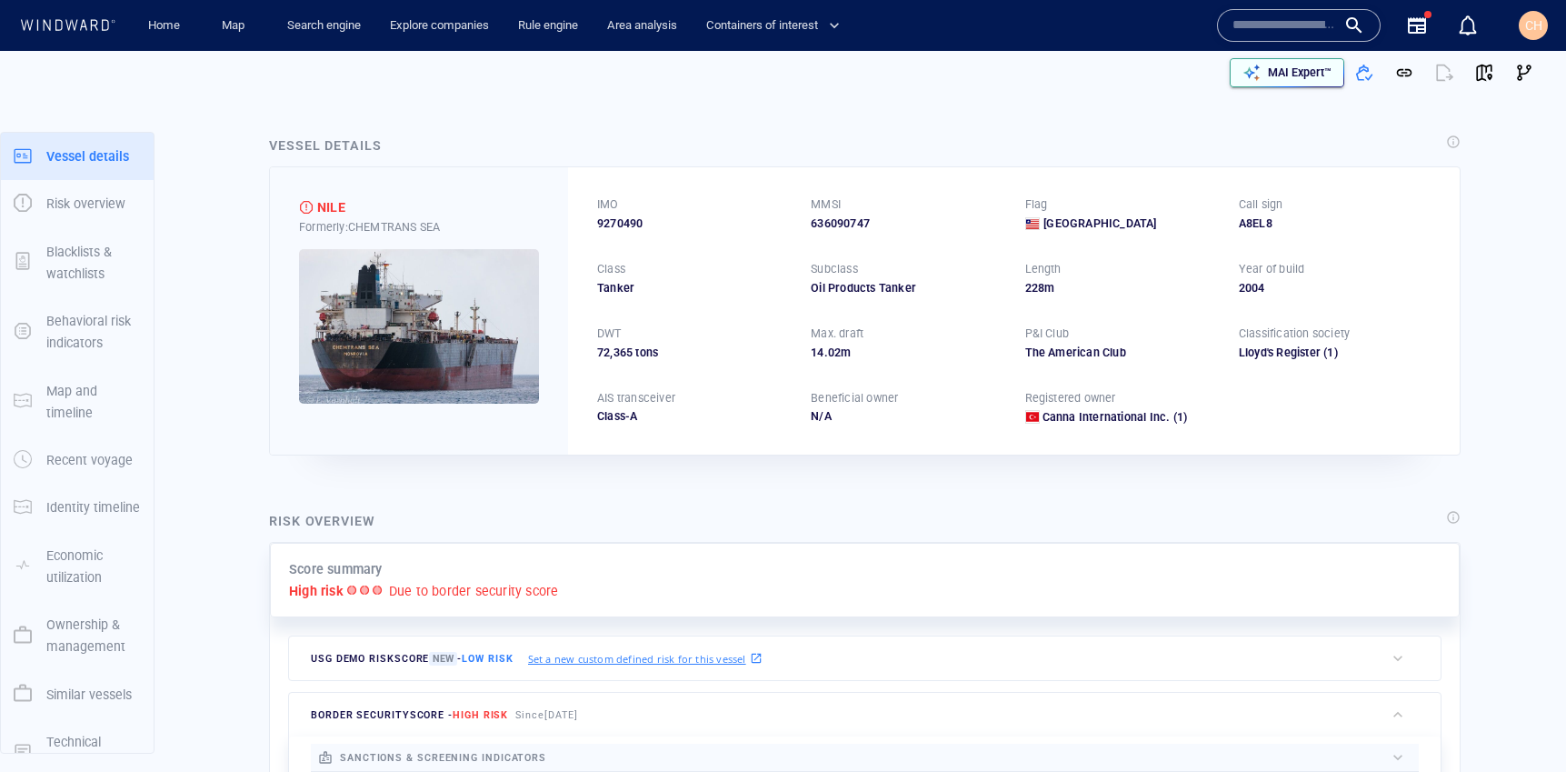
click at [1281, 71] on p "MAI Expert™" at bounding box center [1300, 73] width 64 height 16
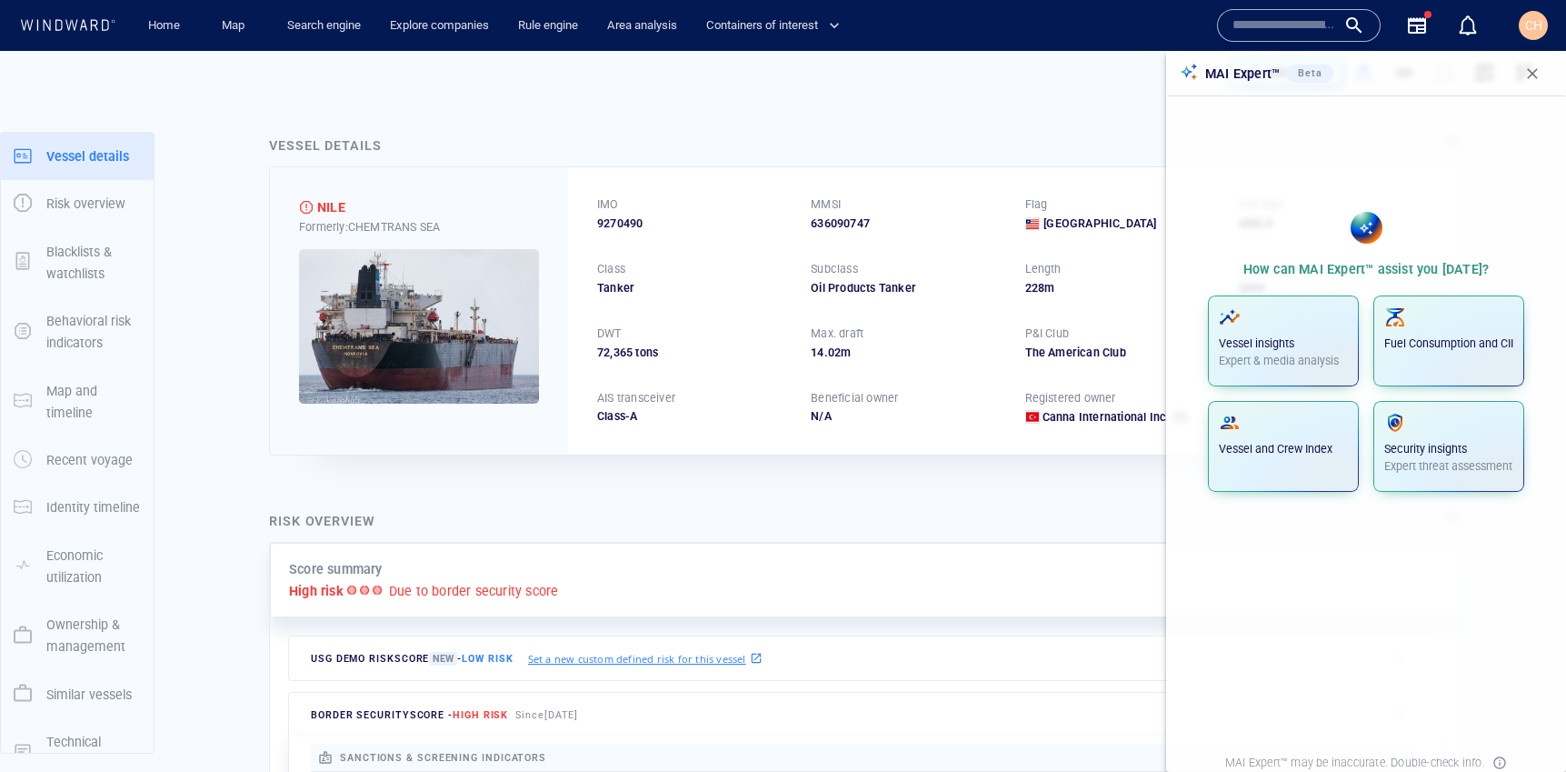
click at [1083, 123] on div "Vessel details NILE Formerly: CHEMTRANS SEA IMO 9270490 MMSI 636090747 Flag Lib…" at bounding box center [865, 295] width 1221 height 350
click at [1514, 76] on button "button" at bounding box center [1533, 74] width 40 height 40
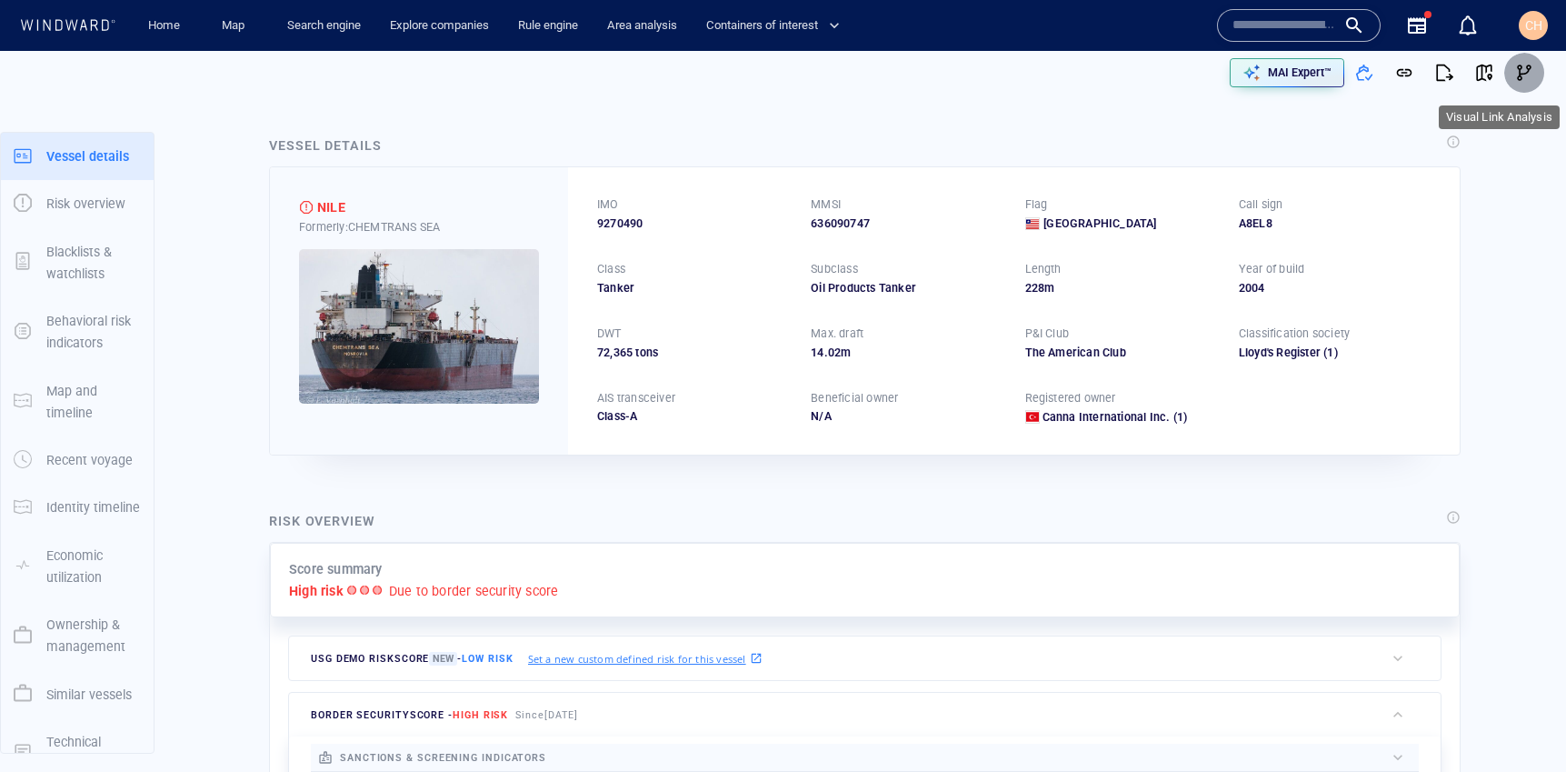
click at [1507, 70] on button "button" at bounding box center [1525, 73] width 40 height 40
click at [1537, 85] on button "button" at bounding box center [1525, 73] width 40 height 40
click at [1531, 69] on span "button" at bounding box center [1525, 73] width 18 height 18
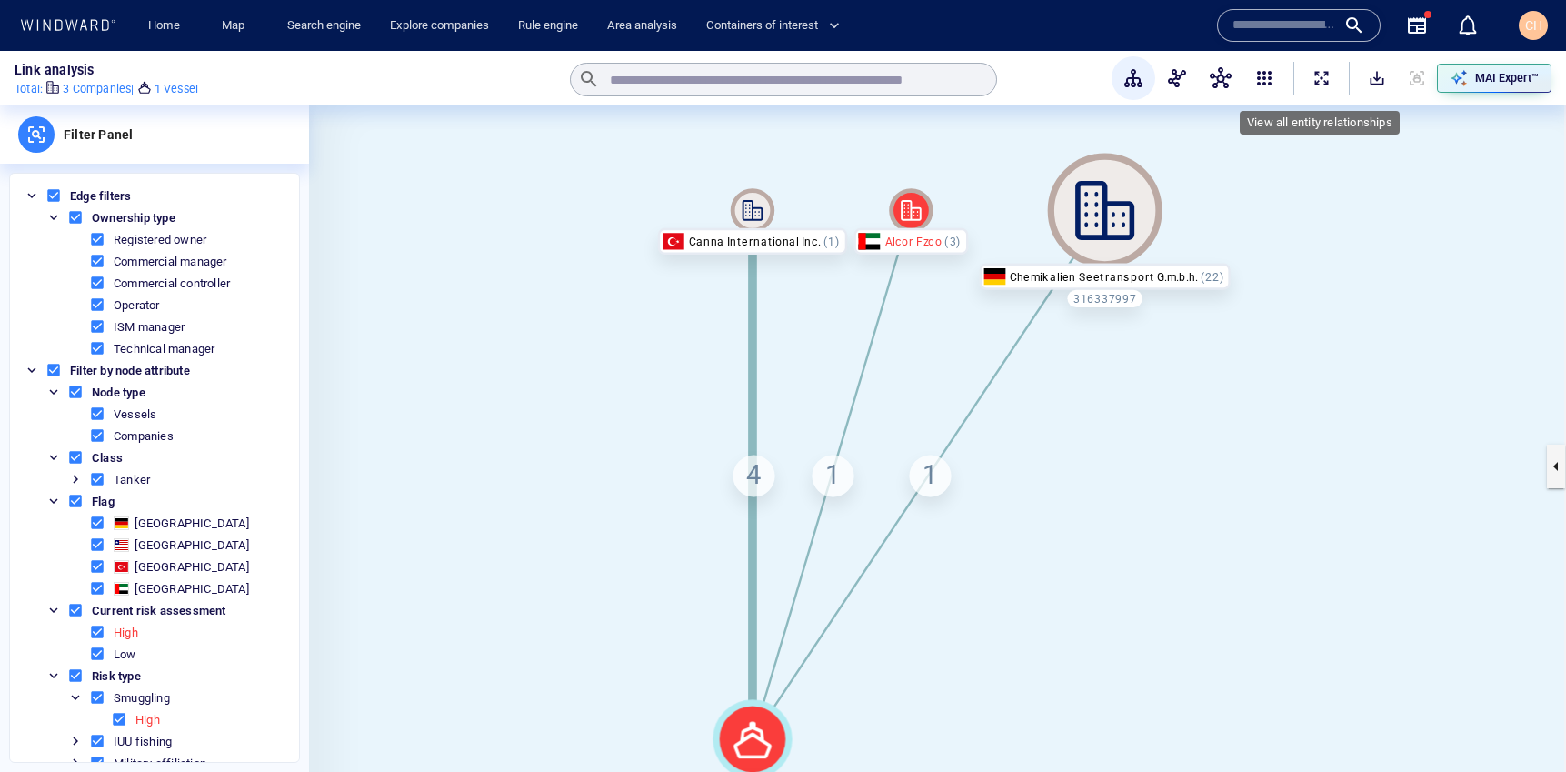
click at [1318, 82] on span "ExpandAllNodes" at bounding box center [1322, 78] width 18 height 18
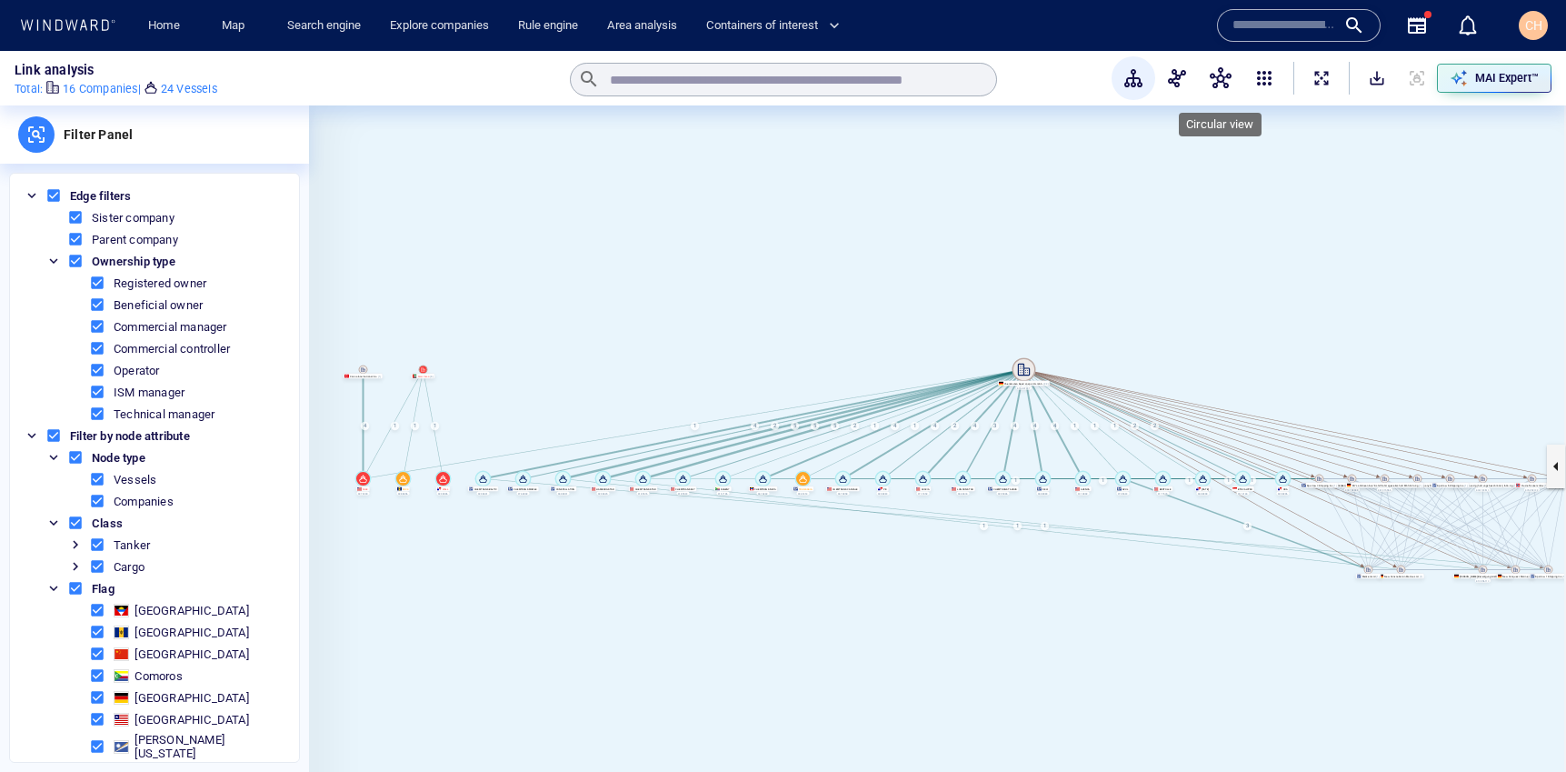
click at [1205, 77] on button "button" at bounding box center [1221, 78] width 44 height 44
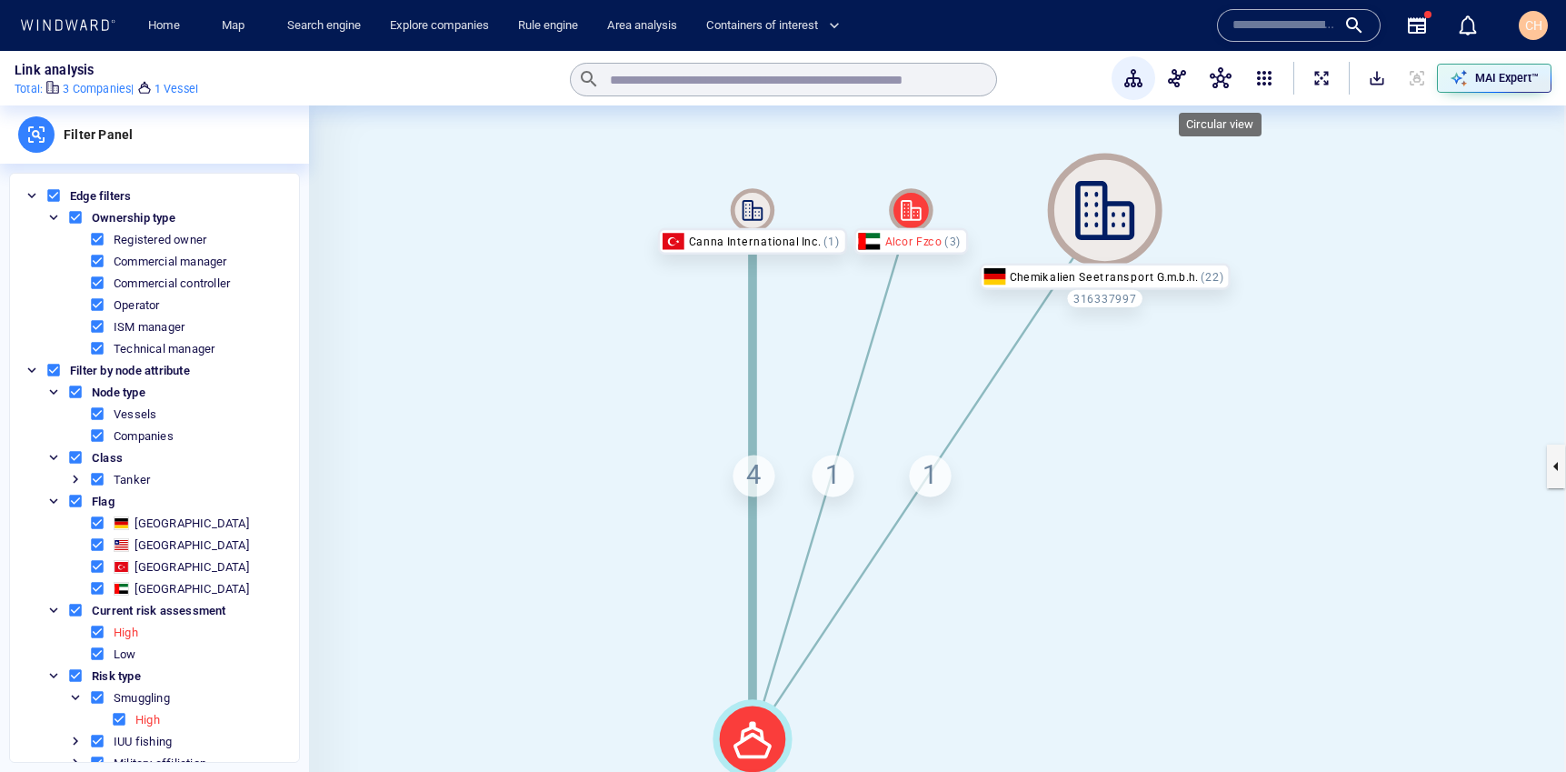
click at [1219, 78] on span "button" at bounding box center [1221, 78] width 22 height 22
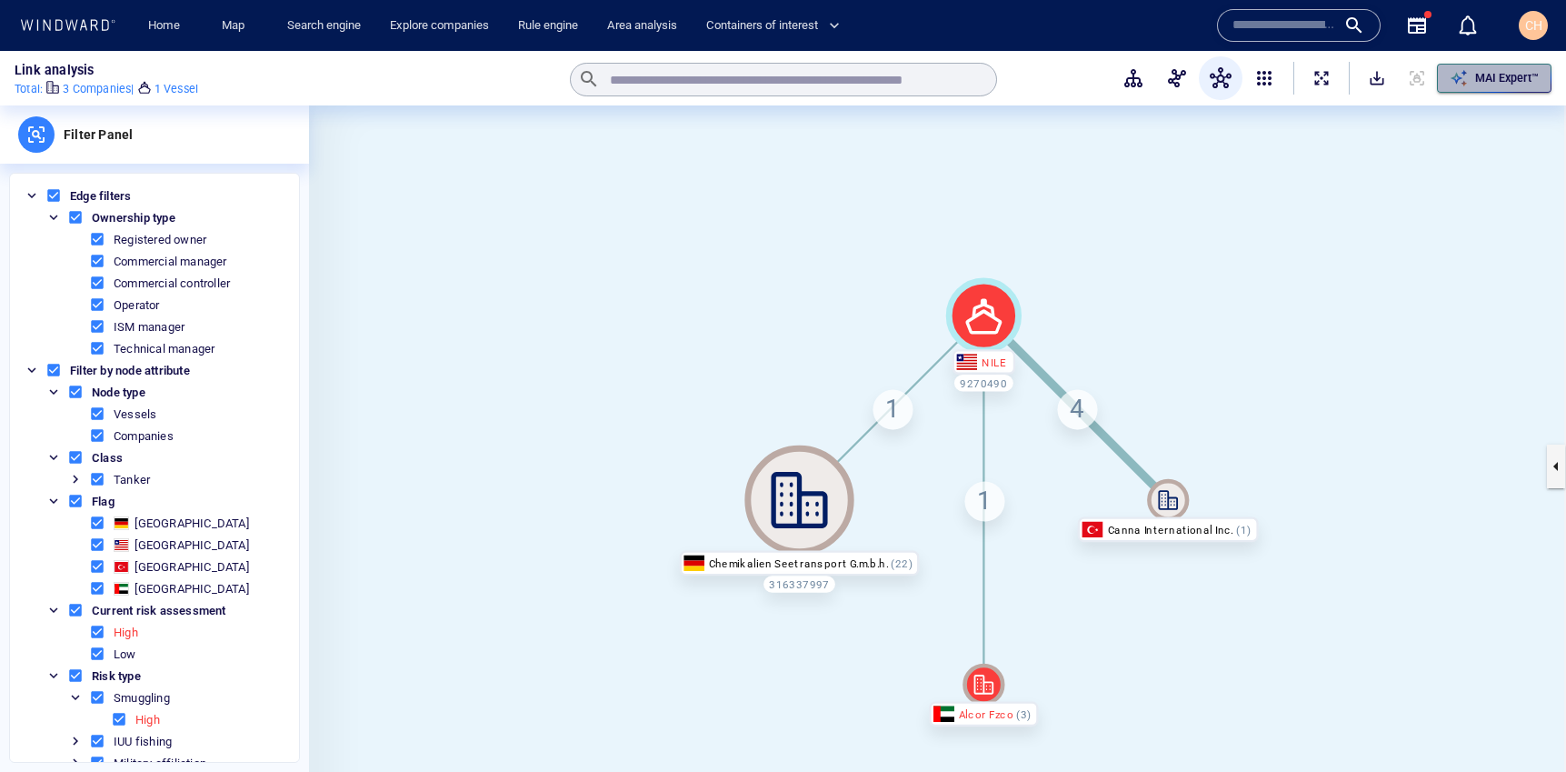
click at [1500, 89] on div "MAI Expert™" at bounding box center [1507, 78] width 71 height 24
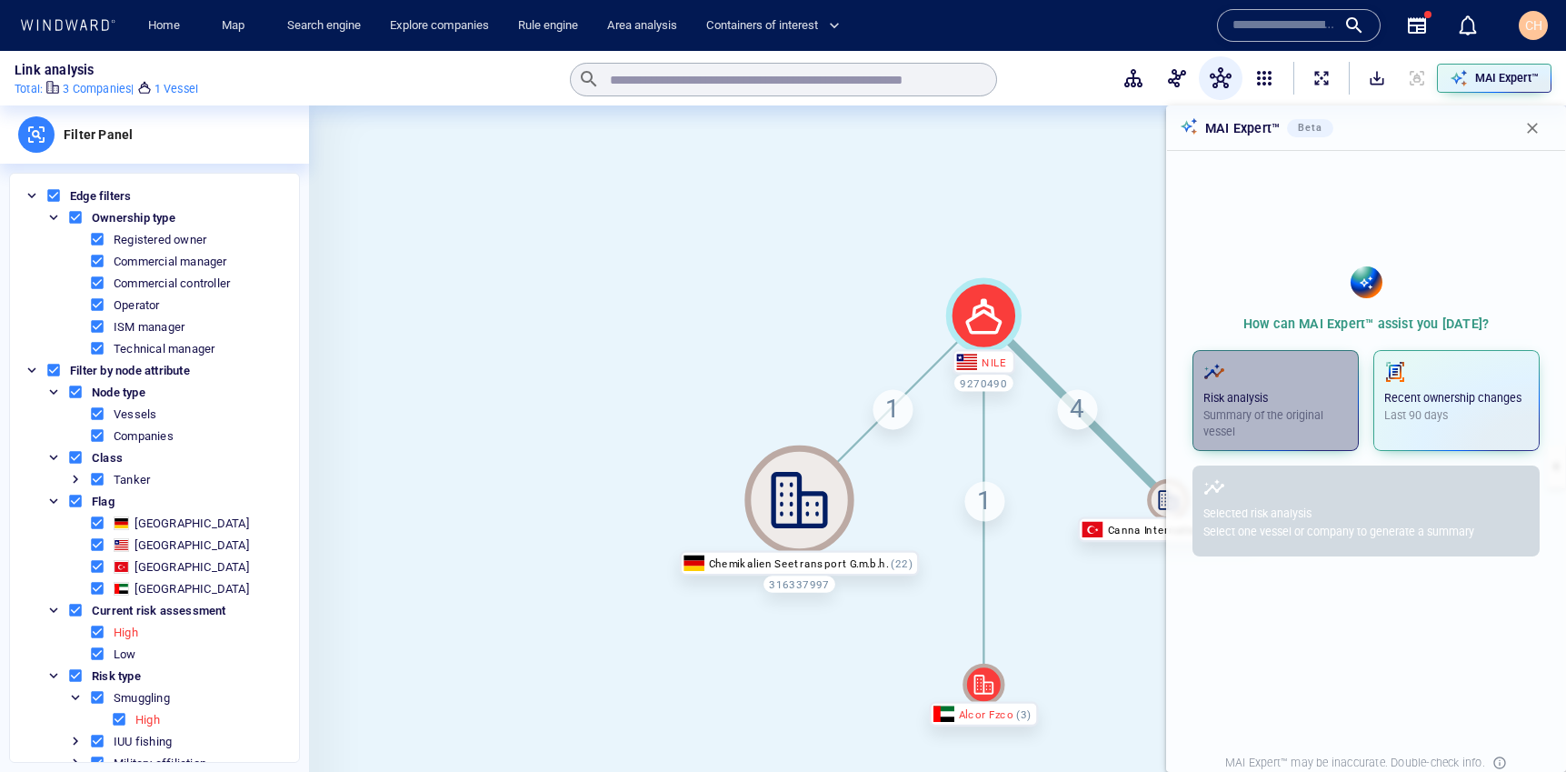
click at [1291, 413] on p "Summary of the original vessel" at bounding box center [1276, 423] width 145 height 33
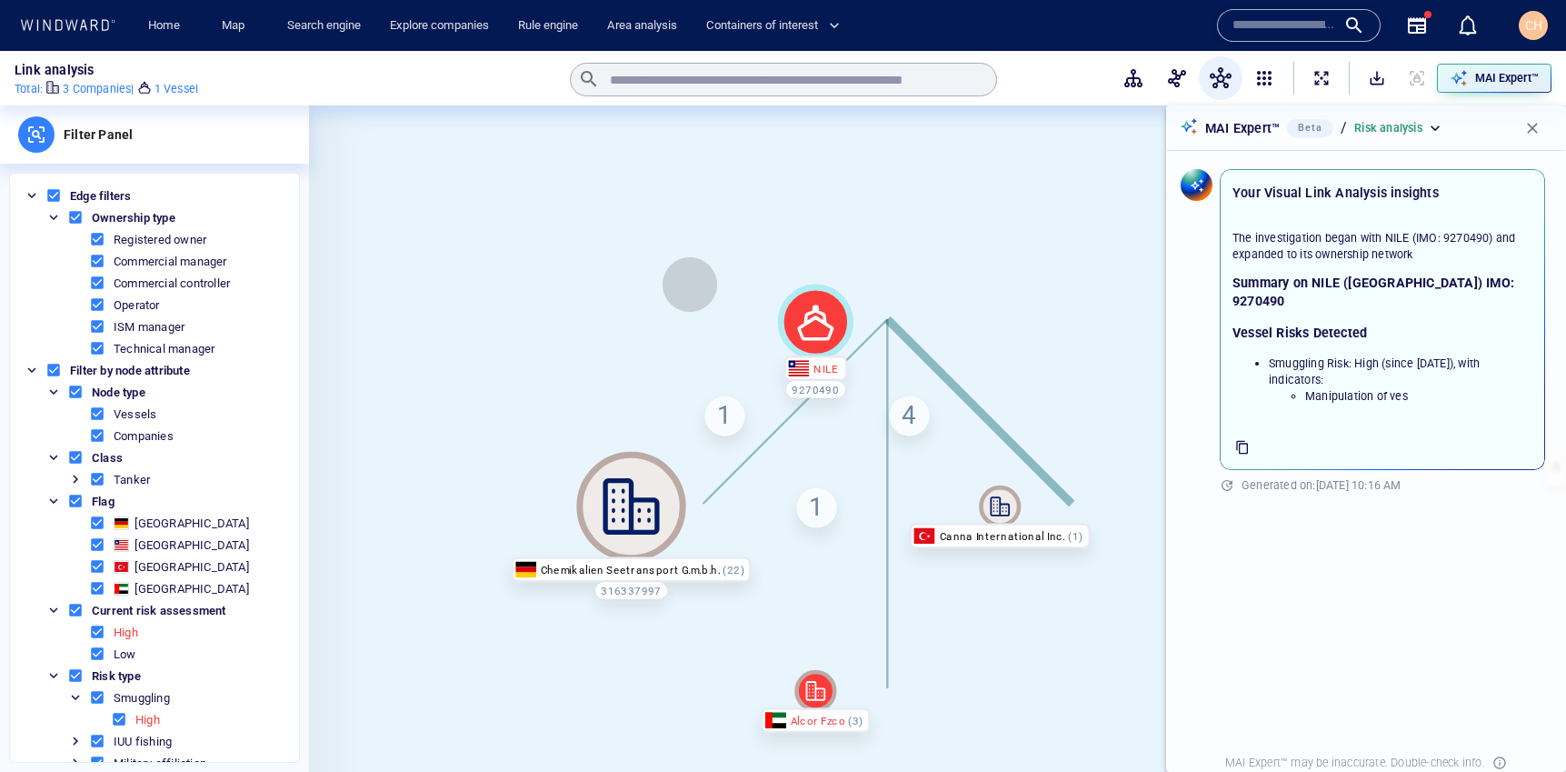
drag, startPoint x: 849, startPoint y: 276, endPoint x: 681, endPoint y: 282, distance: 168.3
click at [681, 282] on canvas at bounding box center [937, 465] width 1257 height 721
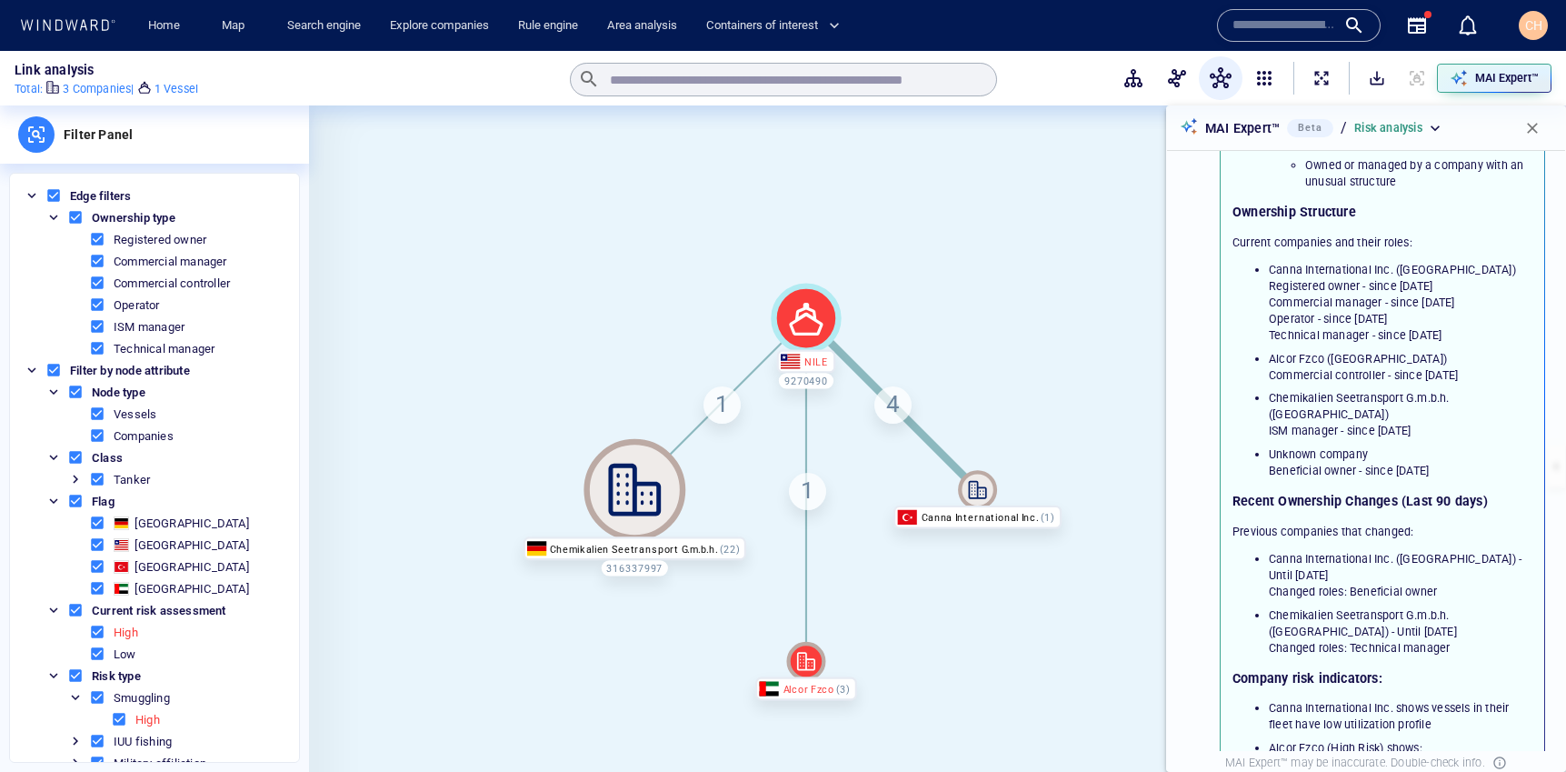
scroll to position [313, 0]
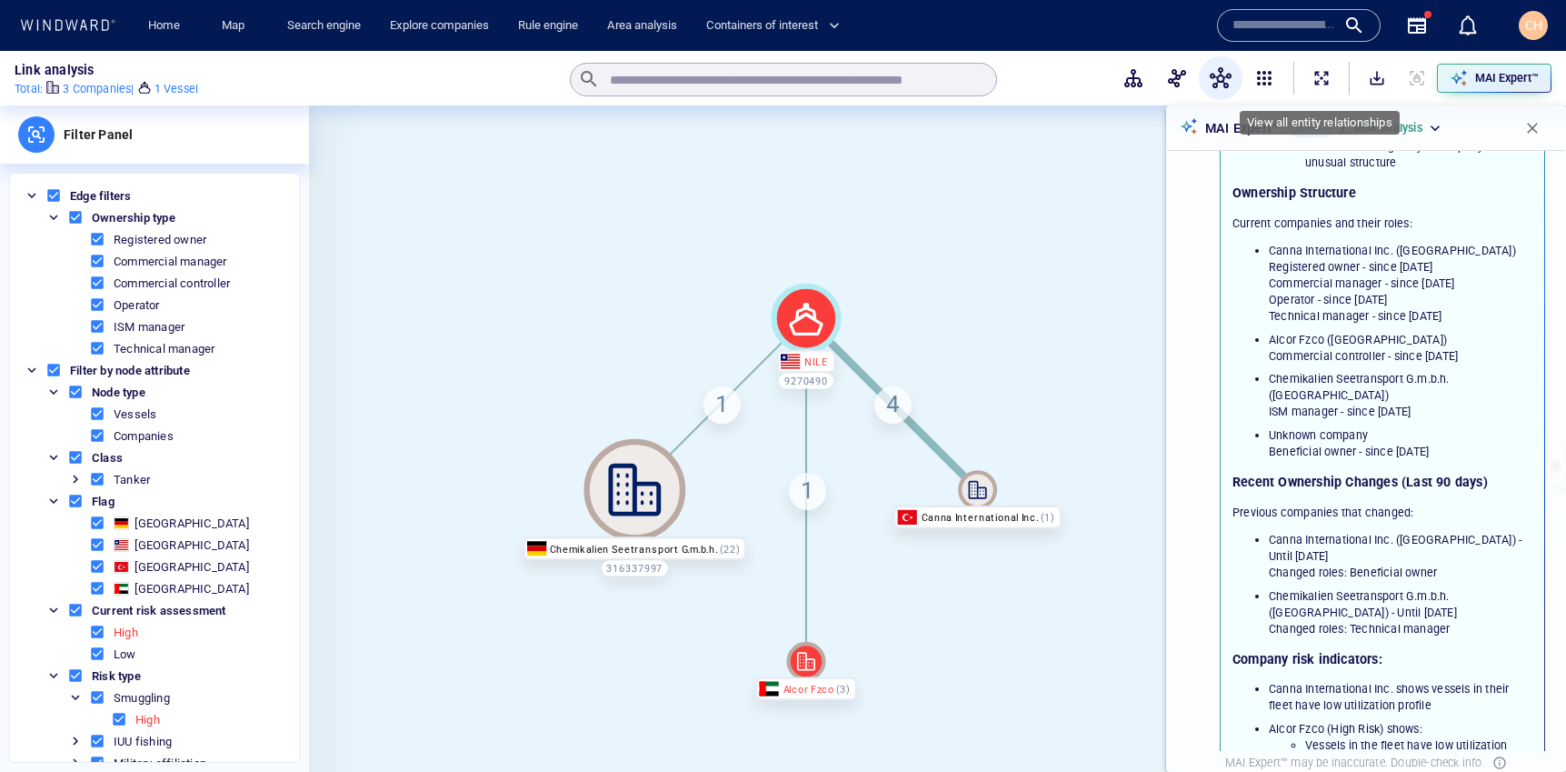
click at [1315, 85] on span "ExpandAllNodes" at bounding box center [1322, 78] width 18 height 18
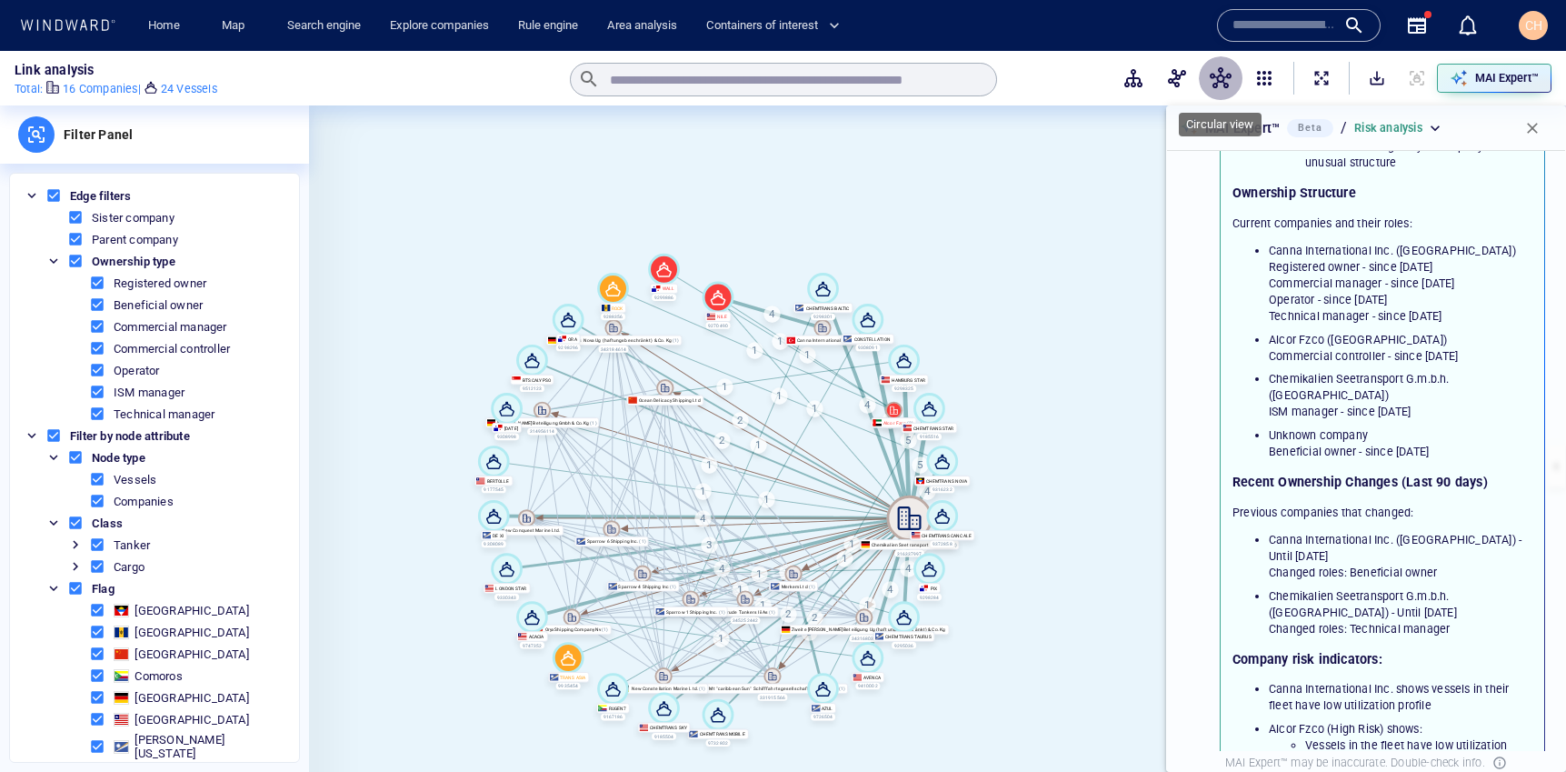
click at [1227, 70] on span "button" at bounding box center [1221, 78] width 22 height 22
click at [1183, 71] on span "button" at bounding box center [1177, 78] width 22 height 22
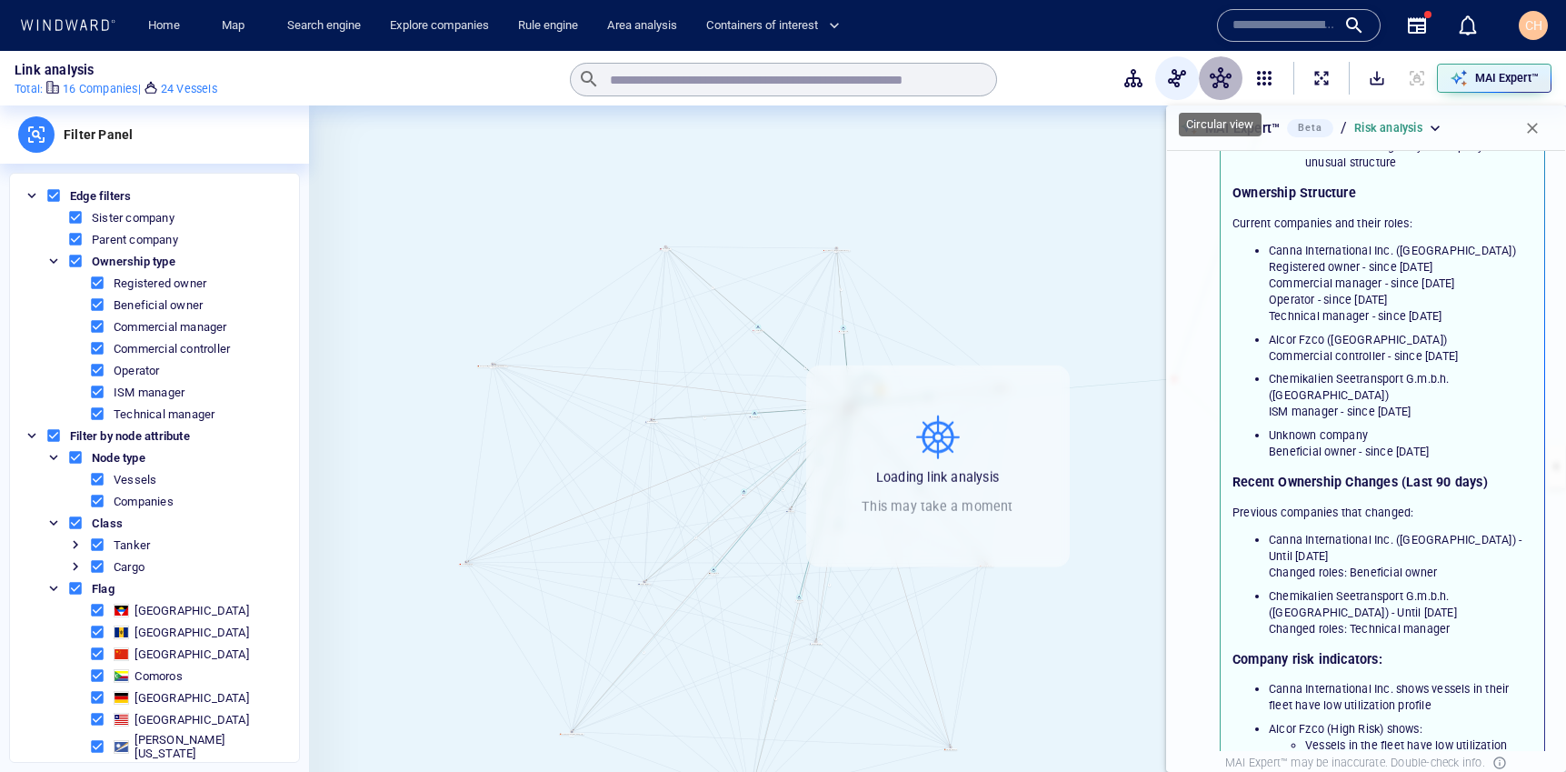
click at [1219, 88] on span "button" at bounding box center [1221, 78] width 22 height 22
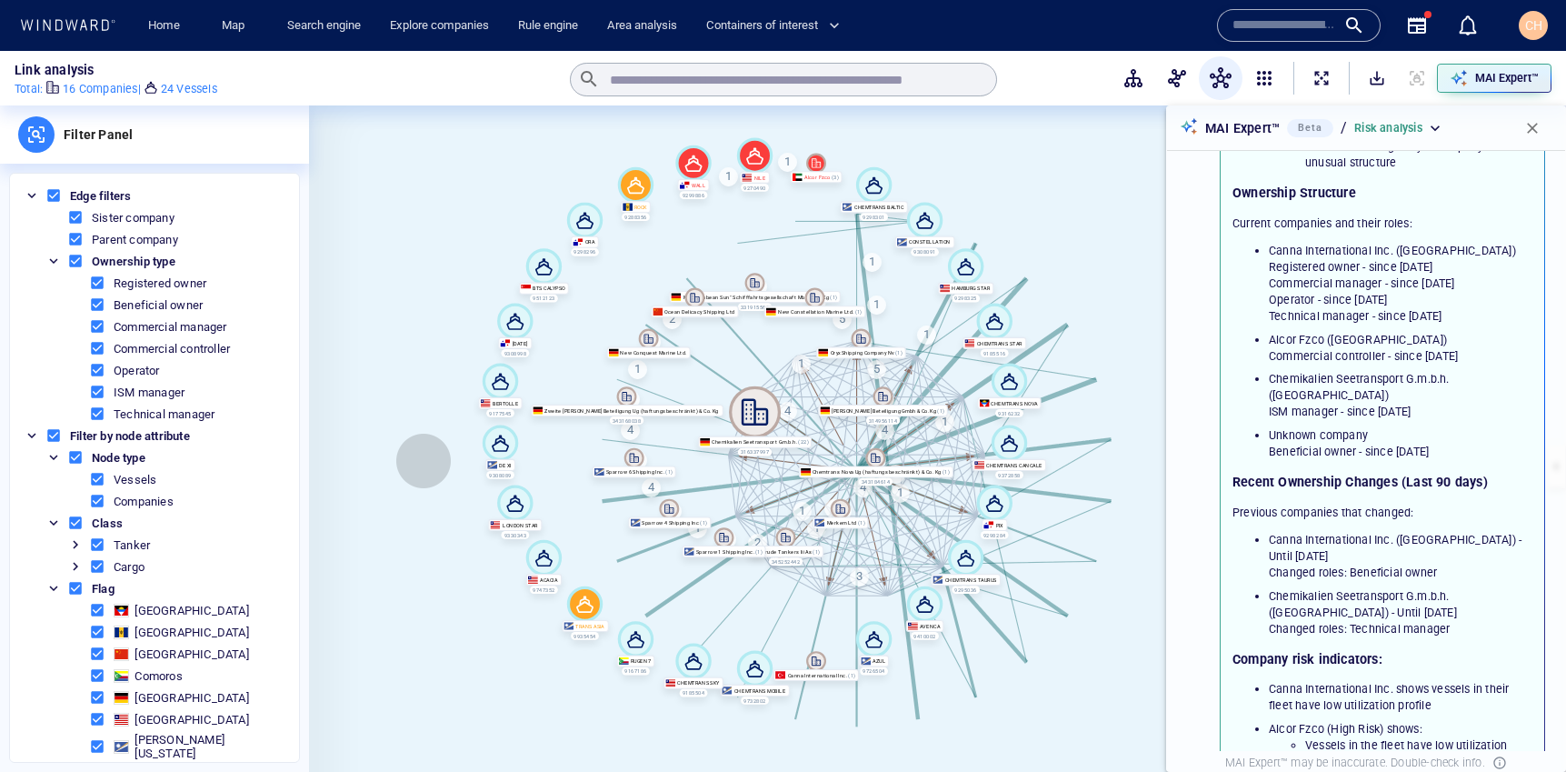
drag, startPoint x: 475, startPoint y: 494, endPoint x: 374, endPoint y: 435, distance: 117.7
click at [373, 434] on canvas at bounding box center [937, 465] width 1257 height 721
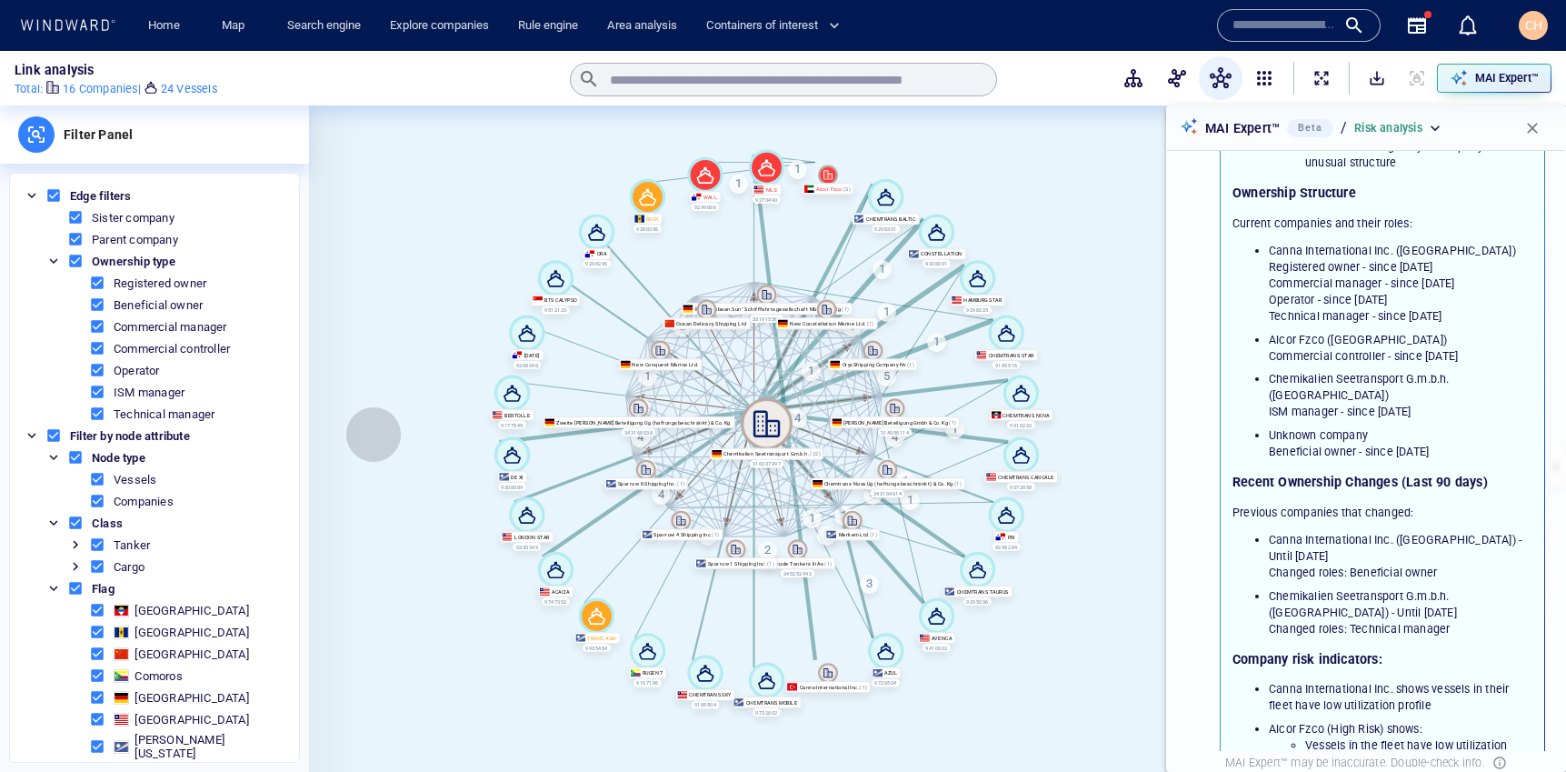
drag, startPoint x: 374, startPoint y: 435, endPoint x: 387, endPoint y: 449, distance: 19.9
click at [387, 449] on canvas at bounding box center [937, 465] width 1257 height 721
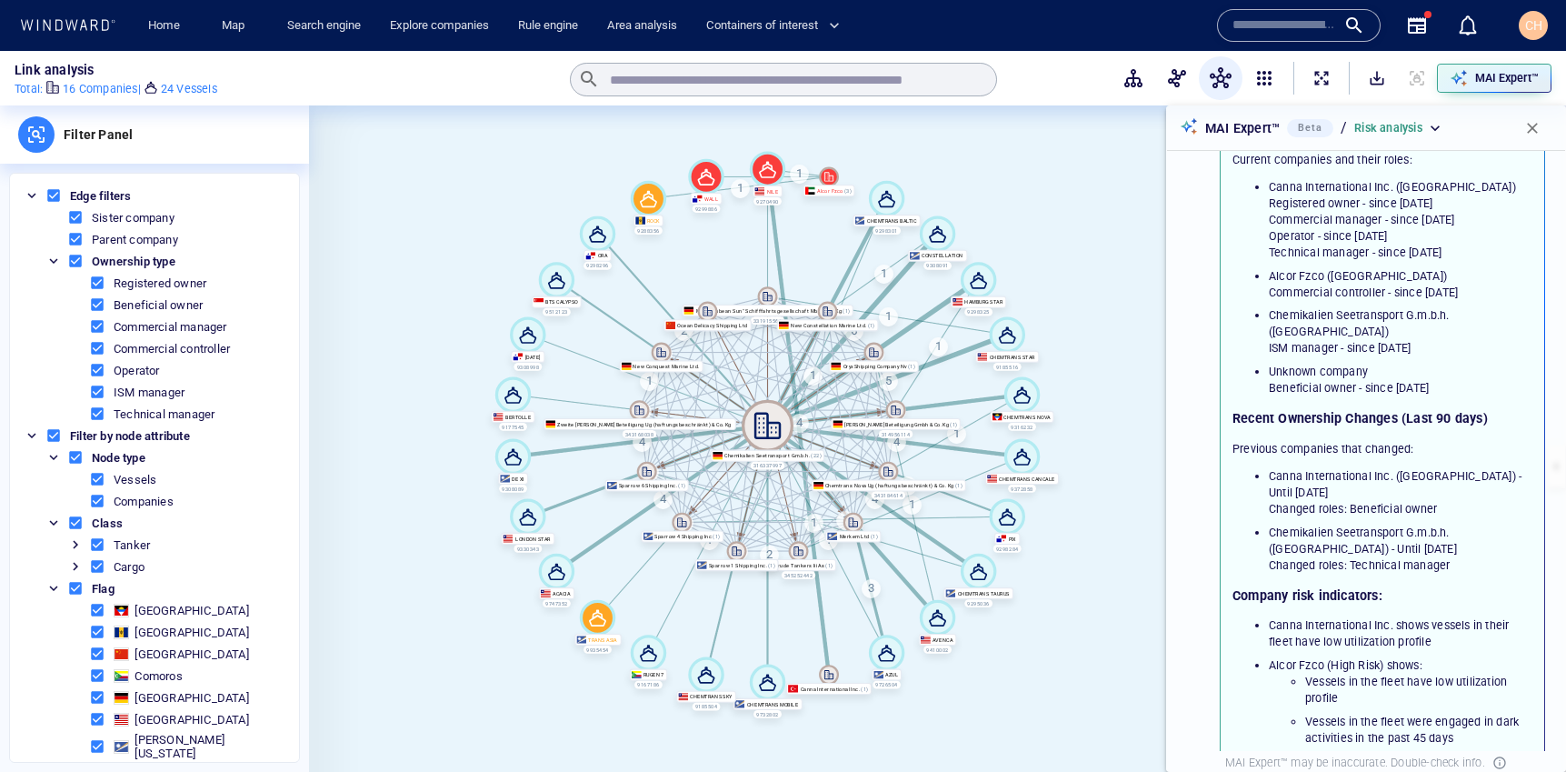
scroll to position [418, 0]
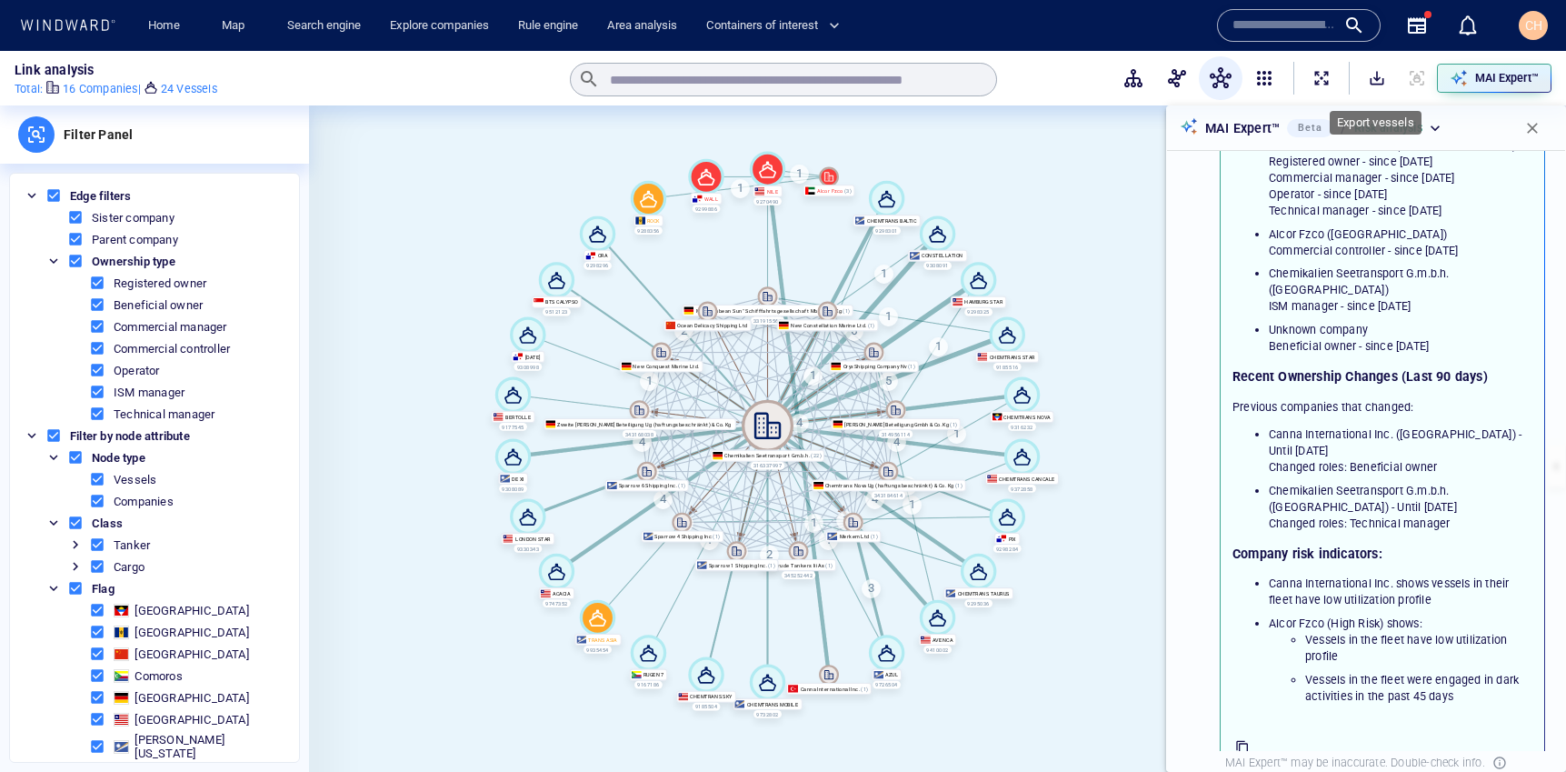
click at [1379, 81] on span "SaveAlt" at bounding box center [1377, 78] width 18 height 18
click at [1381, 85] on span "SaveAlt" at bounding box center [1377, 78] width 18 height 18
click at [1522, 125] on button "button" at bounding box center [1533, 128] width 40 height 40
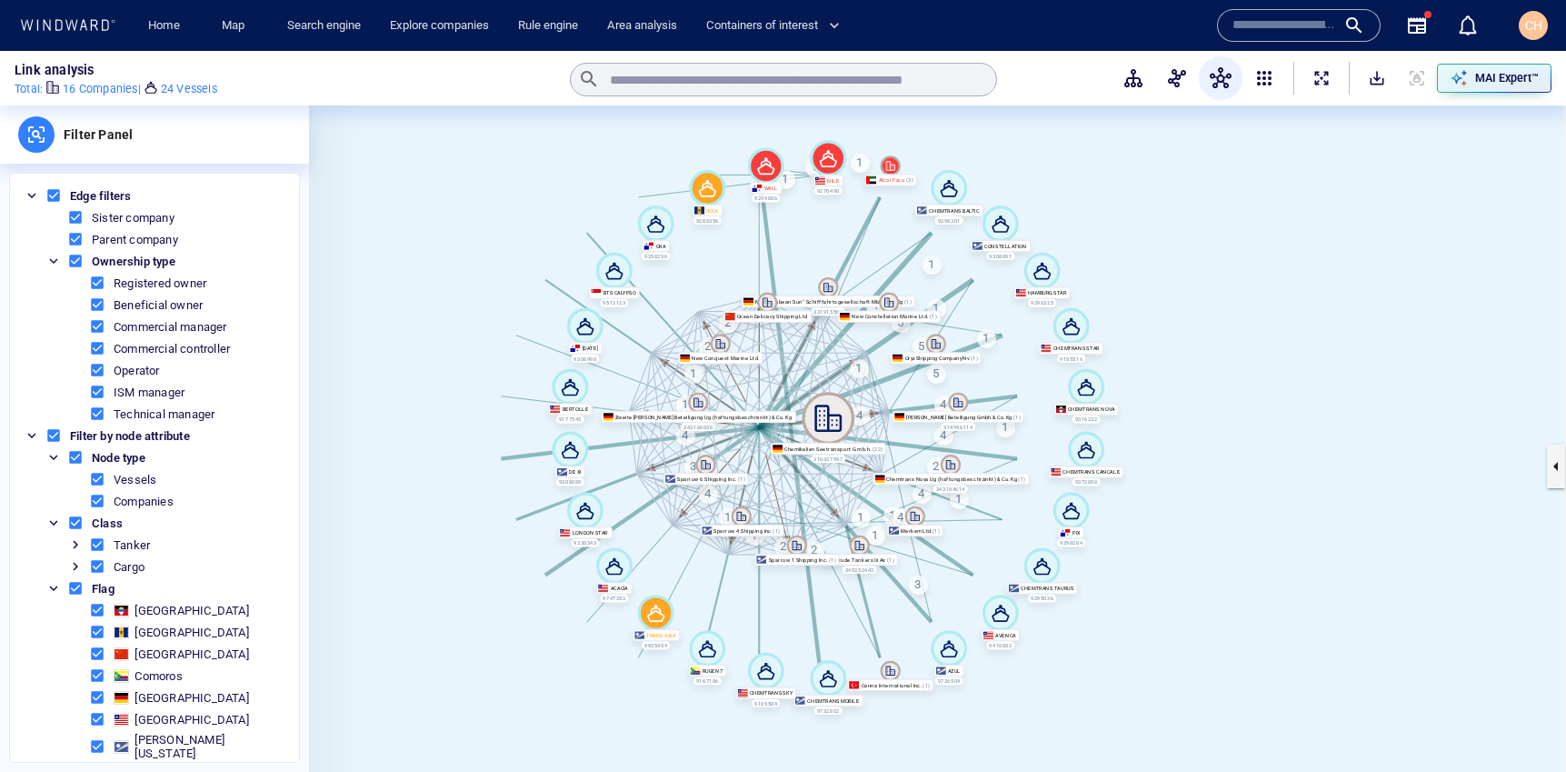
drag, startPoint x: 1262, startPoint y: 409, endPoint x: 1371, endPoint y: 400, distance: 109.5
click at [1371, 400] on canvas at bounding box center [937, 465] width 1257 height 721
